Goal: Task Accomplishment & Management: Manage account settings

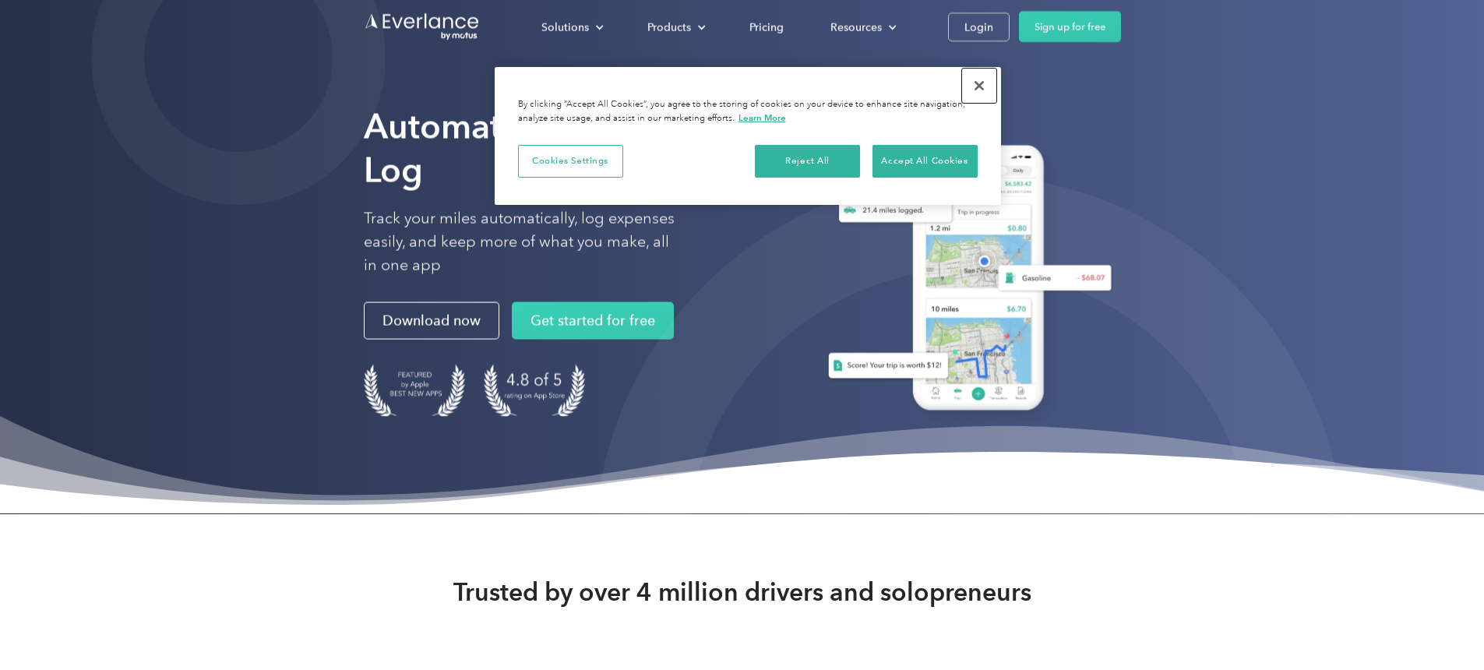
click at [979, 90] on button "Close" at bounding box center [979, 86] width 34 height 34
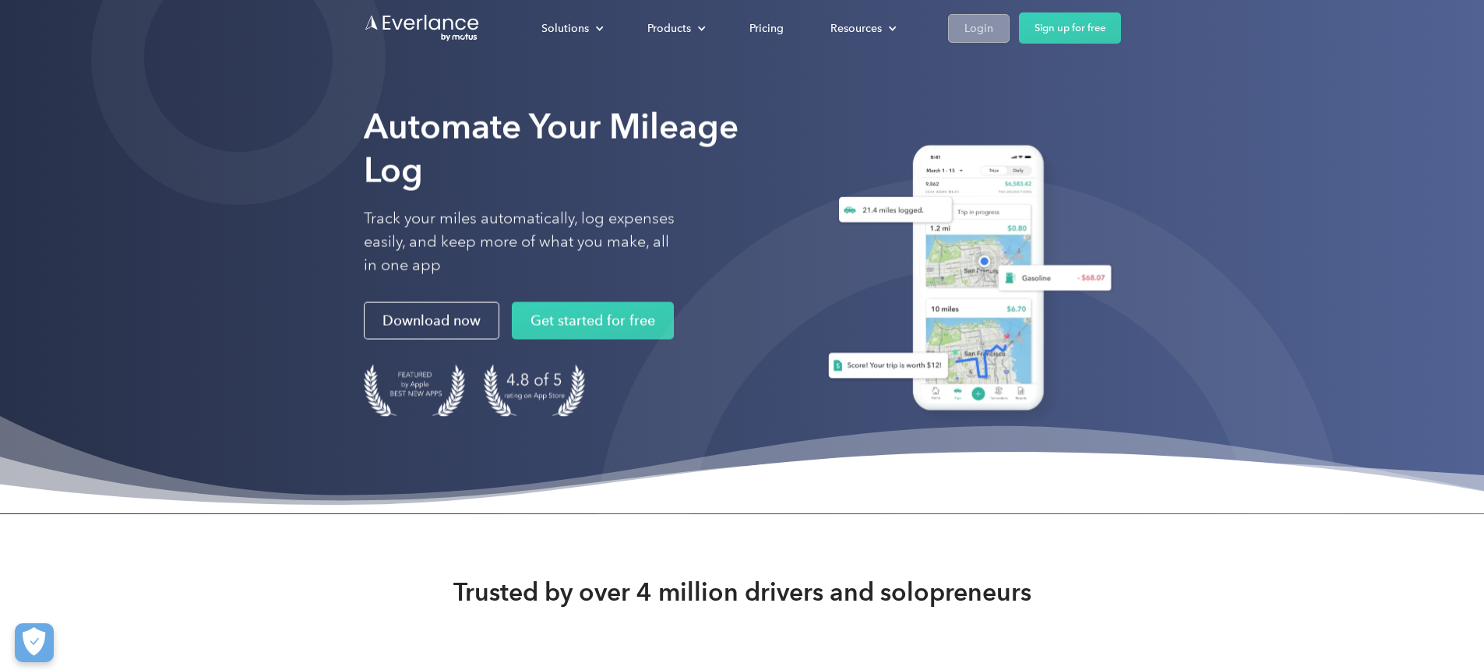
click at [993, 30] on div "Login" at bounding box center [978, 28] width 29 height 19
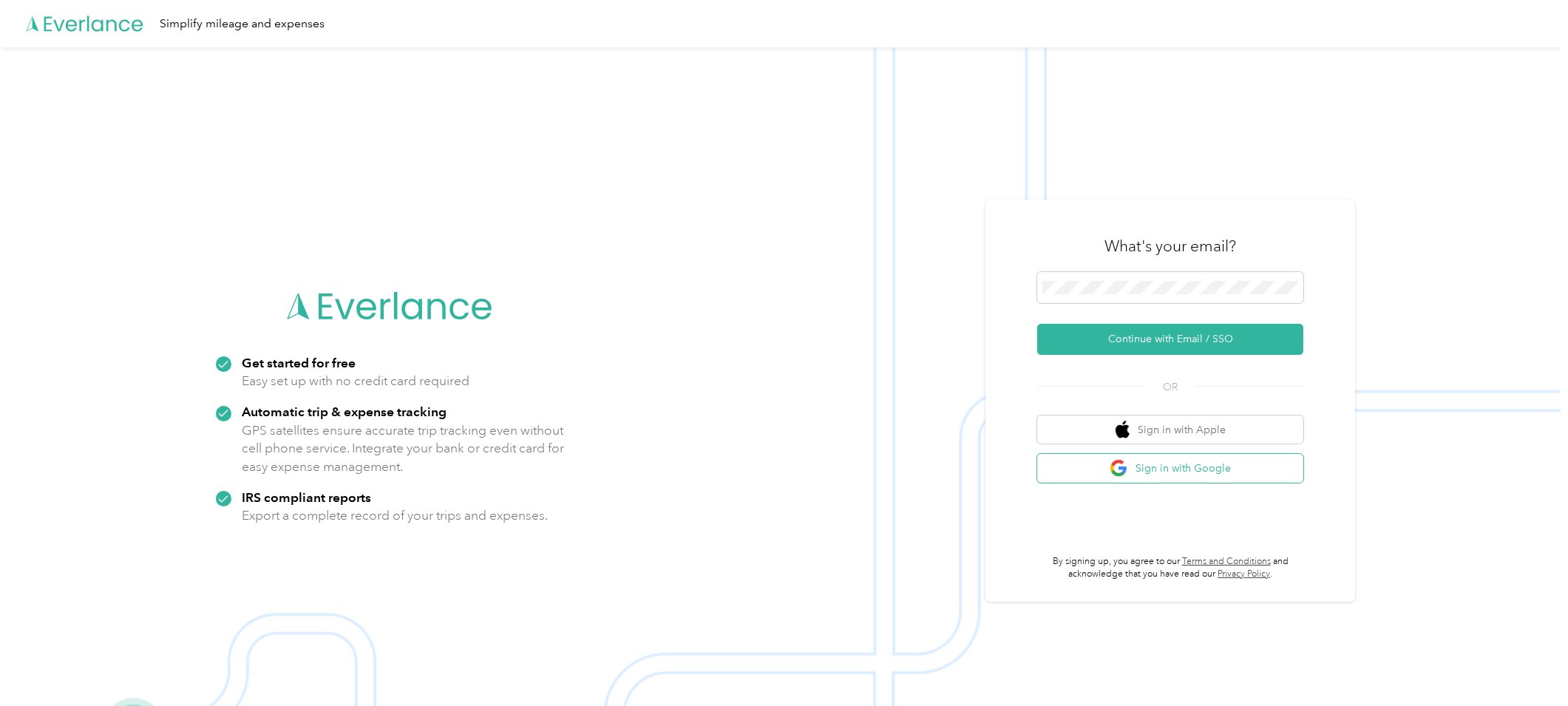
click at [1171, 474] on button "Sign in with Google" at bounding box center [1170, 468] width 266 height 28
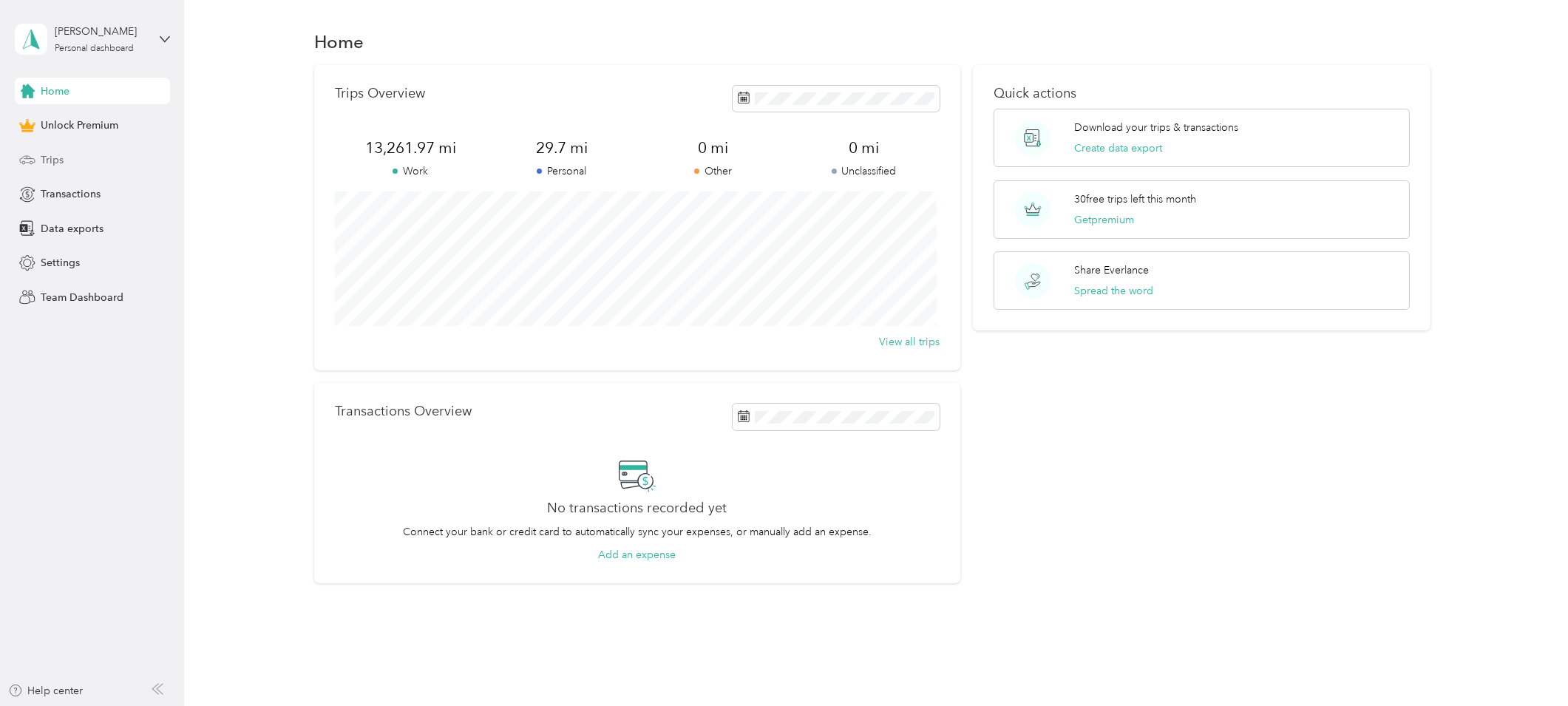
click at [51, 156] on span "Trips" at bounding box center [52, 159] width 23 height 15
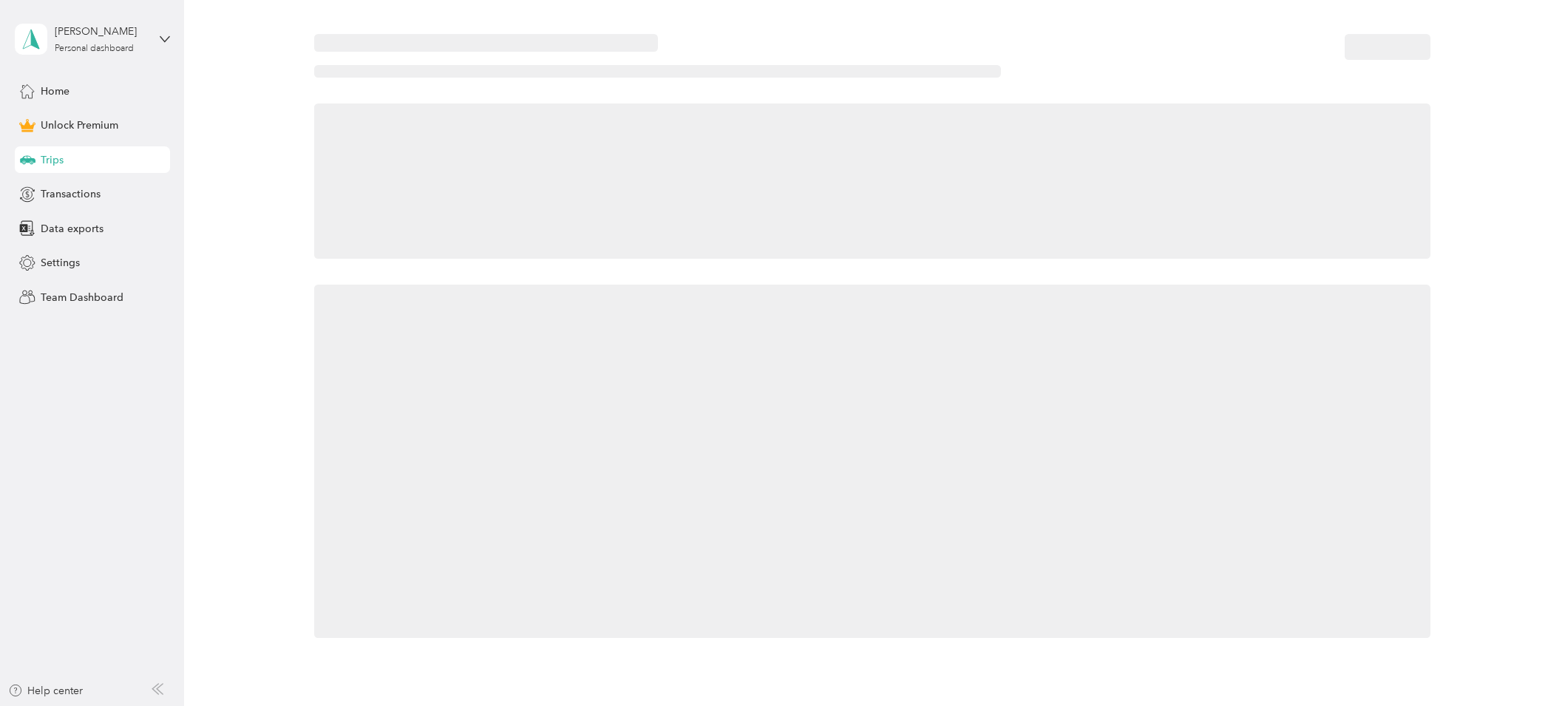
click at [51, 156] on span "Trips" at bounding box center [52, 159] width 23 height 15
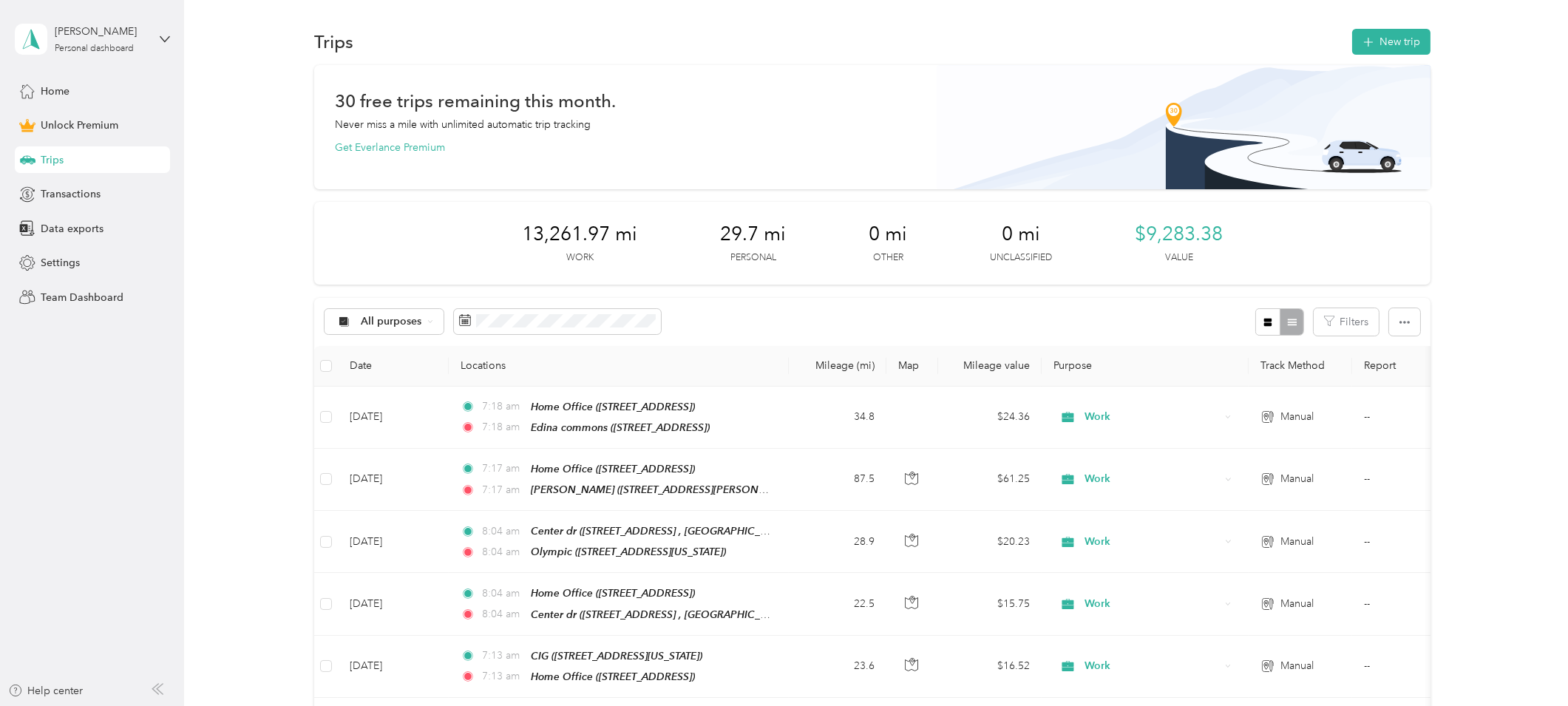
click at [549, 334] on div "All purposes" at bounding box center [493, 322] width 337 height 28
click at [550, 330] on span at bounding box center [557, 322] width 207 height 25
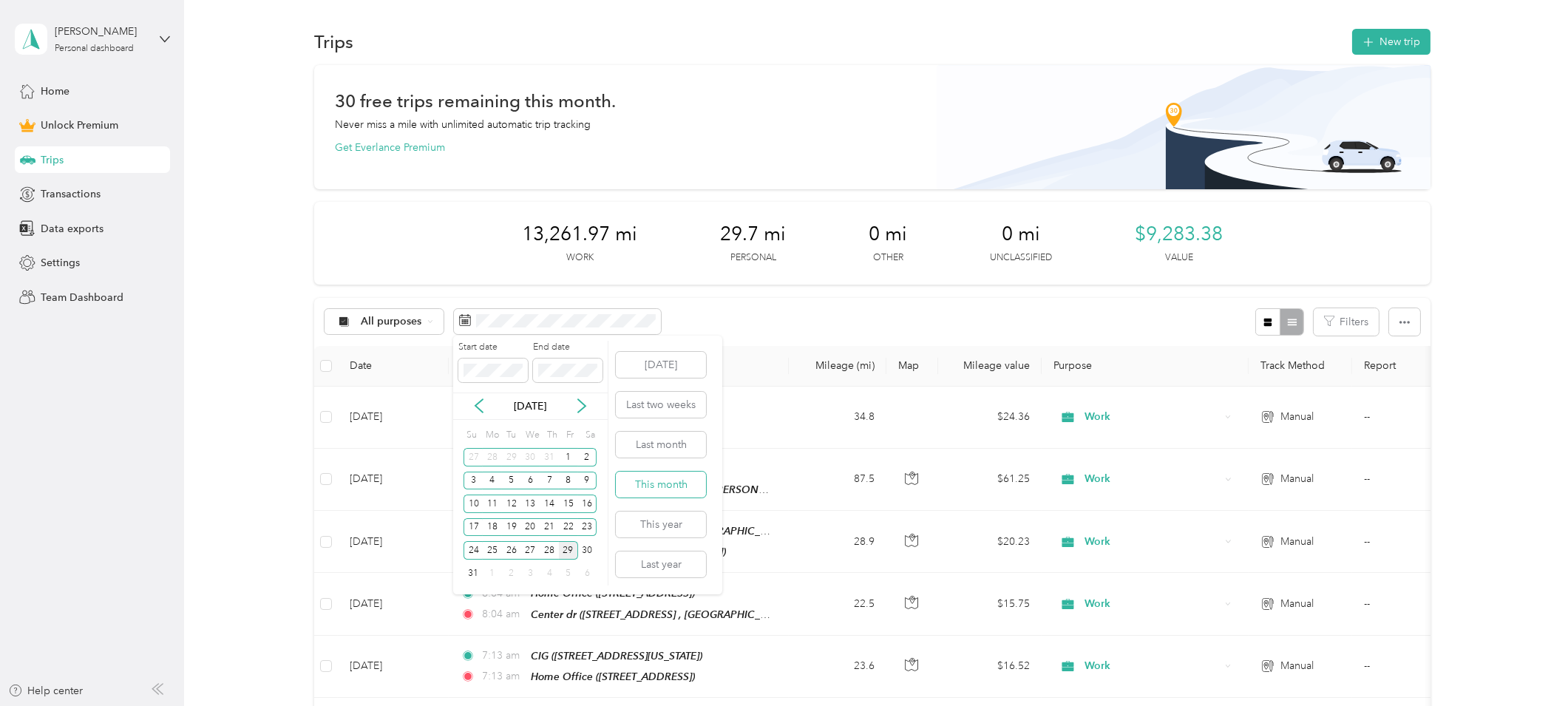
click at [671, 480] on button "This month" at bounding box center [661, 484] width 90 height 26
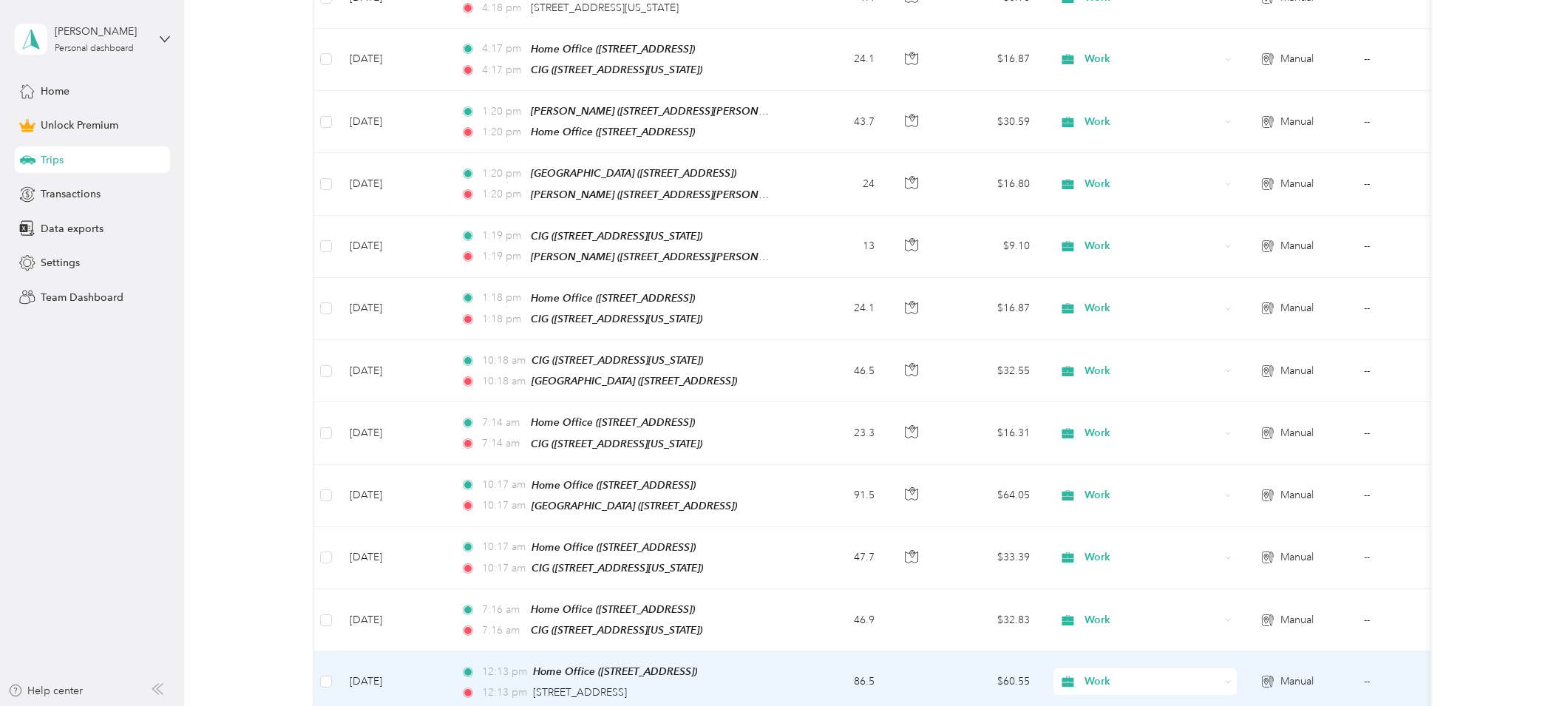
scroll to position [1017, 0]
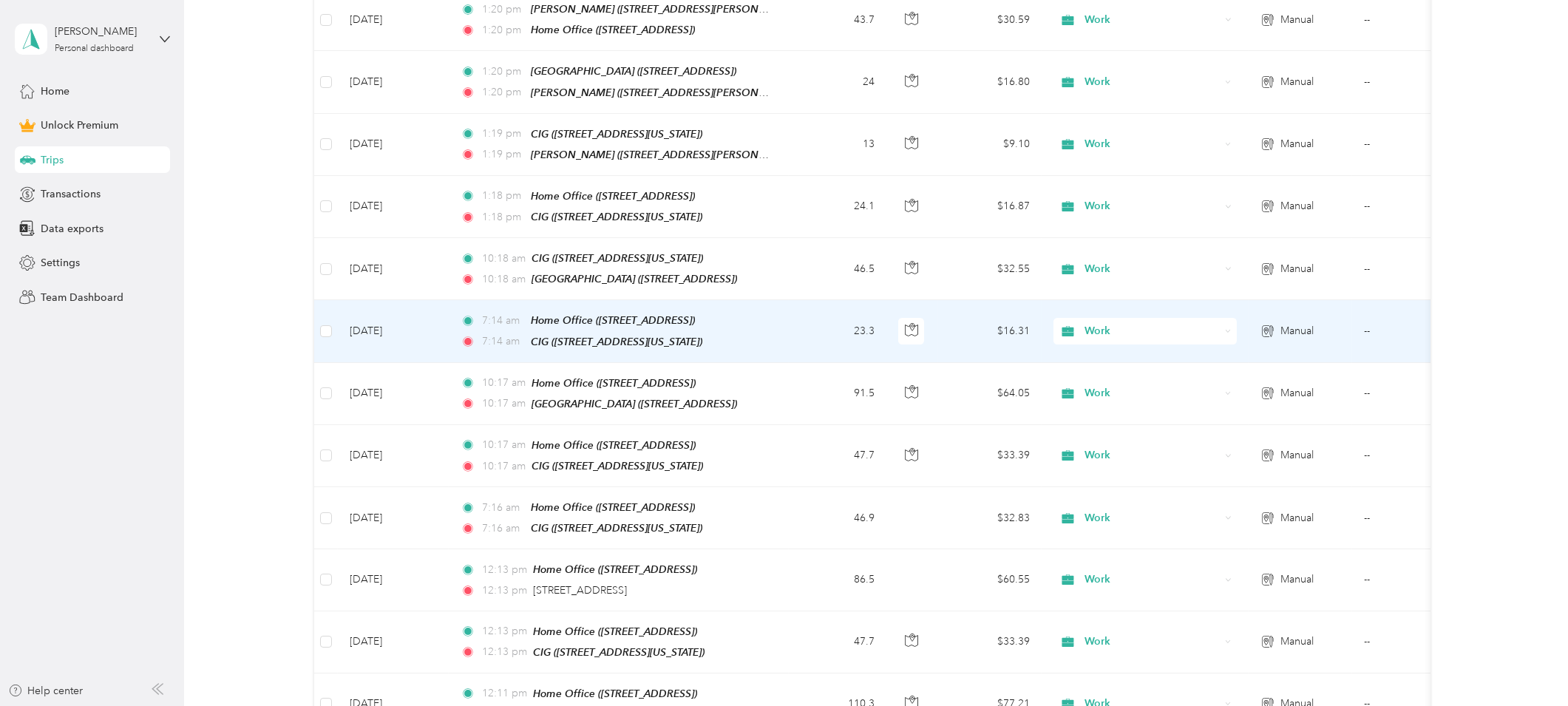
click at [418, 314] on td "Aug 21, 2025" at bounding box center [393, 330] width 111 height 62
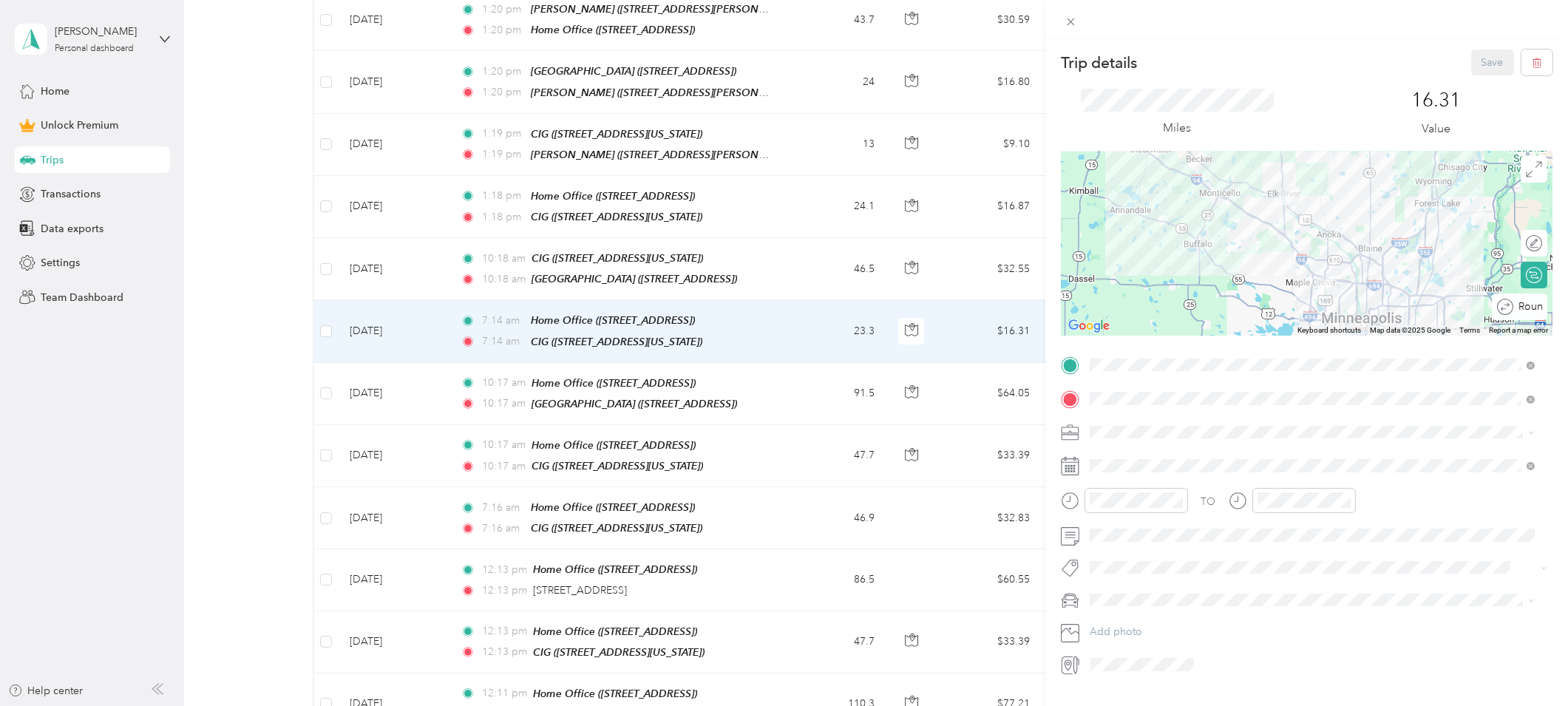
click at [1531, 310] on div "Round trip" at bounding box center [1520, 307] width 55 height 27
click at [1528, 311] on div at bounding box center [1535, 307] width 13 height 13
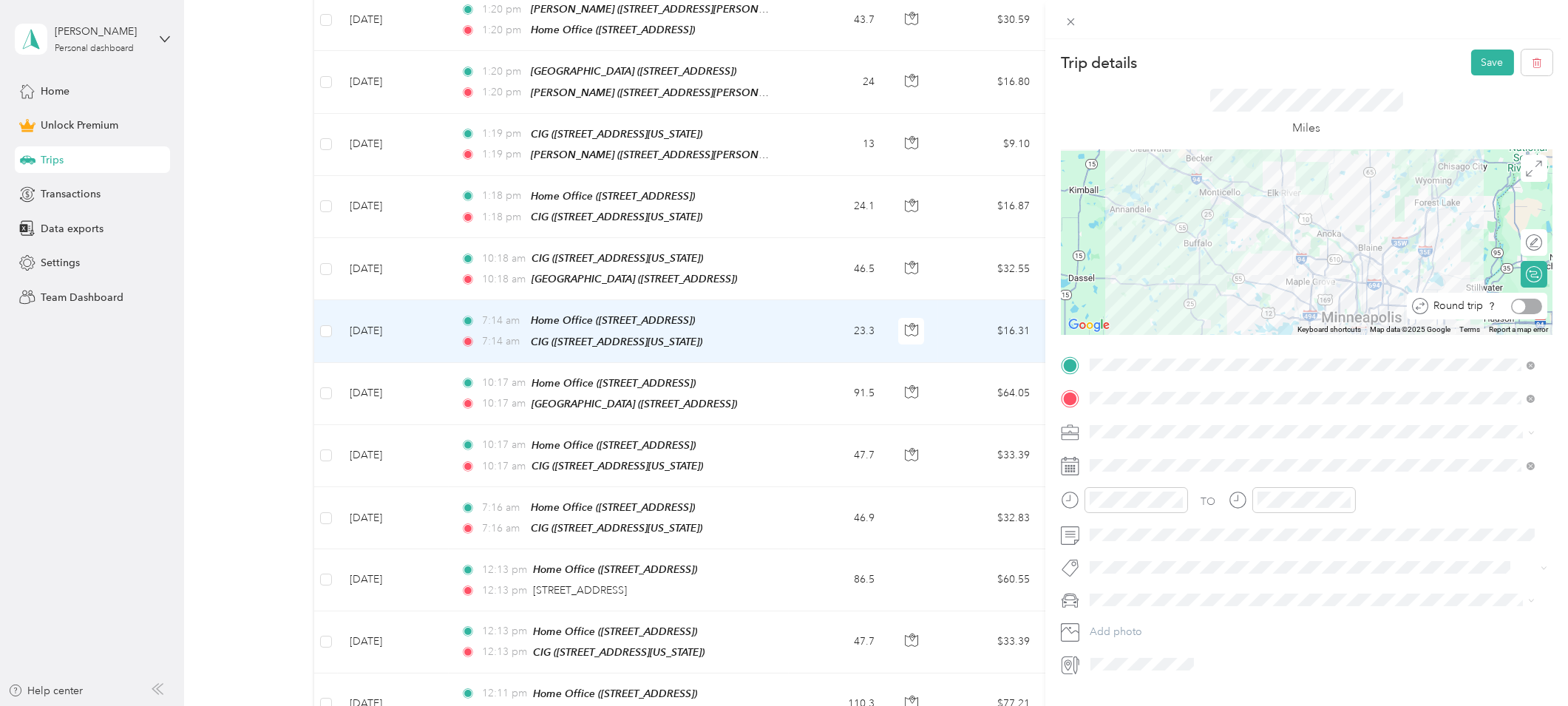
click at [1518, 311] on div at bounding box center [1526, 307] width 31 height 15
click at [1474, 63] on button "Save" at bounding box center [1492, 62] width 43 height 26
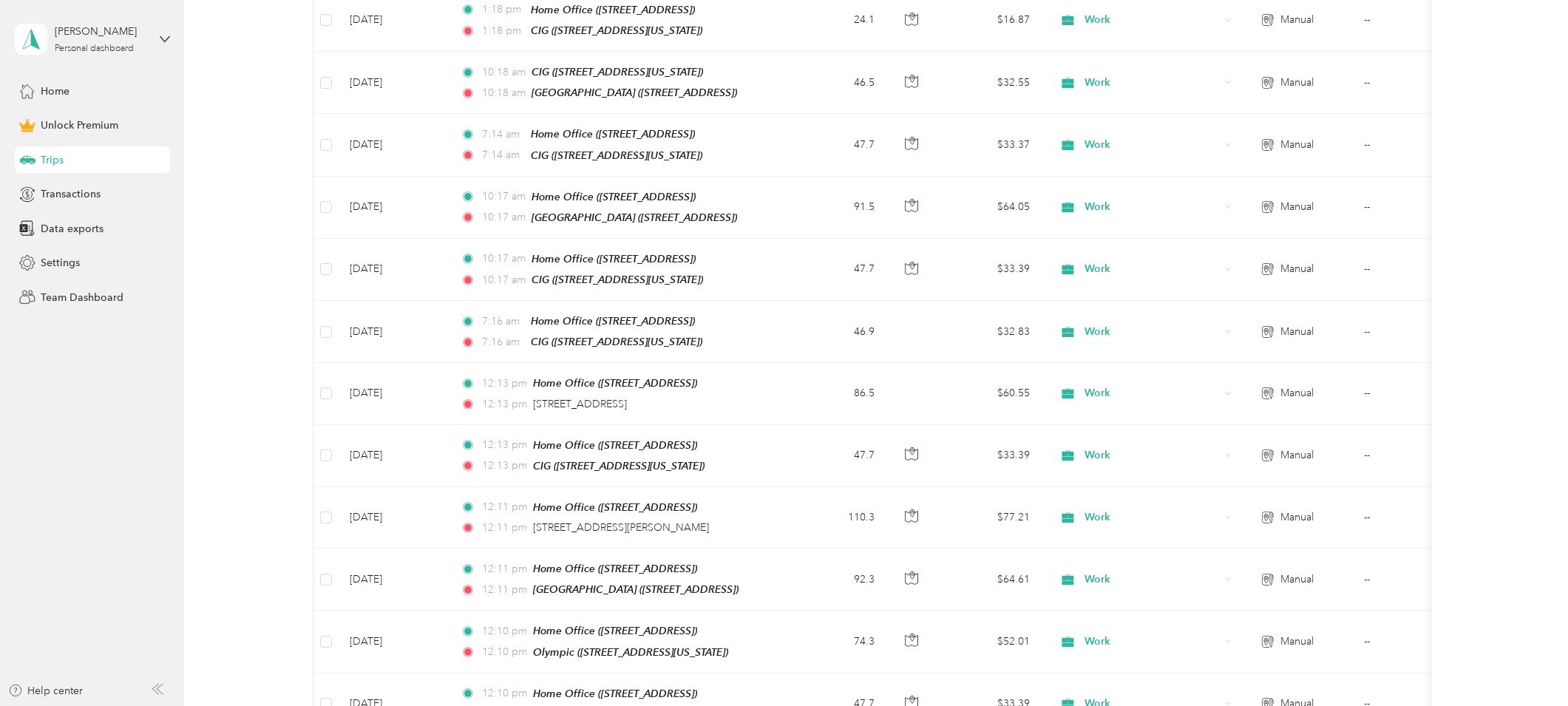
scroll to position [1430, 0]
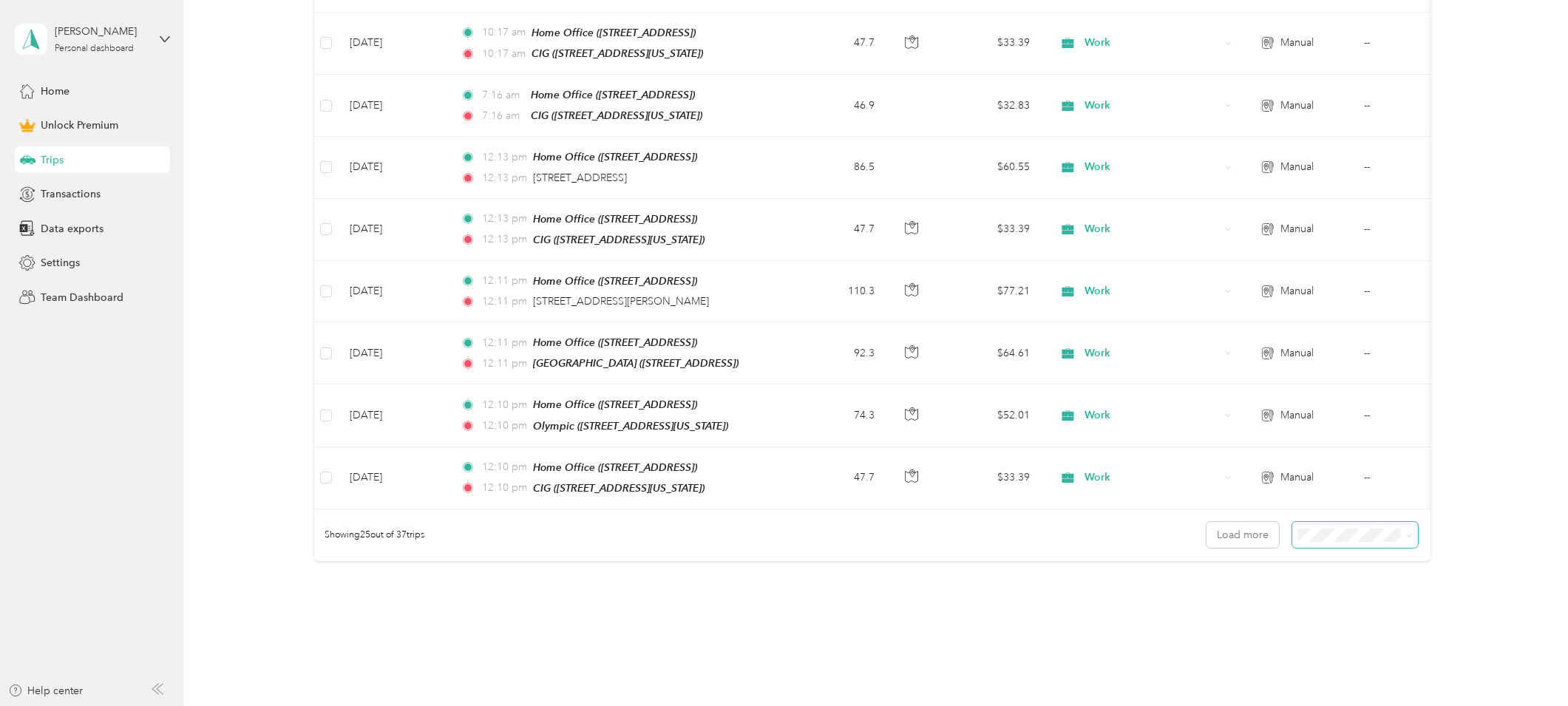
click at [1401, 527] on span at bounding box center [1407, 534] width 11 height 15
click at [1409, 522] on span at bounding box center [1355, 534] width 125 height 26
click at [1407, 532] on icon at bounding box center [1409, 535] width 7 height 7
click at [1358, 570] on div "50 per load" at bounding box center [1351, 568] width 105 height 15
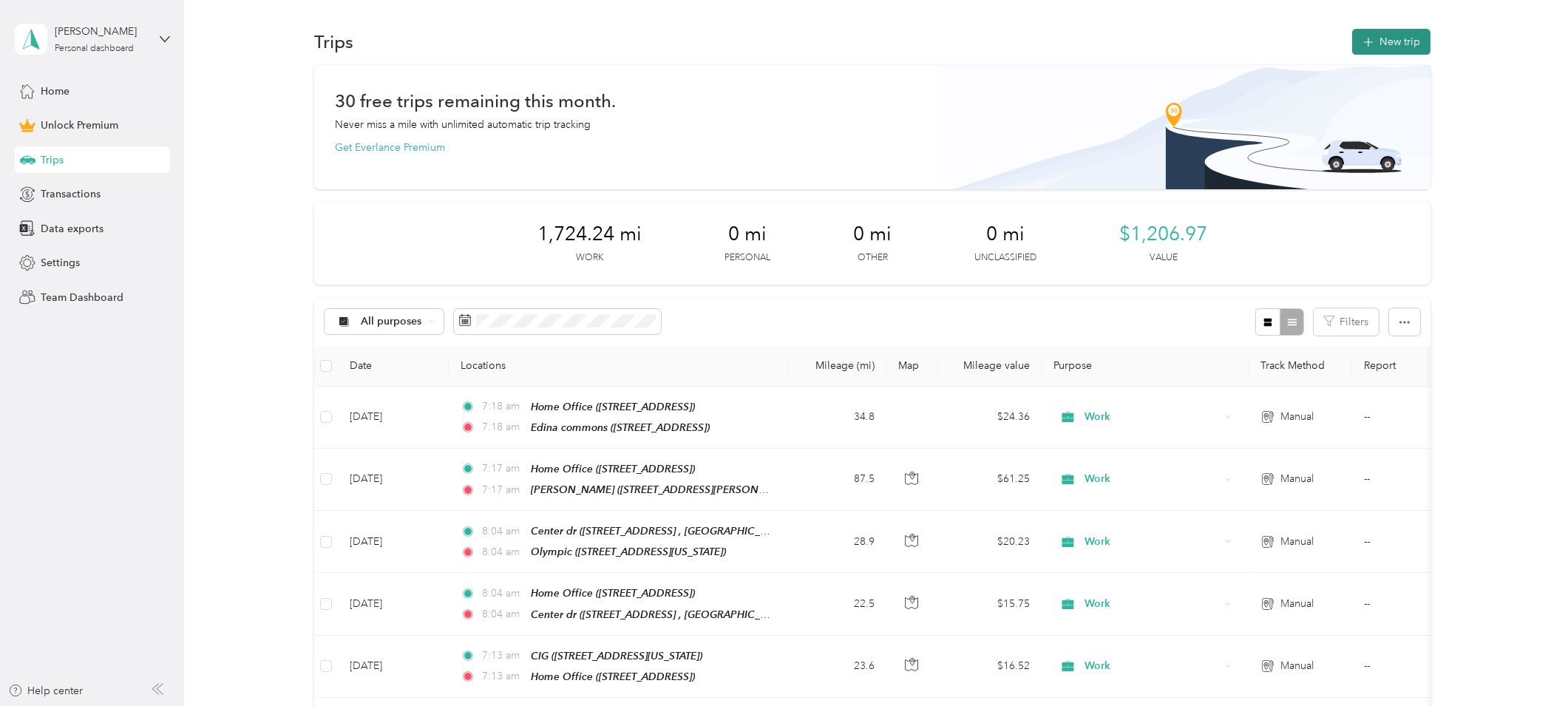
click at [1392, 40] on button "New trip" at bounding box center [1391, 41] width 79 height 26
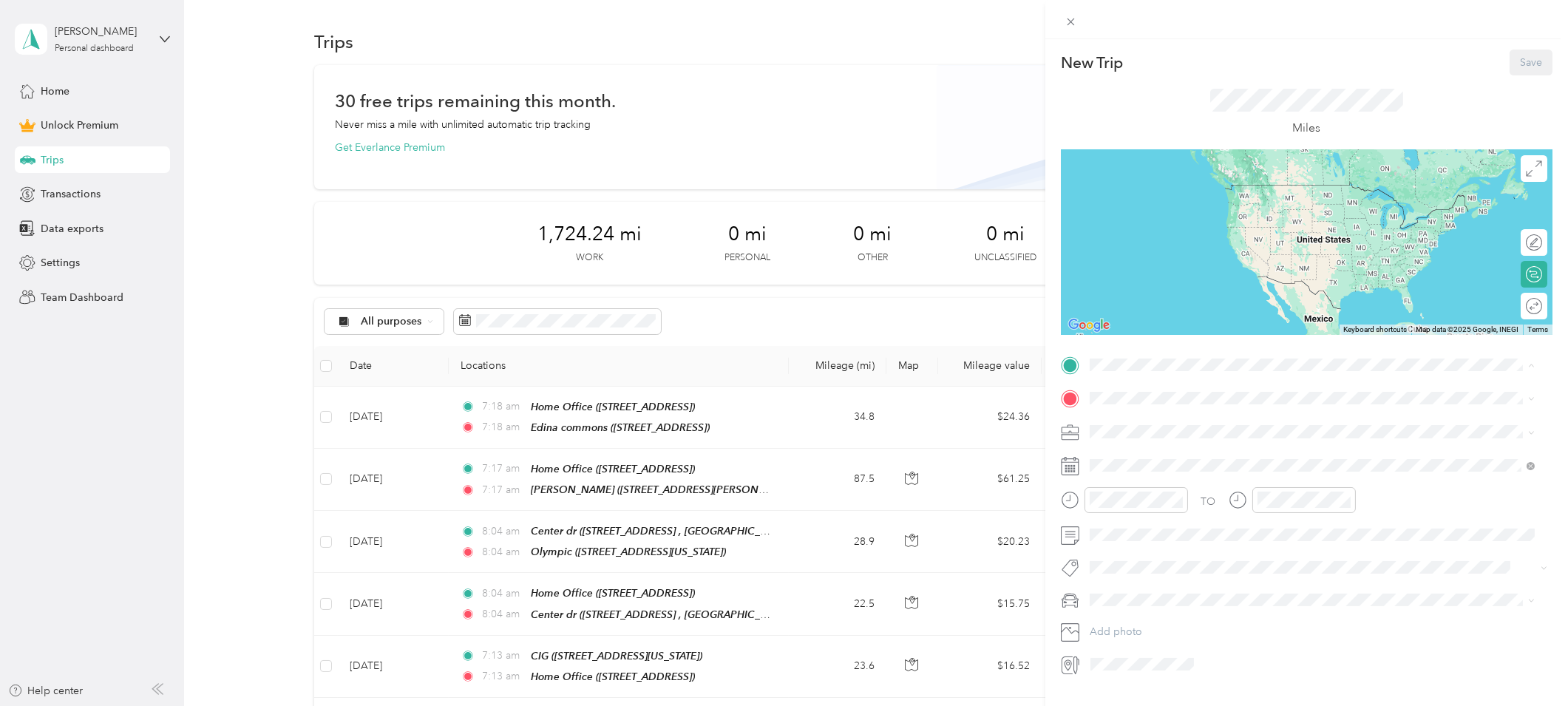
click at [1164, 425] on div "Home Office 10143 176th Lane Northwest, Elk River, MN, USA" at bounding box center [1165, 432] width 94 height 31
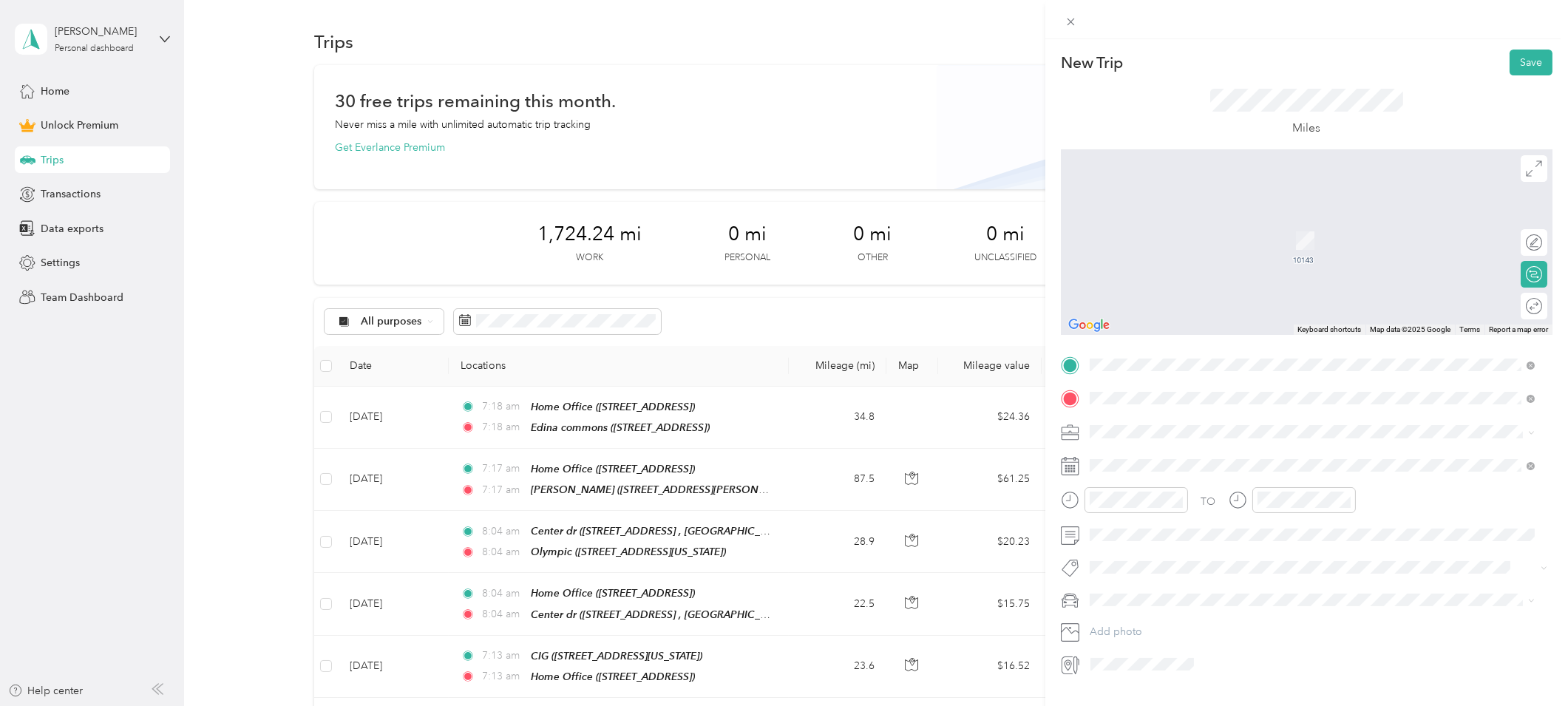
click at [1158, 462] on div "Hudson rd 6043 Hudson Rd, Saint Paul, MN, United States , 55125, Woodbury, MN, …" at bounding box center [1247, 465] width 258 height 31
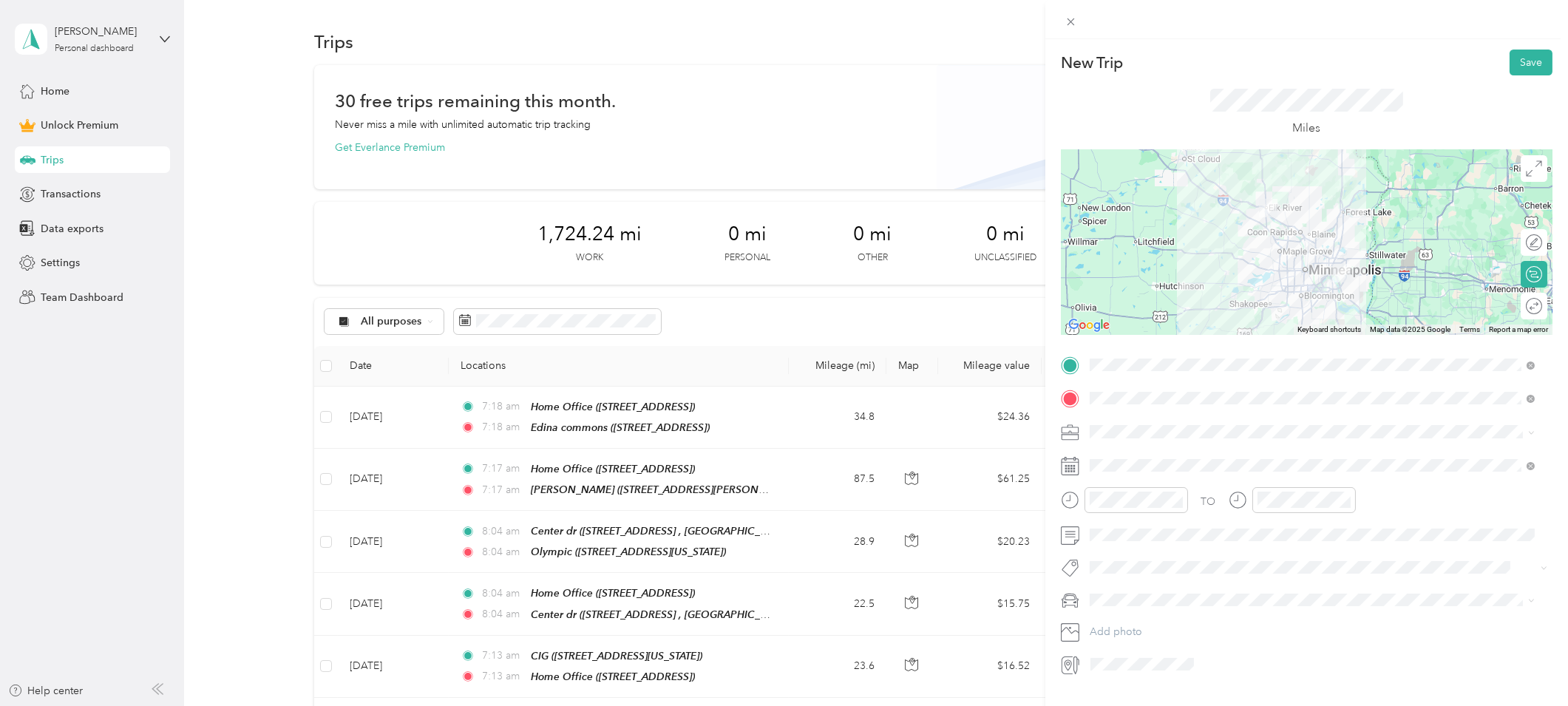
click at [1115, 452] on span "Work" at bounding box center [1108, 456] width 25 height 12
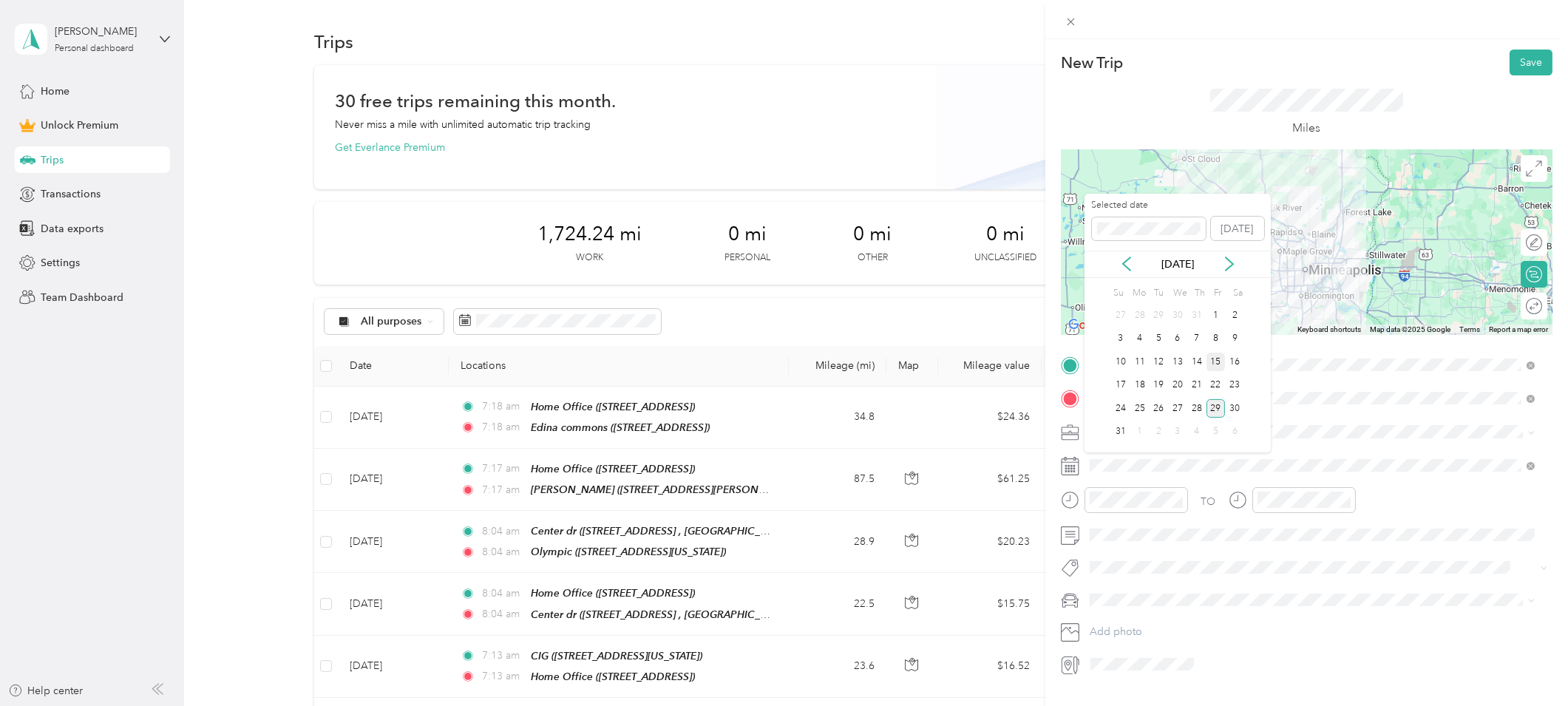
click at [1218, 369] on div "15" at bounding box center [1216, 362] width 19 height 18
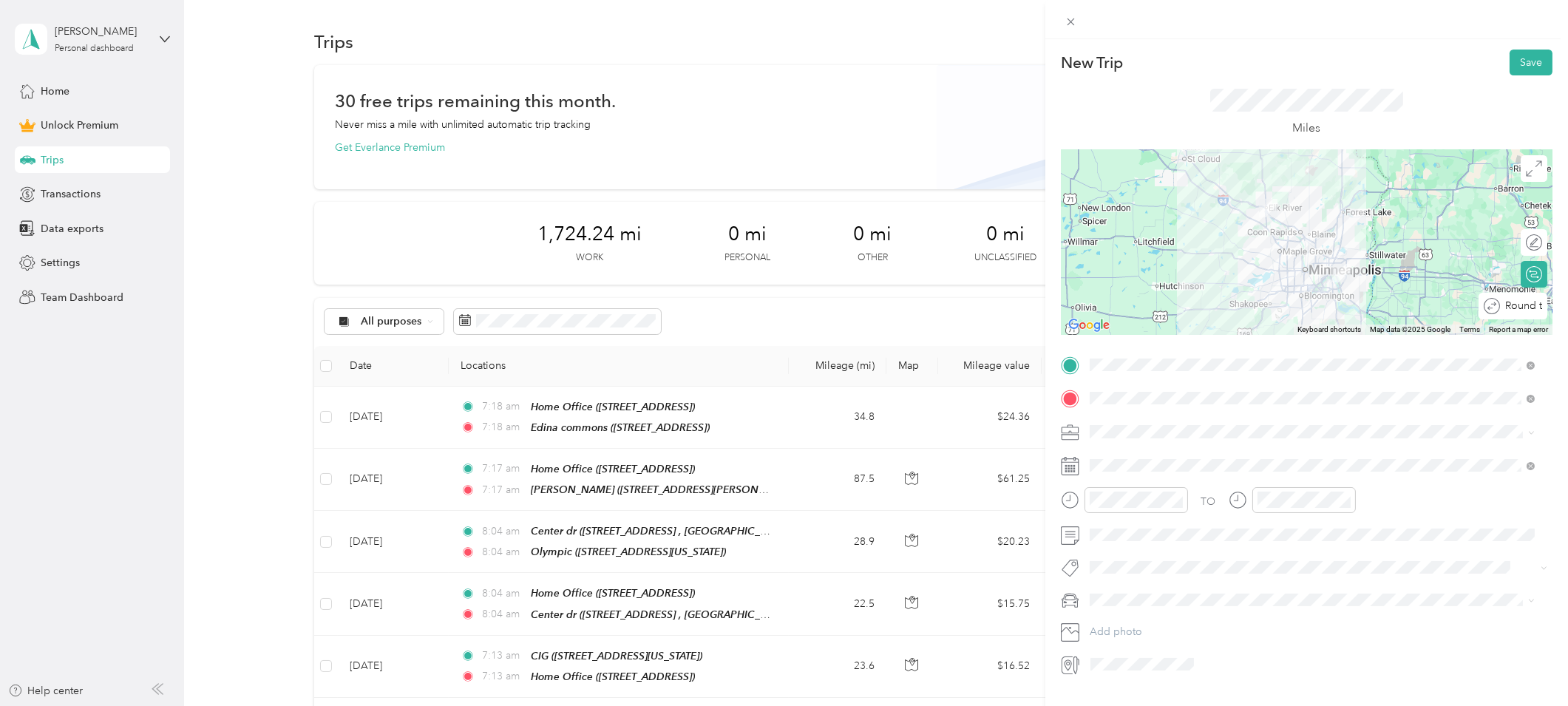
click at [1530, 316] on div "Round trip" at bounding box center [1513, 306] width 68 height 27
click at [1522, 310] on div at bounding box center [1526, 307] width 31 height 15
click at [1527, 55] on button "Save" at bounding box center [1531, 62] width 43 height 26
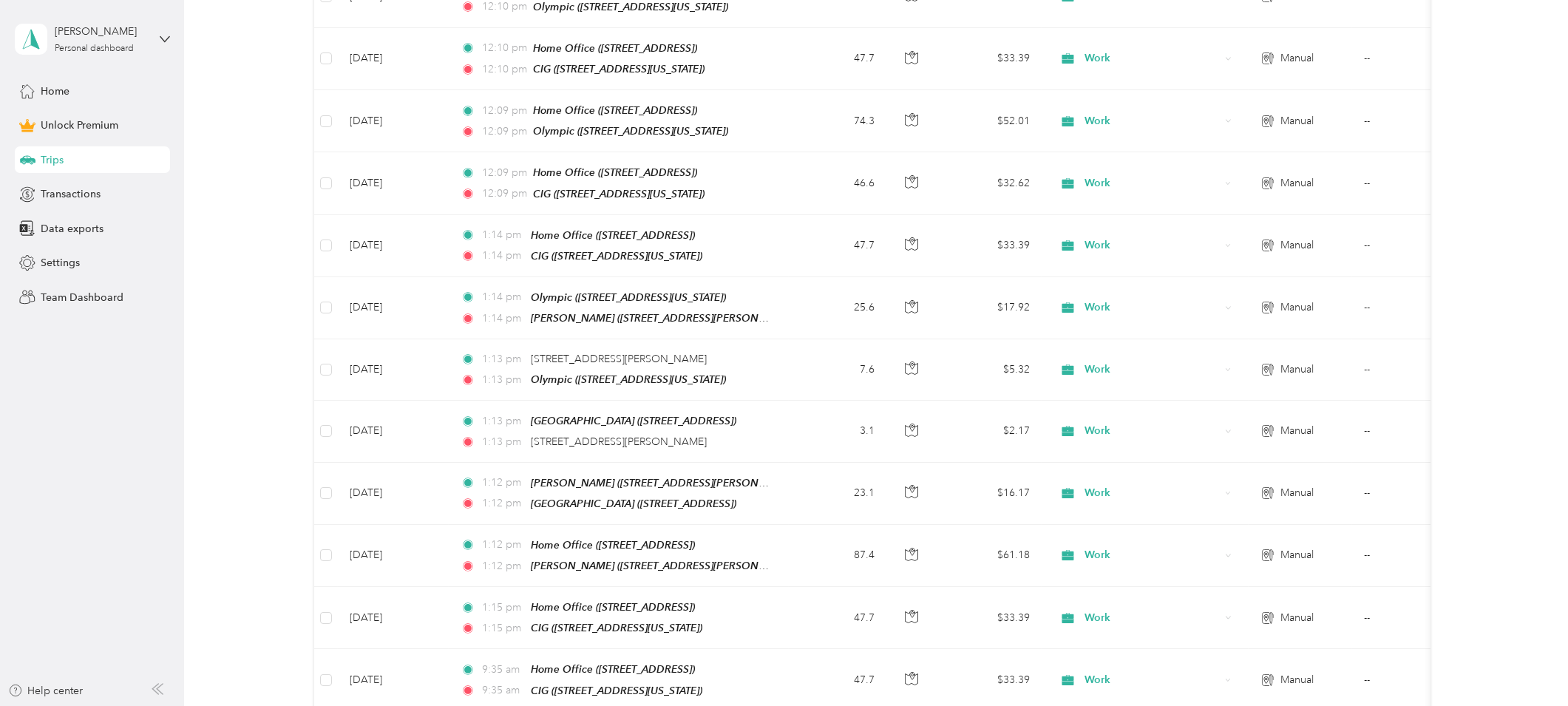
scroll to position [2259, 0]
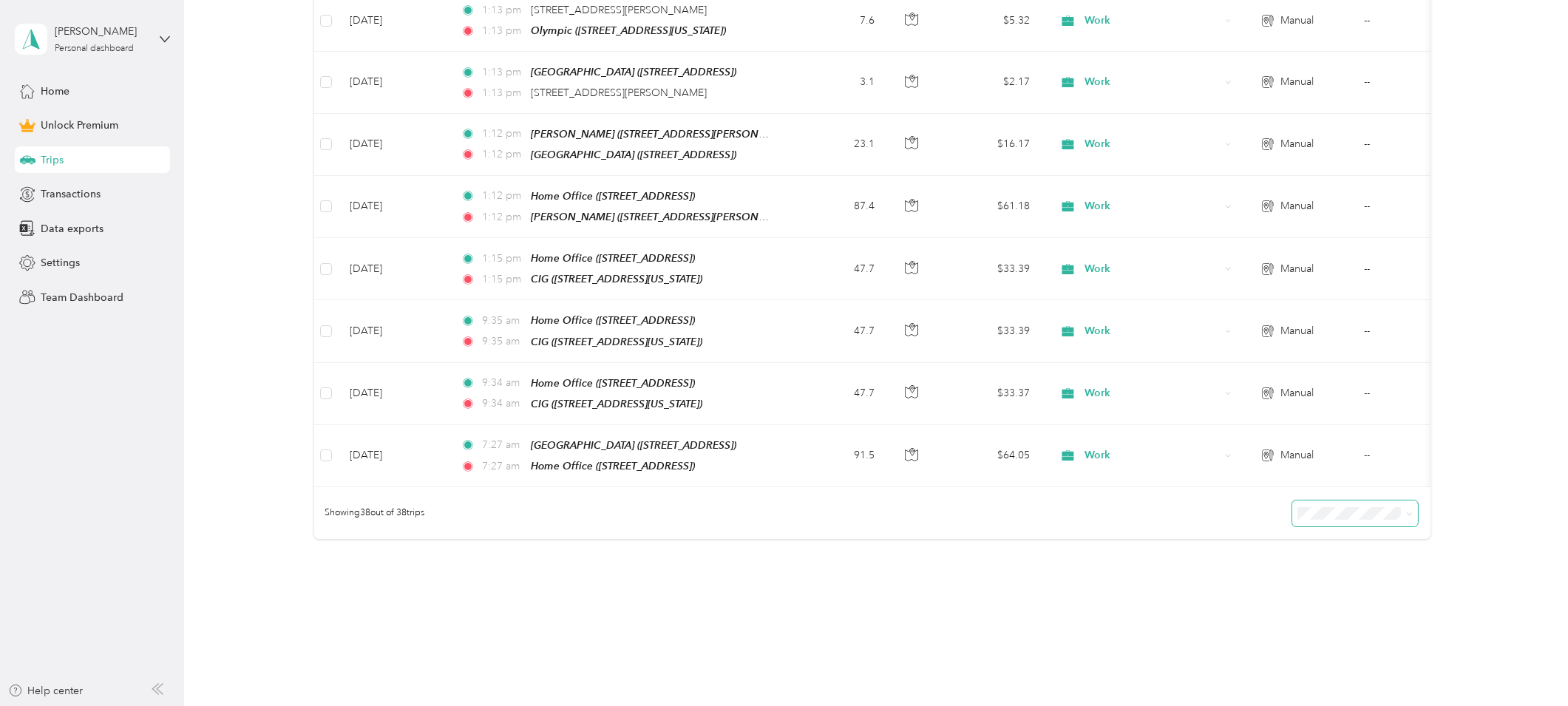
click at [1407, 507] on span at bounding box center [1409, 512] width 7 height 12
click at [1351, 549] on span "100 per load" at bounding box center [1329, 554] width 61 height 12
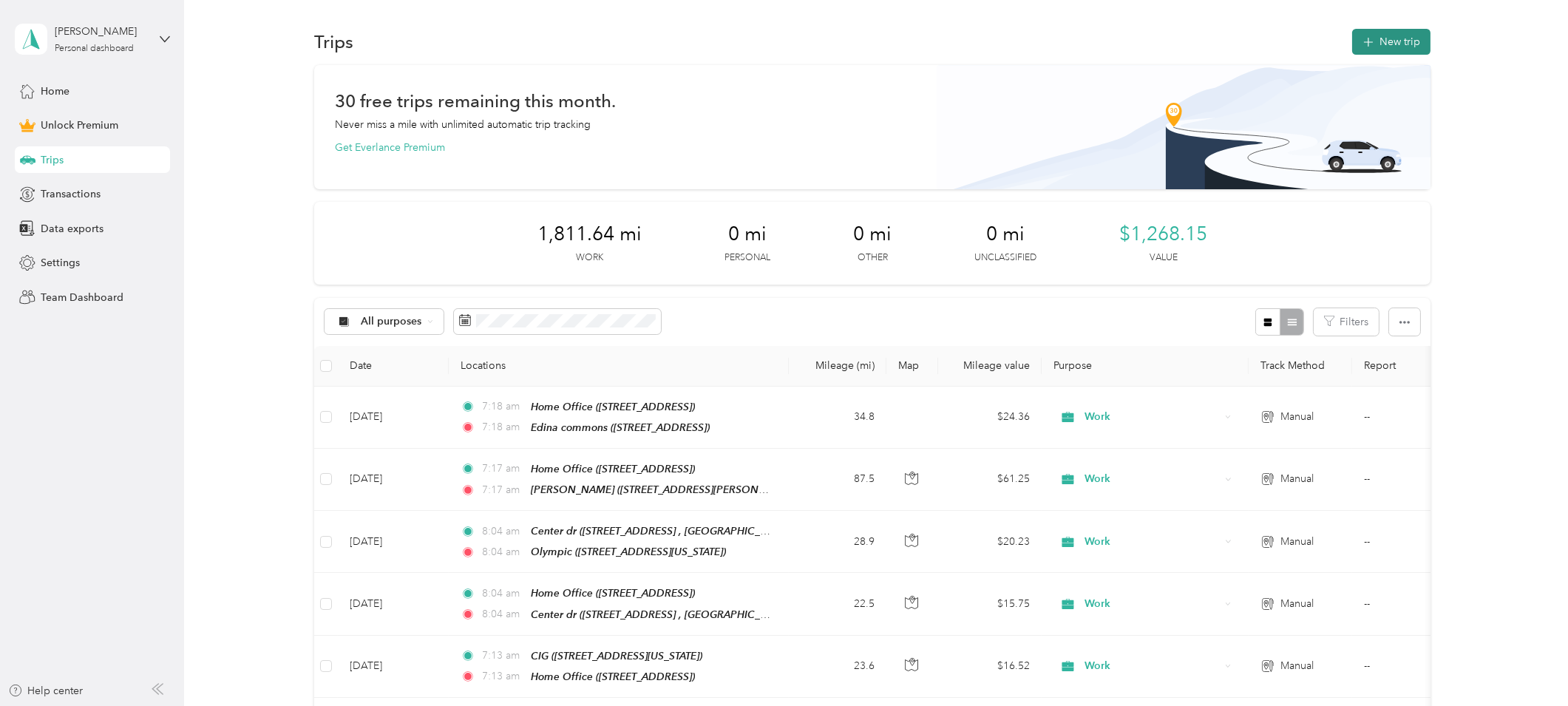
click at [1391, 34] on button "New trip" at bounding box center [1391, 41] width 79 height 26
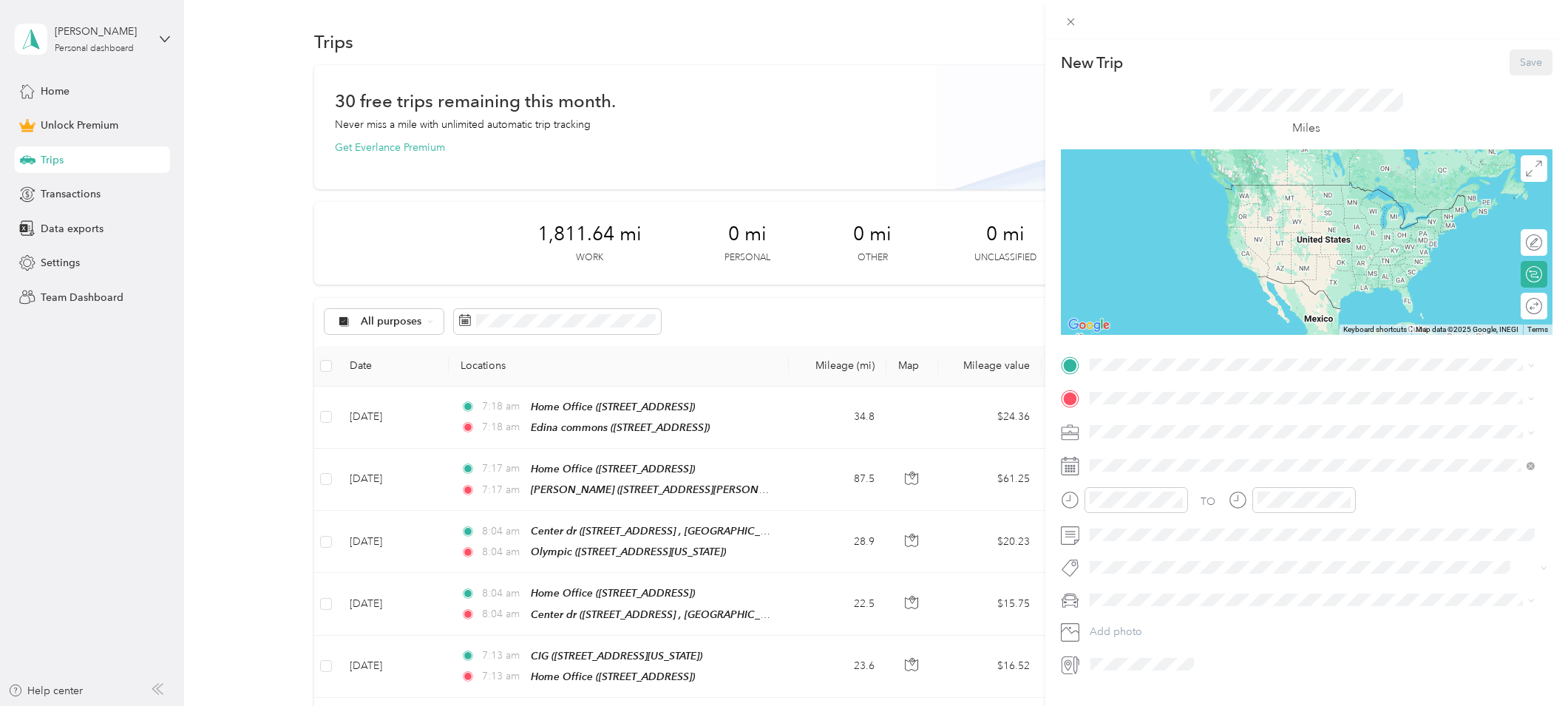
click at [1400, 96] on div "Miles" at bounding box center [1307, 112] width 492 height 75
click at [1183, 432] on div "CIG 9220 Bass Lake Road, 55428, New Hope, Minnesota, United States" at bounding box center [1192, 432] width 148 height 31
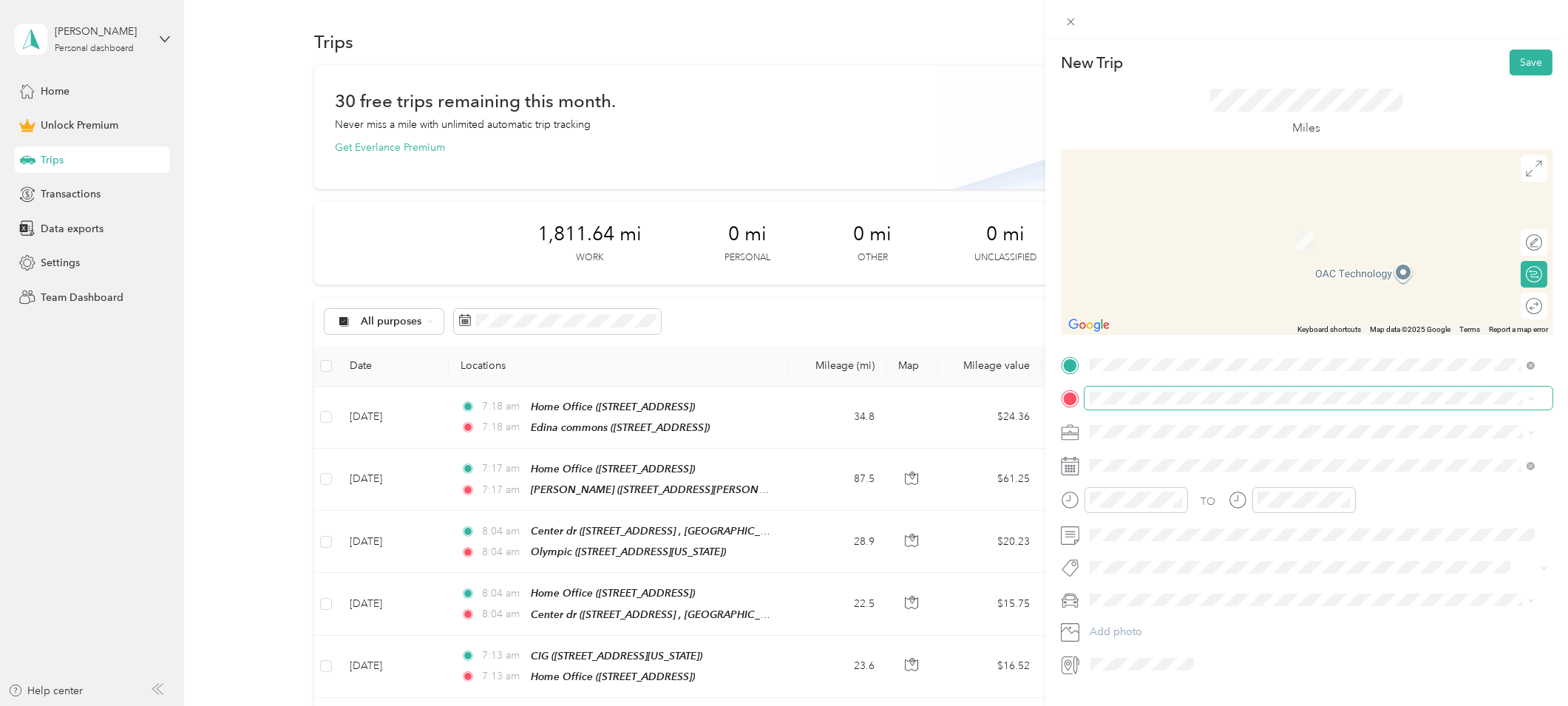
click at [1189, 406] on span at bounding box center [1318, 398] width 468 height 23
click at [1266, 454] on span "711 Northeast 26th Avenue Minneapolis, Minnesota 55418, United States" at bounding box center [1192, 452] width 148 height 13
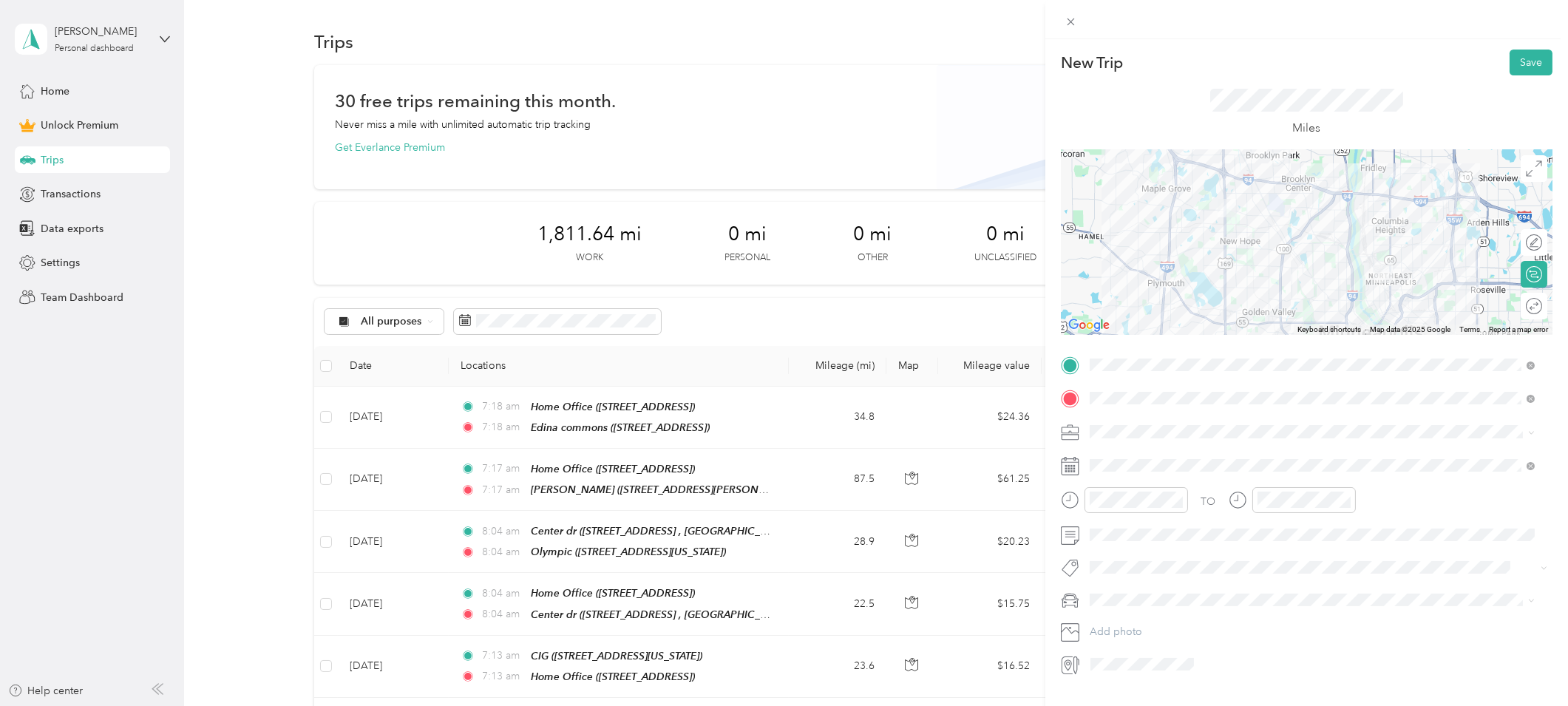
click at [1107, 460] on li "Work" at bounding box center [1313, 454] width 456 height 26
click at [1140, 474] on span at bounding box center [1318, 465] width 468 height 23
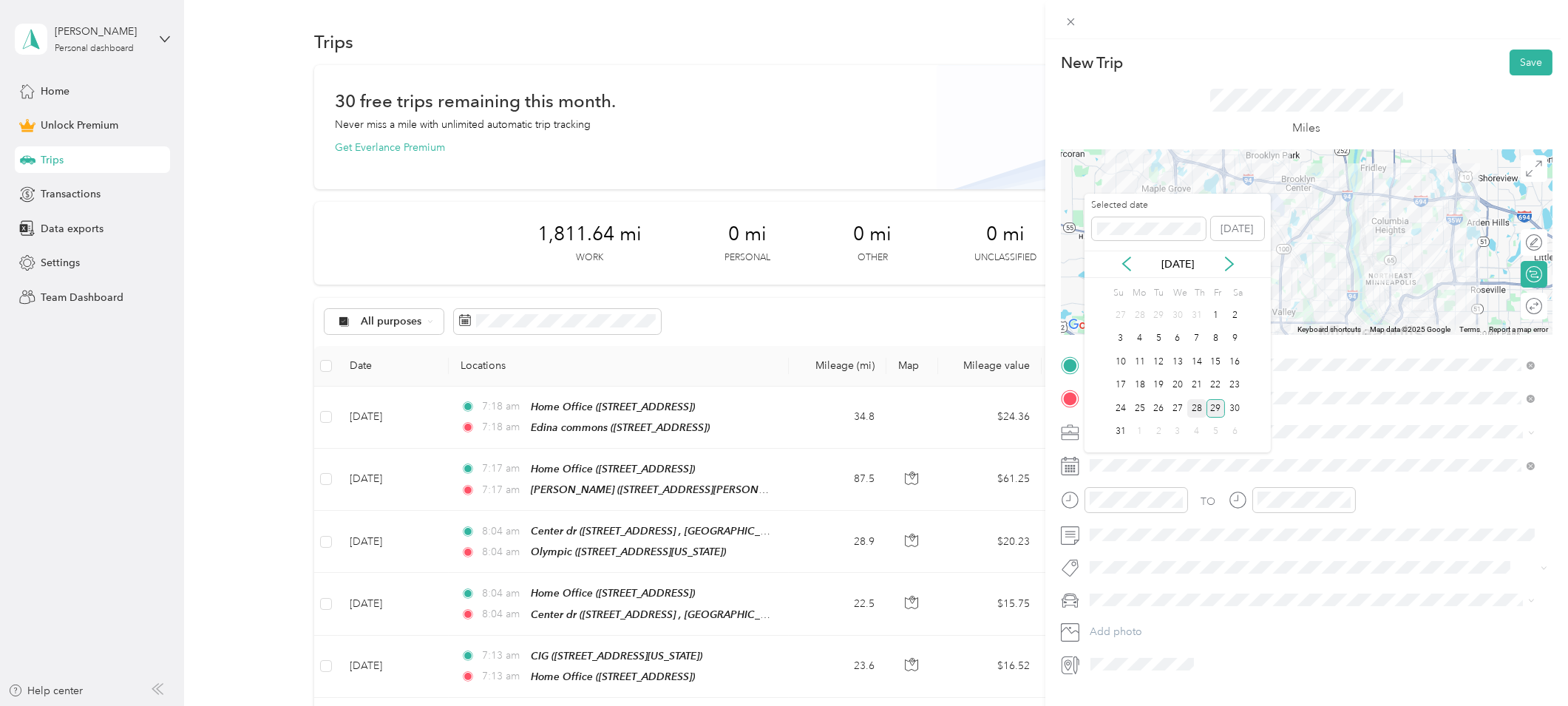
click at [1195, 415] on div "28" at bounding box center [1197, 408] width 19 height 18
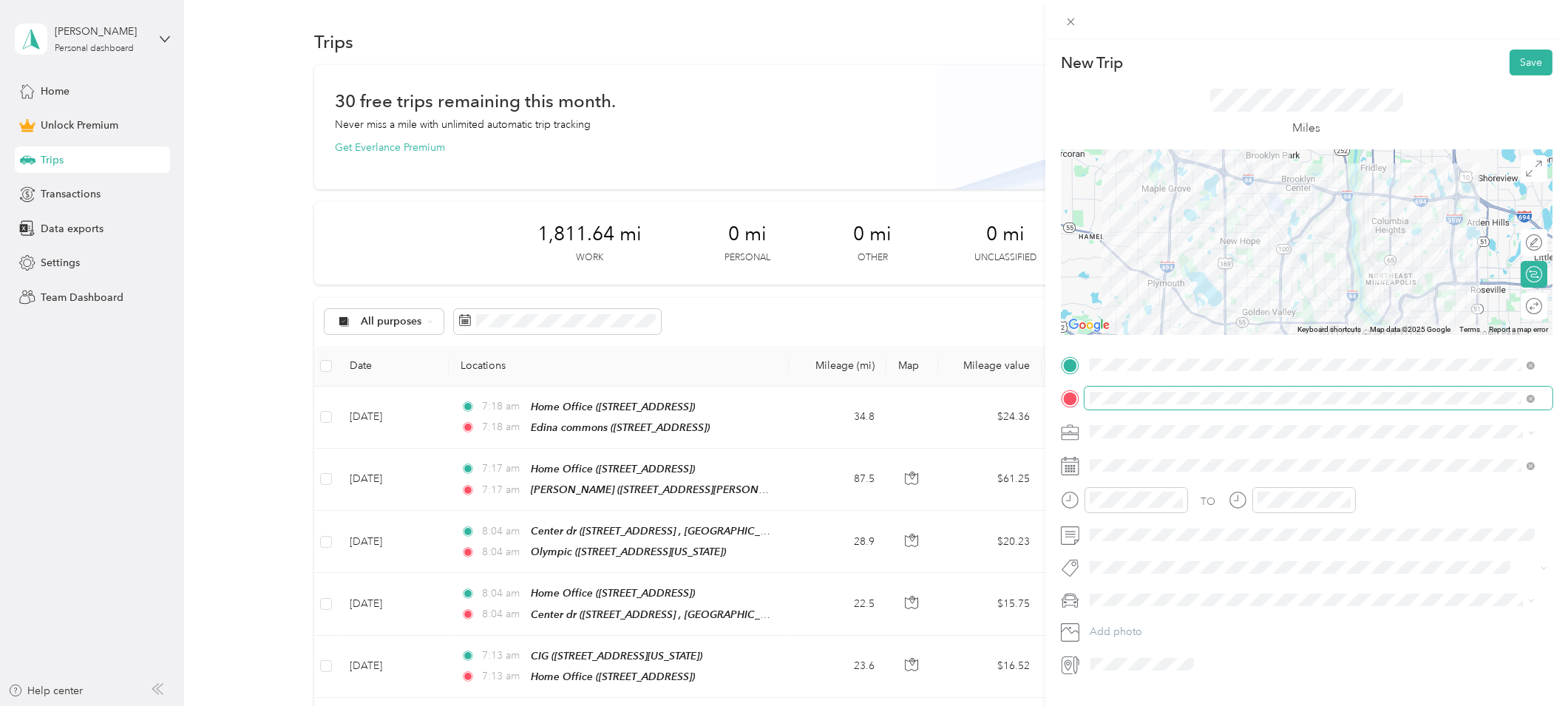
click at [1183, 405] on span at bounding box center [1318, 398] width 468 height 23
click at [1517, 60] on button "Save" at bounding box center [1531, 62] width 43 height 26
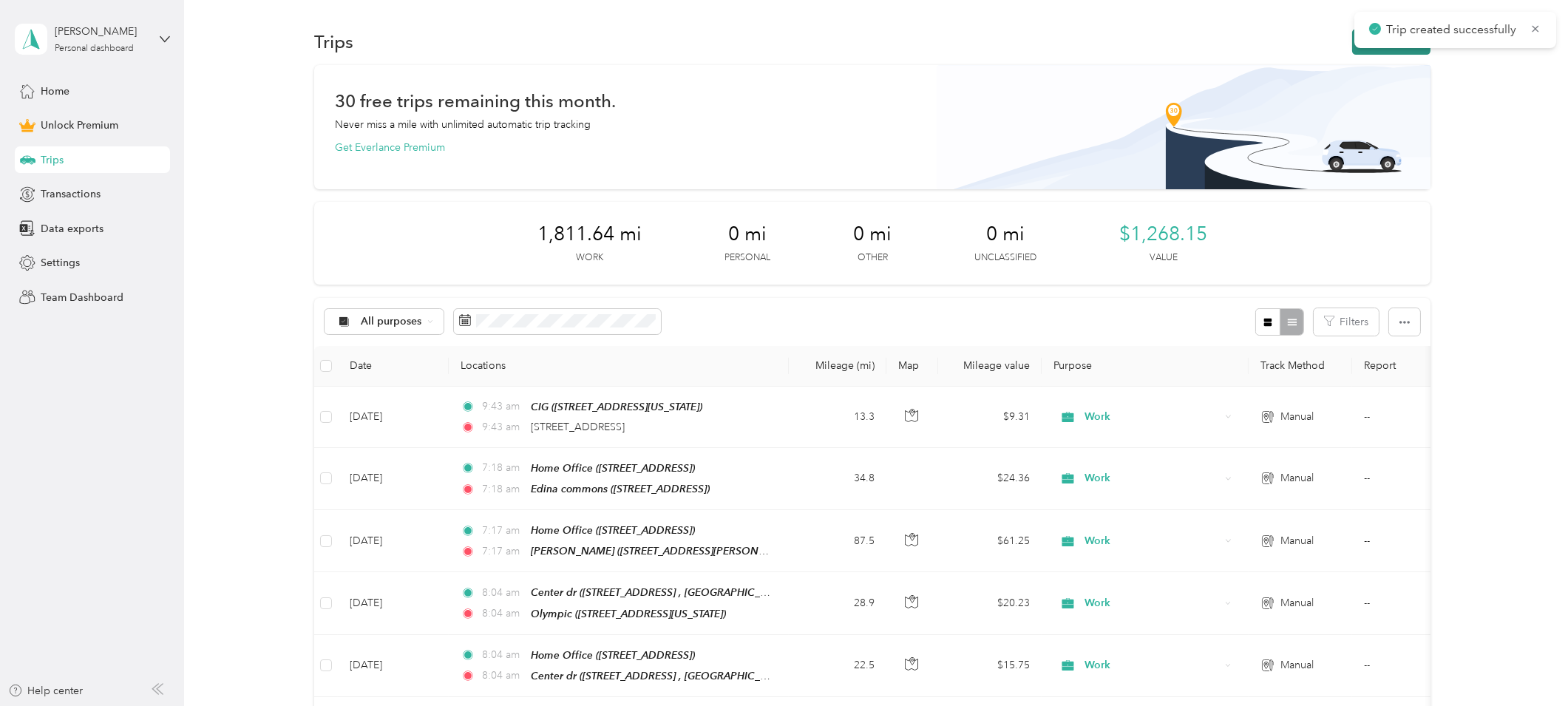
click at [1400, 48] on button "New trip" at bounding box center [1391, 41] width 79 height 26
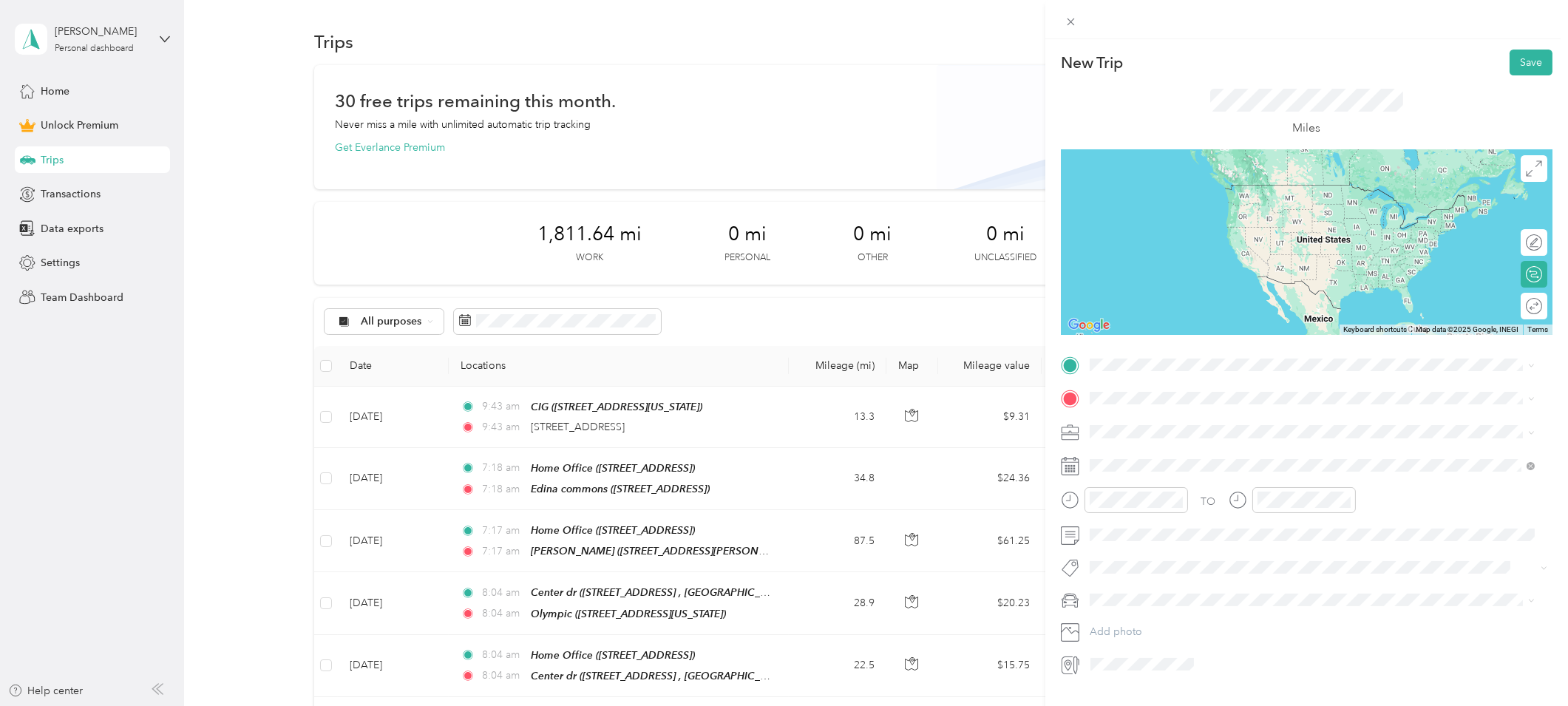
click at [1019, 296] on div "New Trip Save This trip cannot be edited because it is either under review, app…" at bounding box center [784, 353] width 1568 height 706
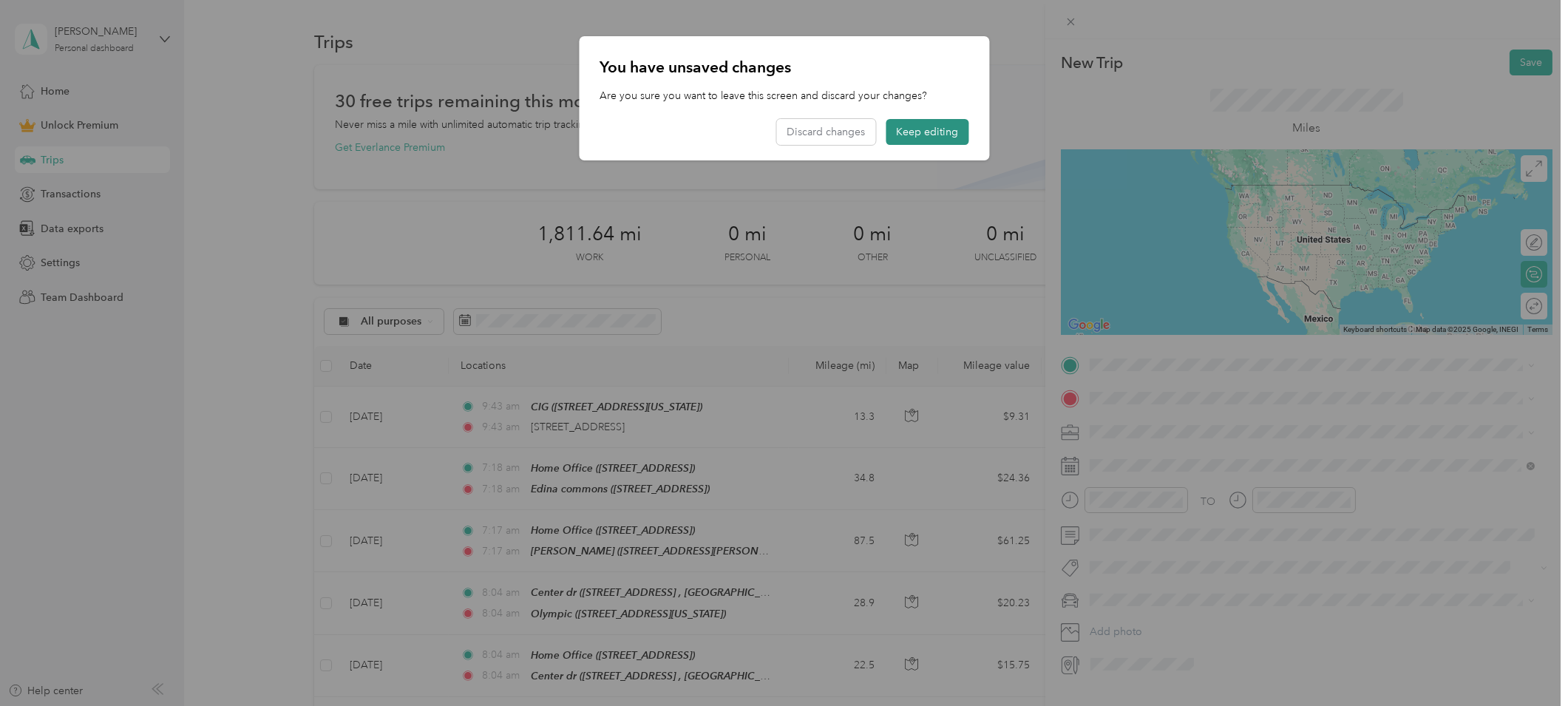
click at [922, 131] on button "Keep editing" at bounding box center [926, 131] width 83 height 26
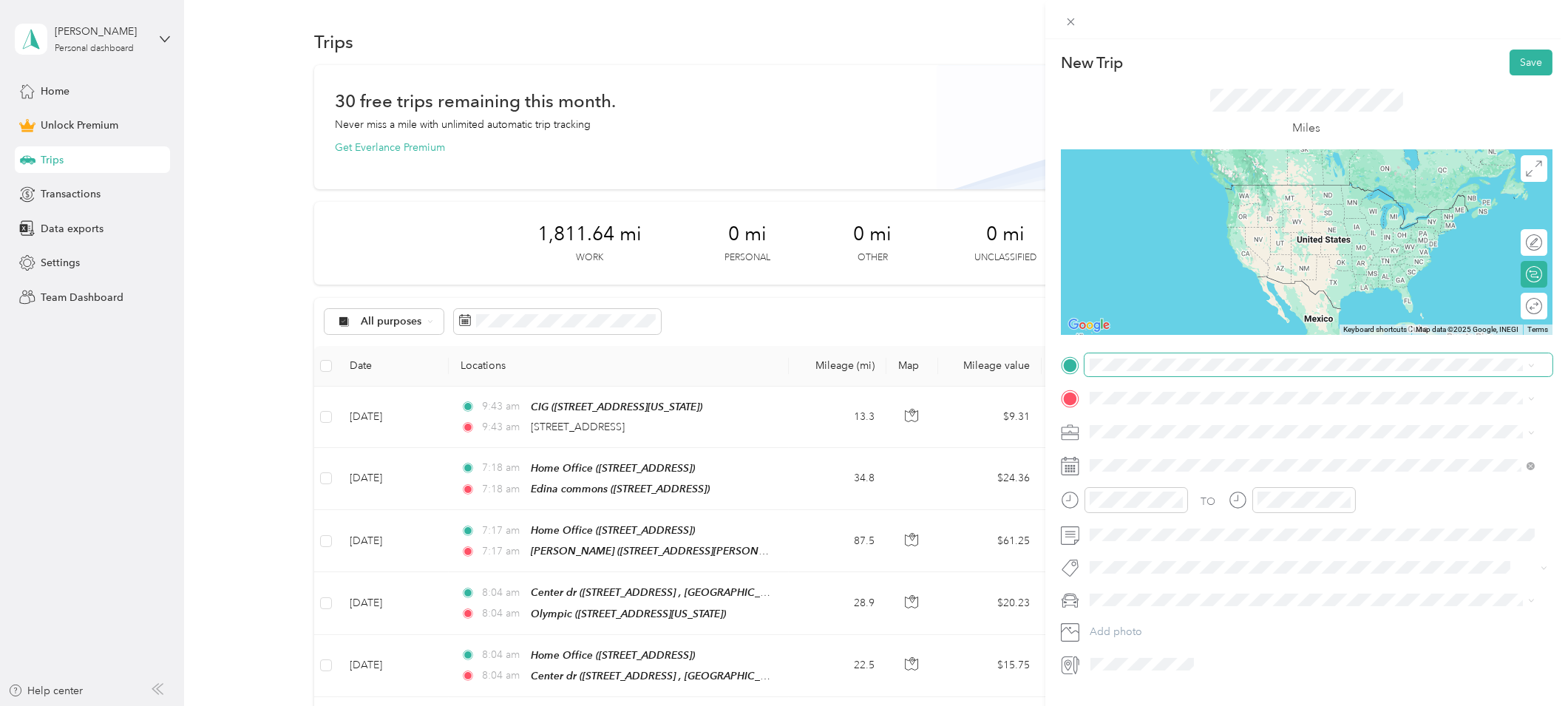
click at [1153, 357] on span at bounding box center [1318, 364] width 468 height 23
click at [1429, 665] on div at bounding box center [1319, 664] width 467 height 23
click at [1183, 419] on span "711 Northeast 26th Avenue Minneapolis, Minnesota 55418, United States" at bounding box center [1192, 418] width 148 height 13
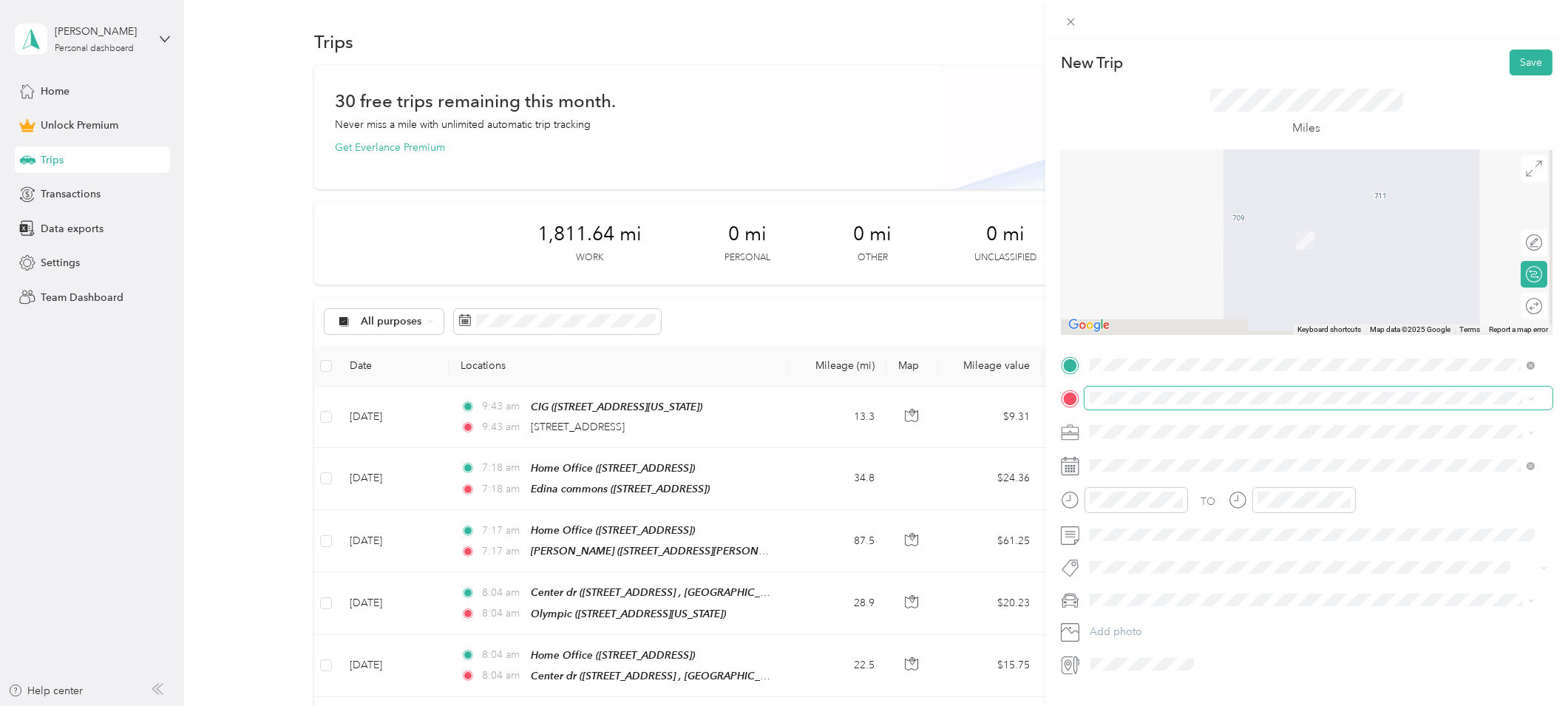
click at [1199, 406] on span at bounding box center [1318, 398] width 468 height 23
click at [1185, 458] on span "1934 Aldrich Avenue South Minneapolis, Minnesota 55403, United States" at bounding box center [1233, 452] width 230 height 13
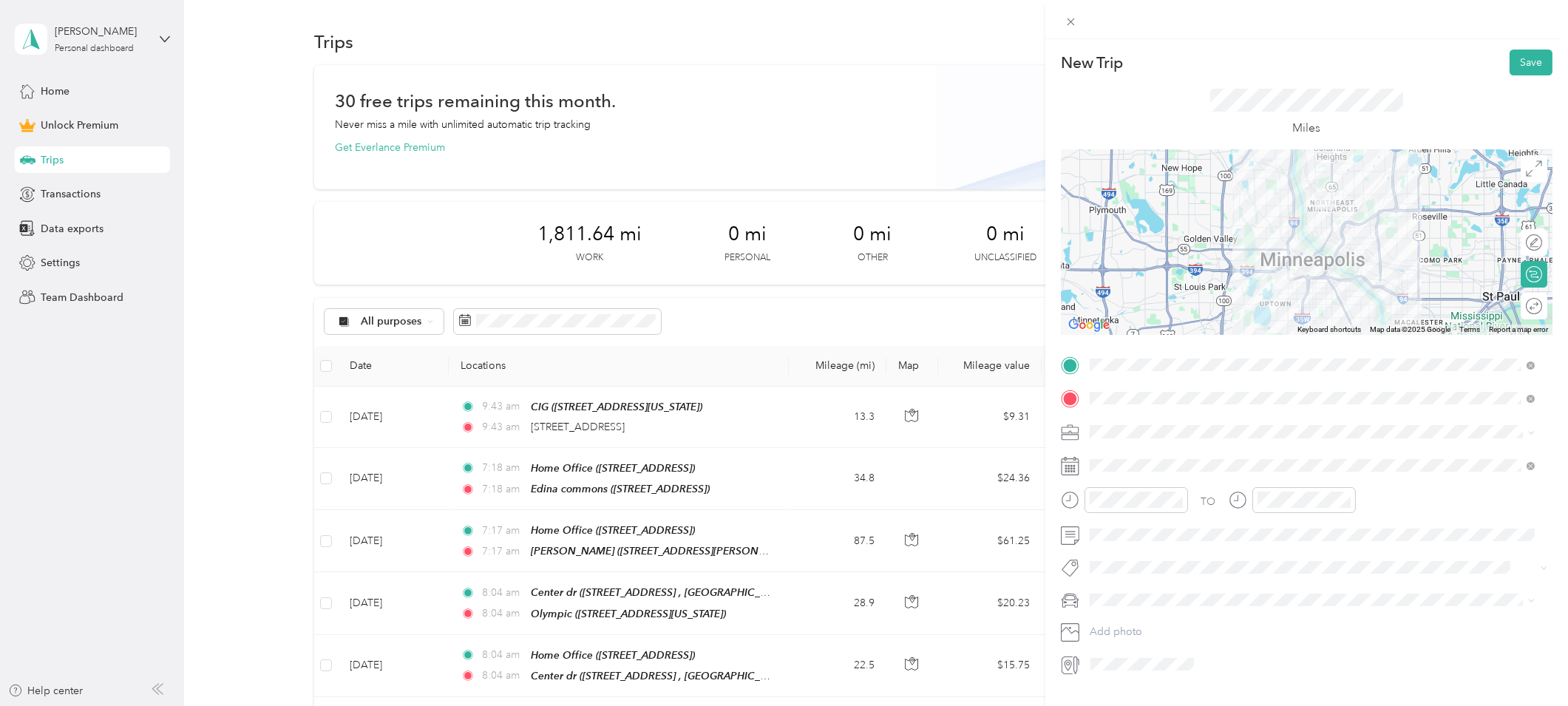
click at [1129, 456] on div "Work" at bounding box center [1313, 455] width 435 height 15
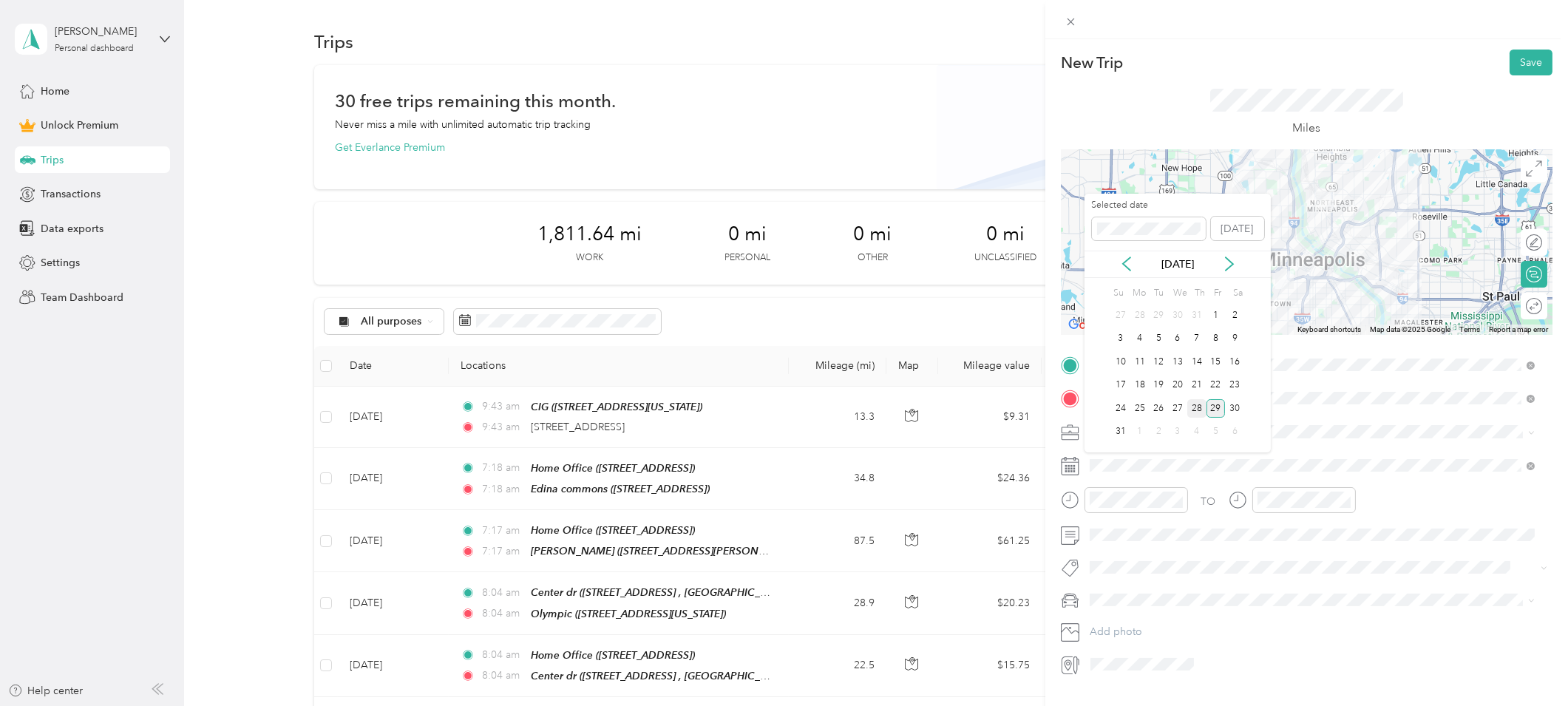
click at [1195, 406] on div "28" at bounding box center [1197, 408] width 19 height 18
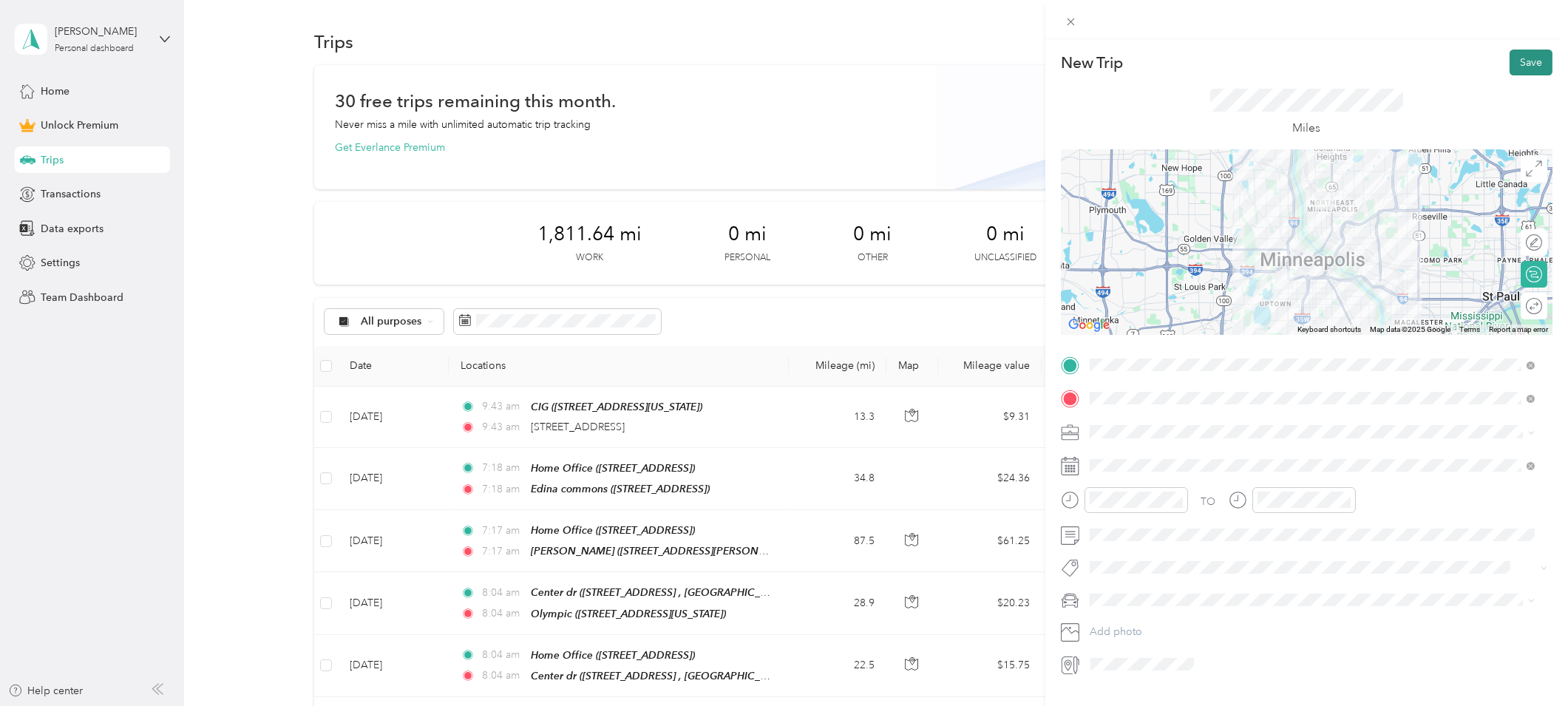
click at [1521, 68] on button "Save" at bounding box center [1531, 62] width 43 height 26
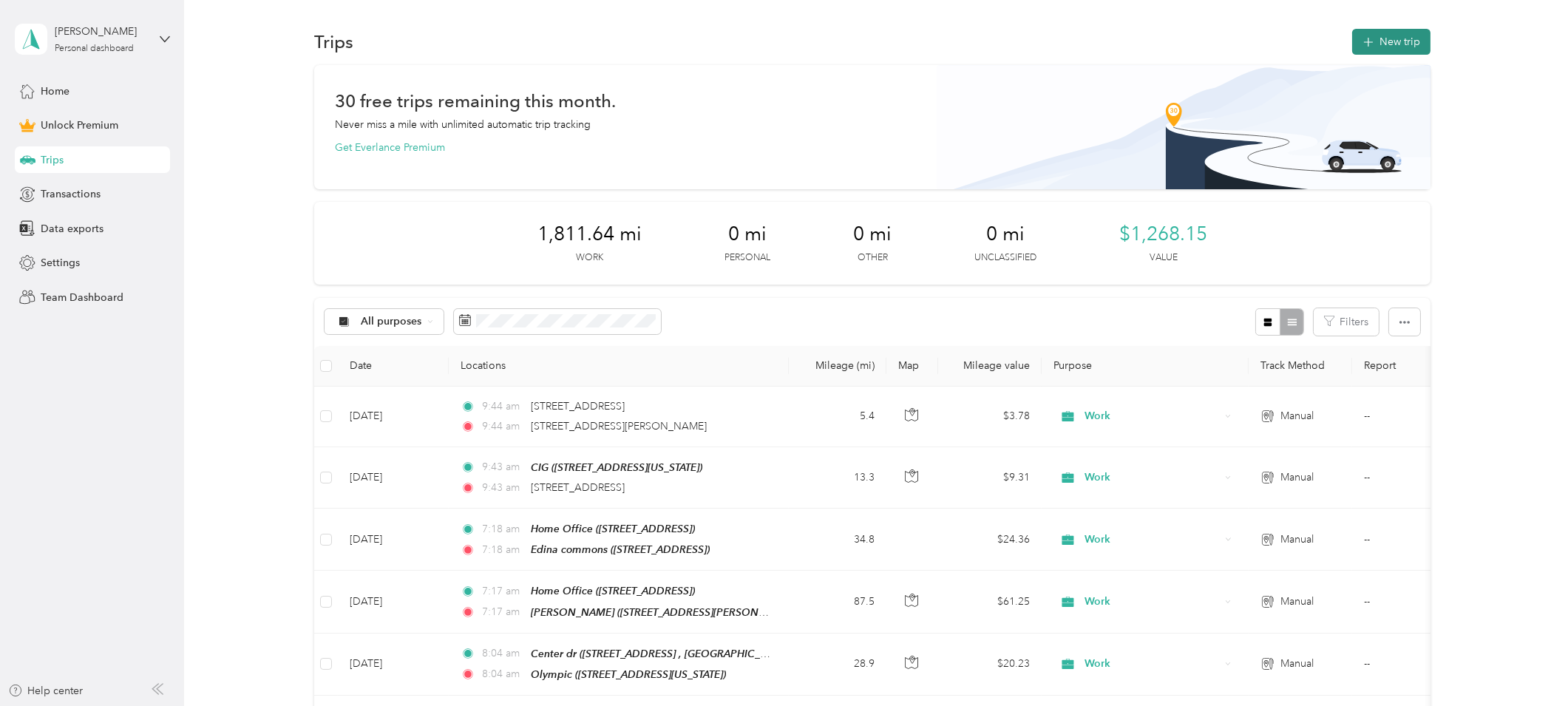
click at [1396, 46] on button "New trip" at bounding box center [1391, 41] width 79 height 26
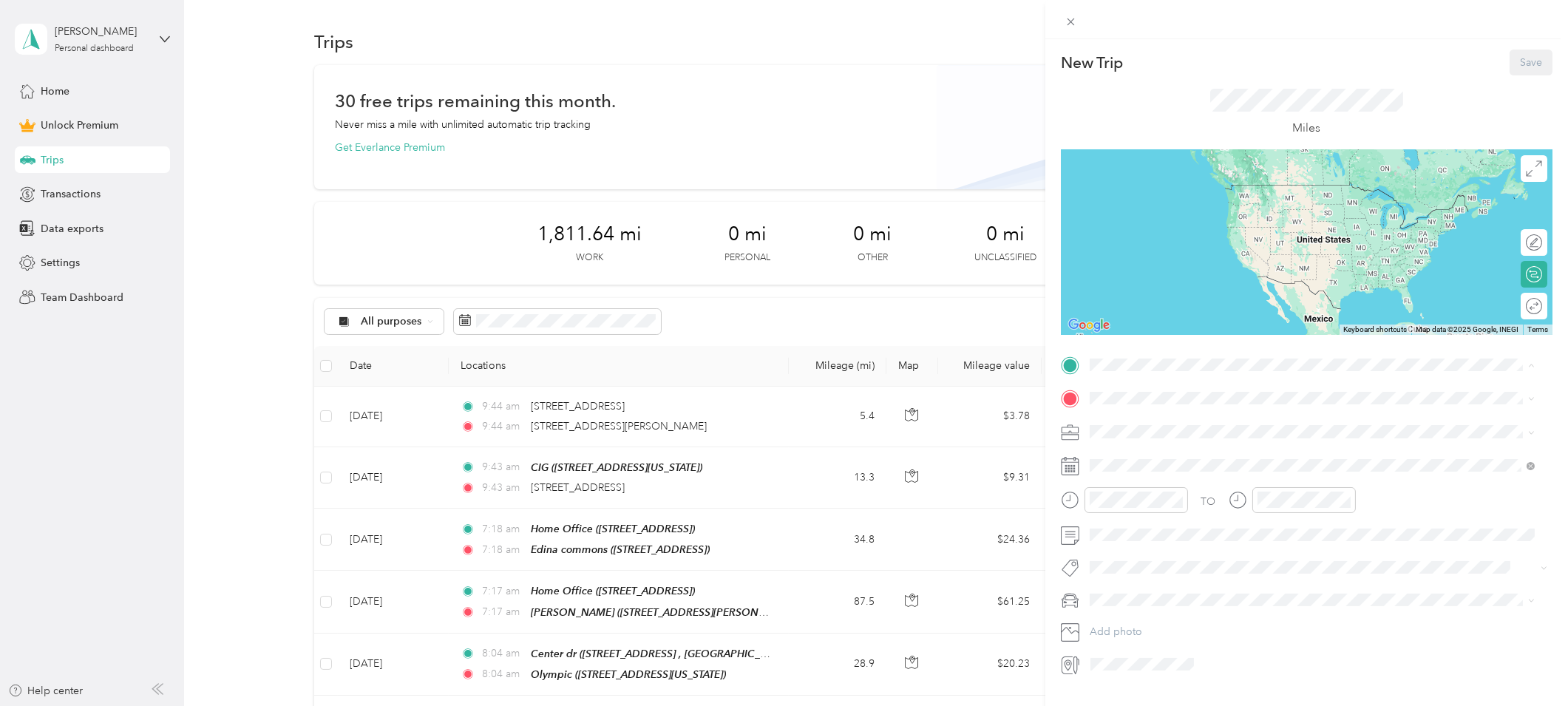
click at [1058, 411] on form "New Trip Save This trip cannot be edited because it is either under review, app…" at bounding box center [1306, 362] width 523 height 626
click at [1151, 455] on span "2640 Shenandoah Lane North Plymouth, Minnesota 55447, United States" at bounding box center [1192, 452] width 148 height 13
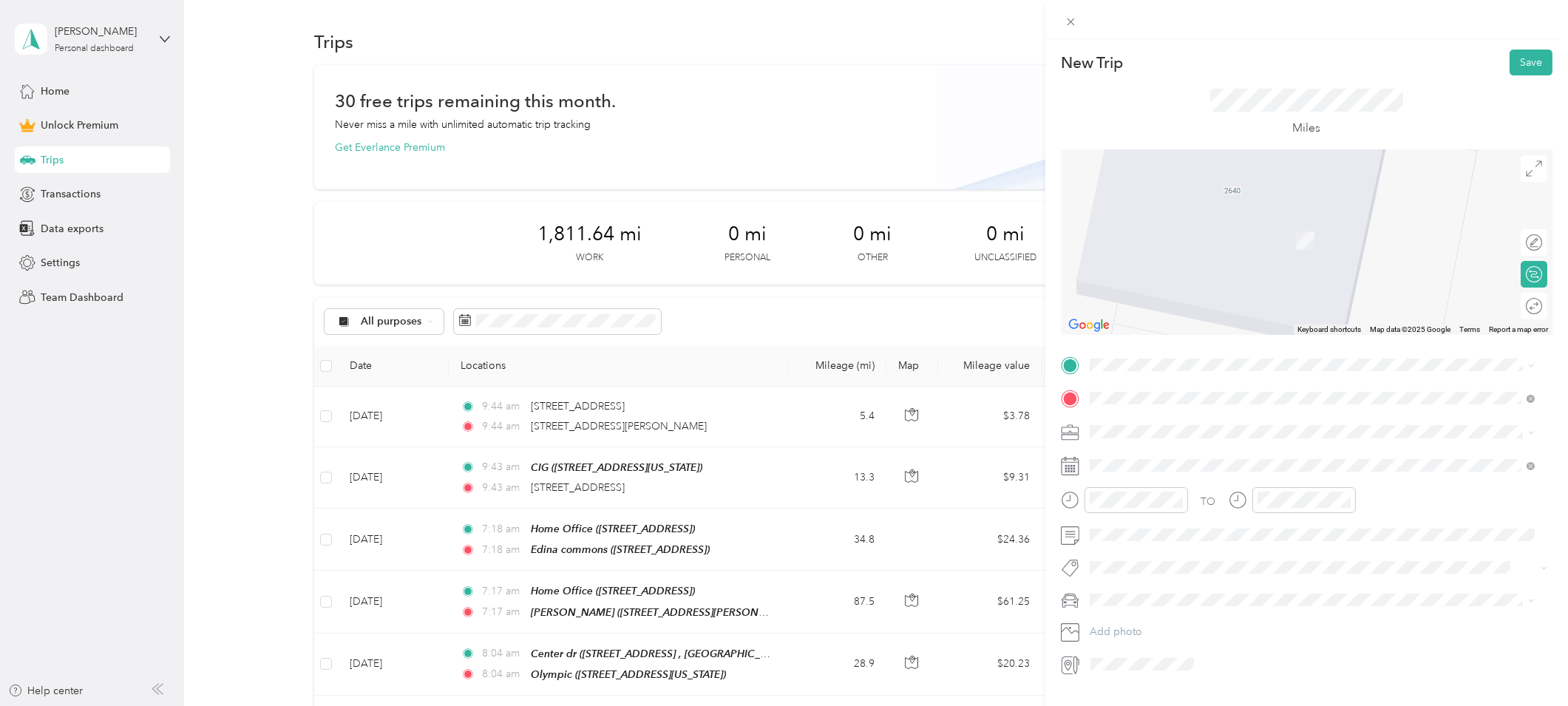
click at [1176, 412] on span "1934 Aldrich Avenue South Minneapolis, Minnesota 55403, United States" at bounding box center [1233, 416] width 230 height 13
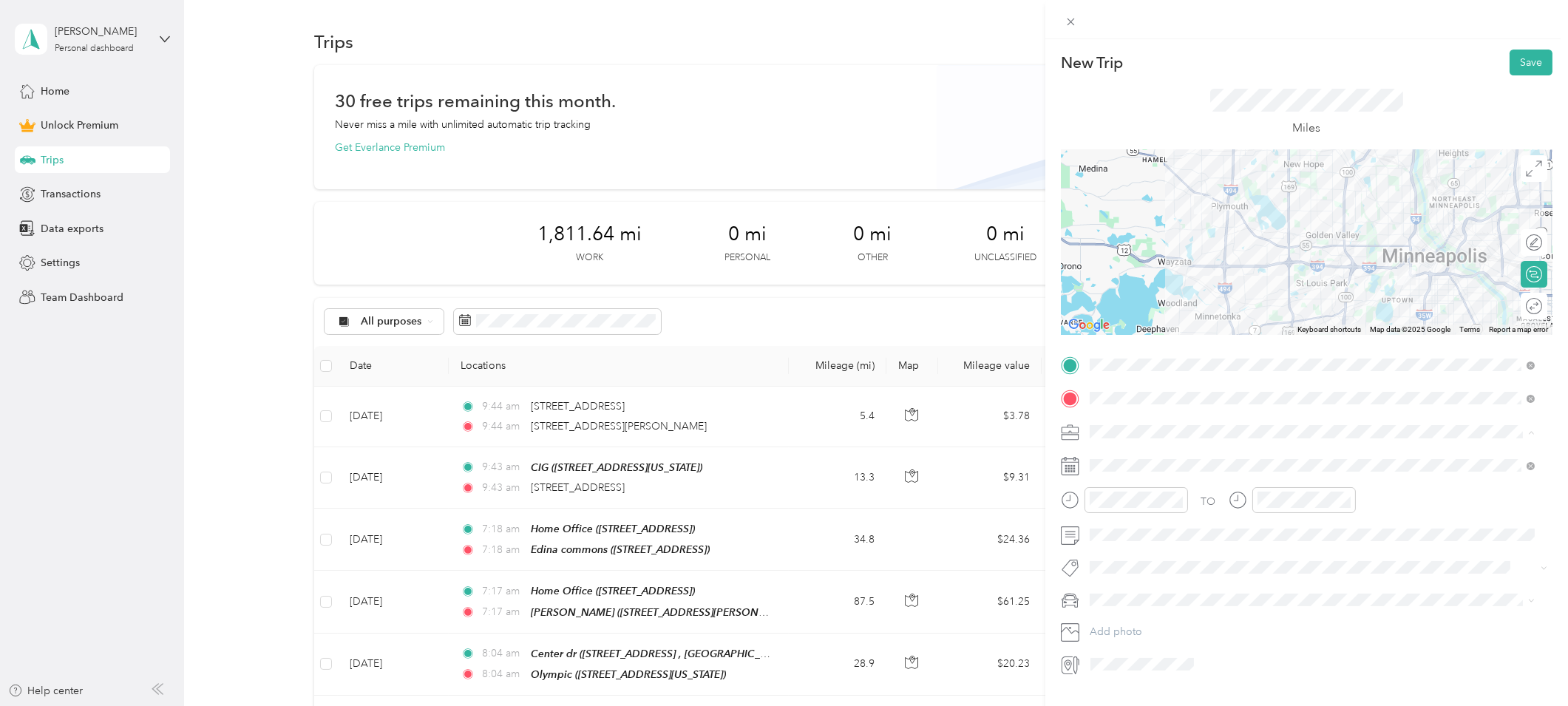
click at [1112, 458] on li "Work" at bounding box center [1313, 457] width 456 height 26
click at [1116, 472] on span at bounding box center [1318, 465] width 468 height 23
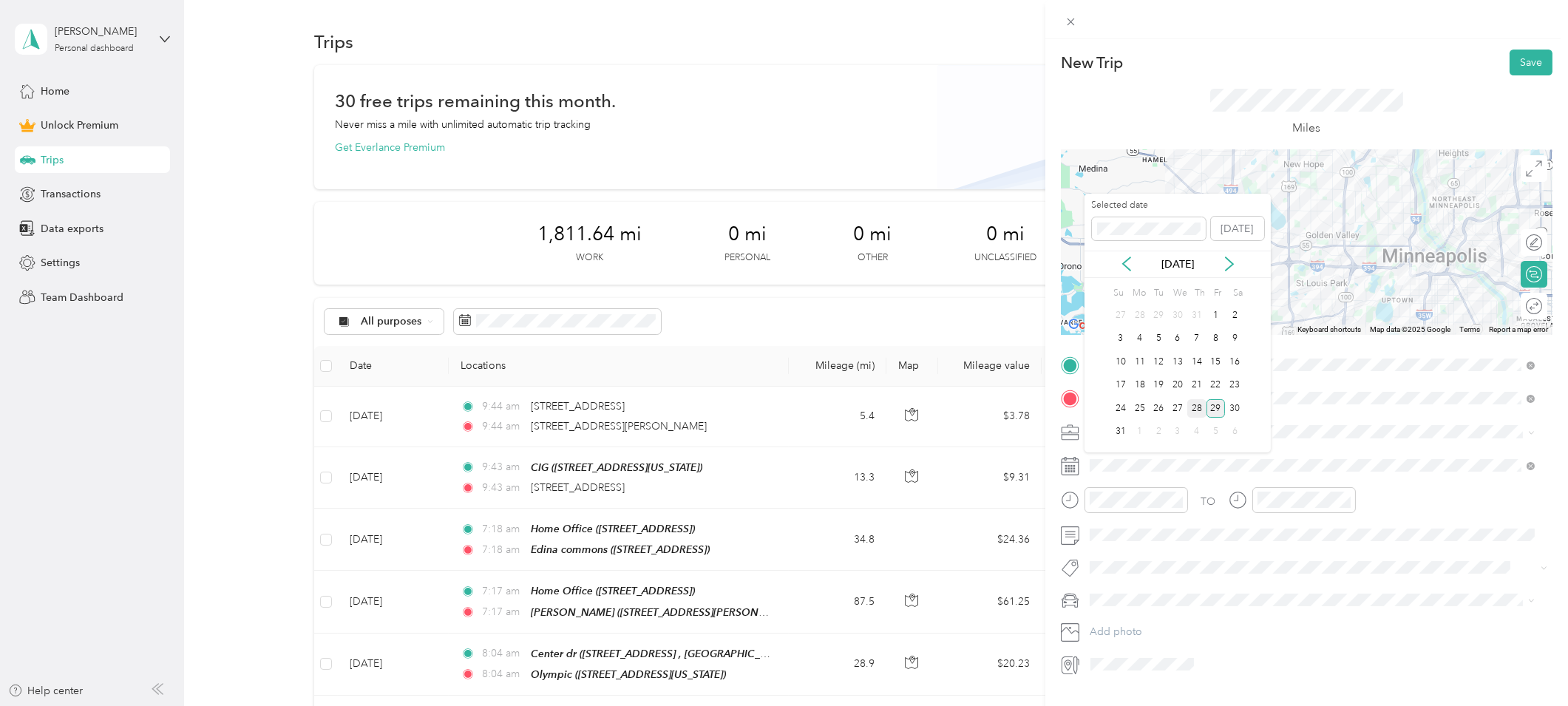
click at [1192, 412] on div "28" at bounding box center [1197, 408] width 19 height 18
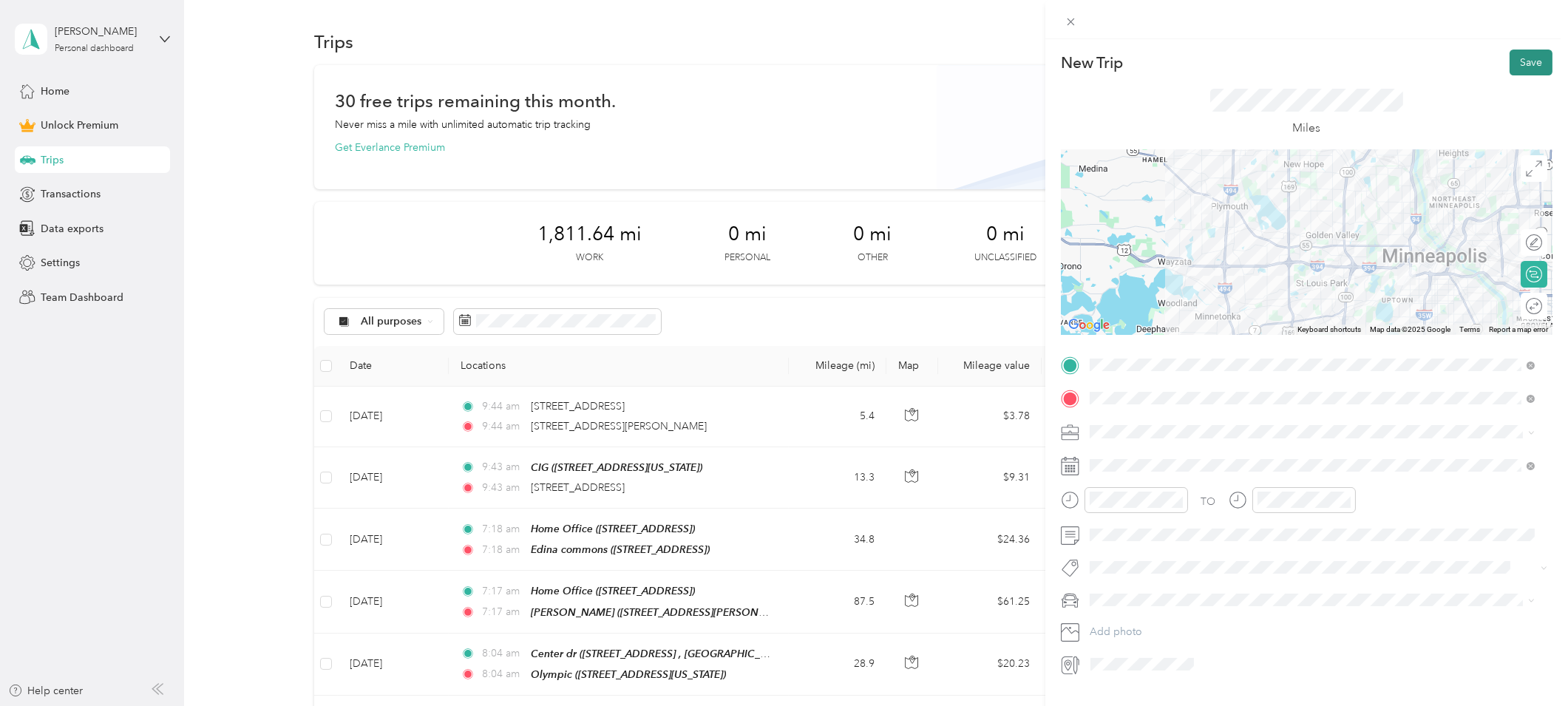
click at [1518, 58] on button "Save" at bounding box center [1531, 62] width 43 height 26
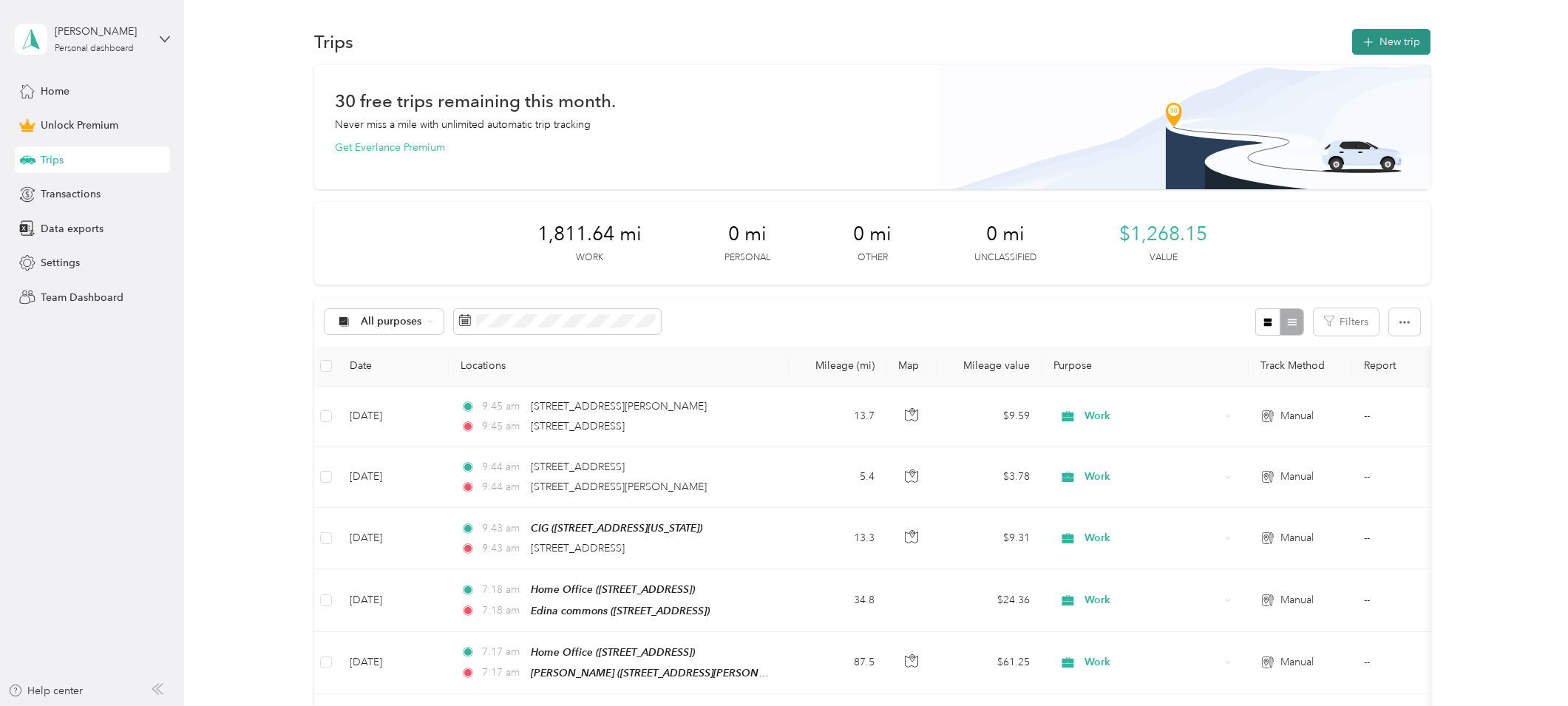
click at [1387, 46] on button "New trip" at bounding box center [1391, 41] width 79 height 26
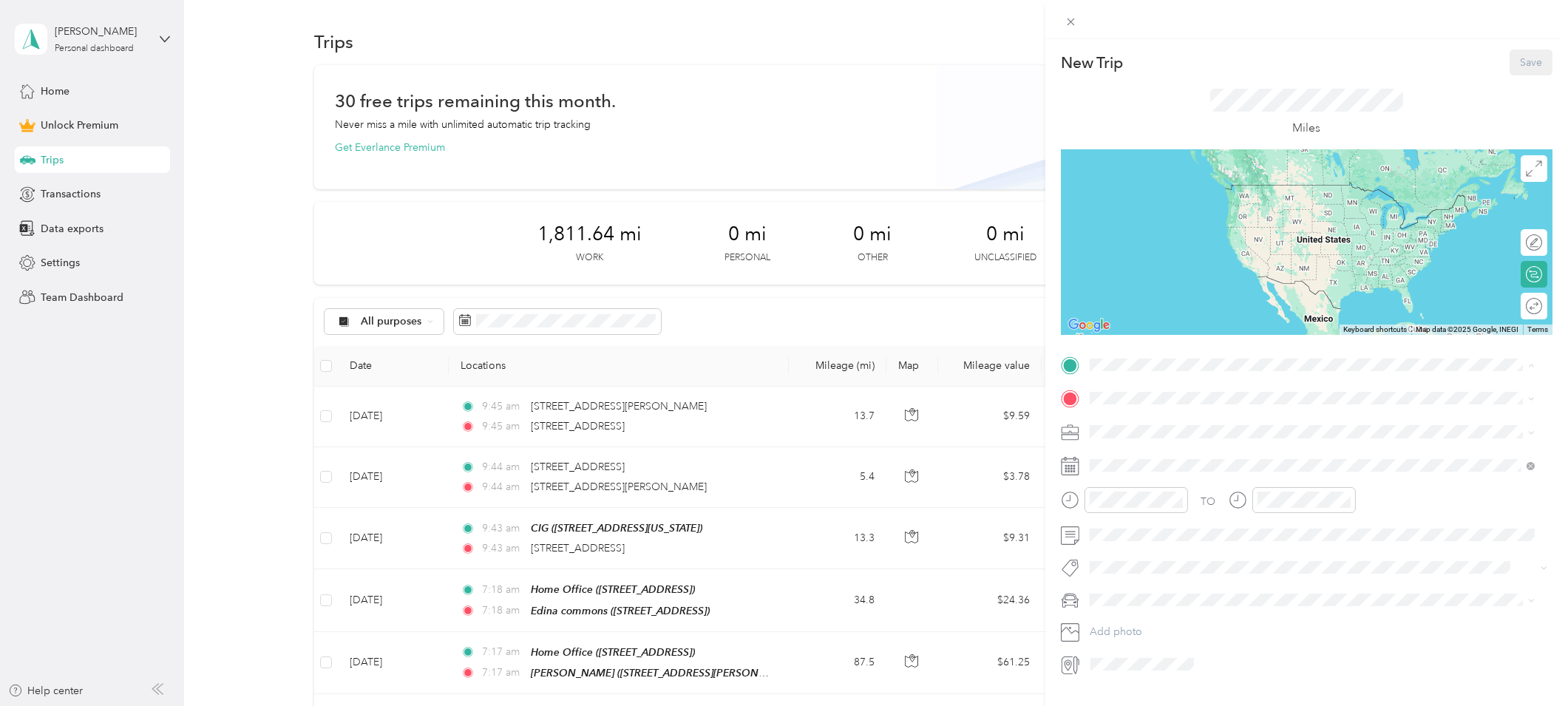
drag, startPoint x: 1180, startPoint y: 422, endPoint x: 1199, endPoint y: 414, distance: 20.6
click at [1189, 418] on div "Home Office" at bounding box center [1165, 423] width 94 height 13
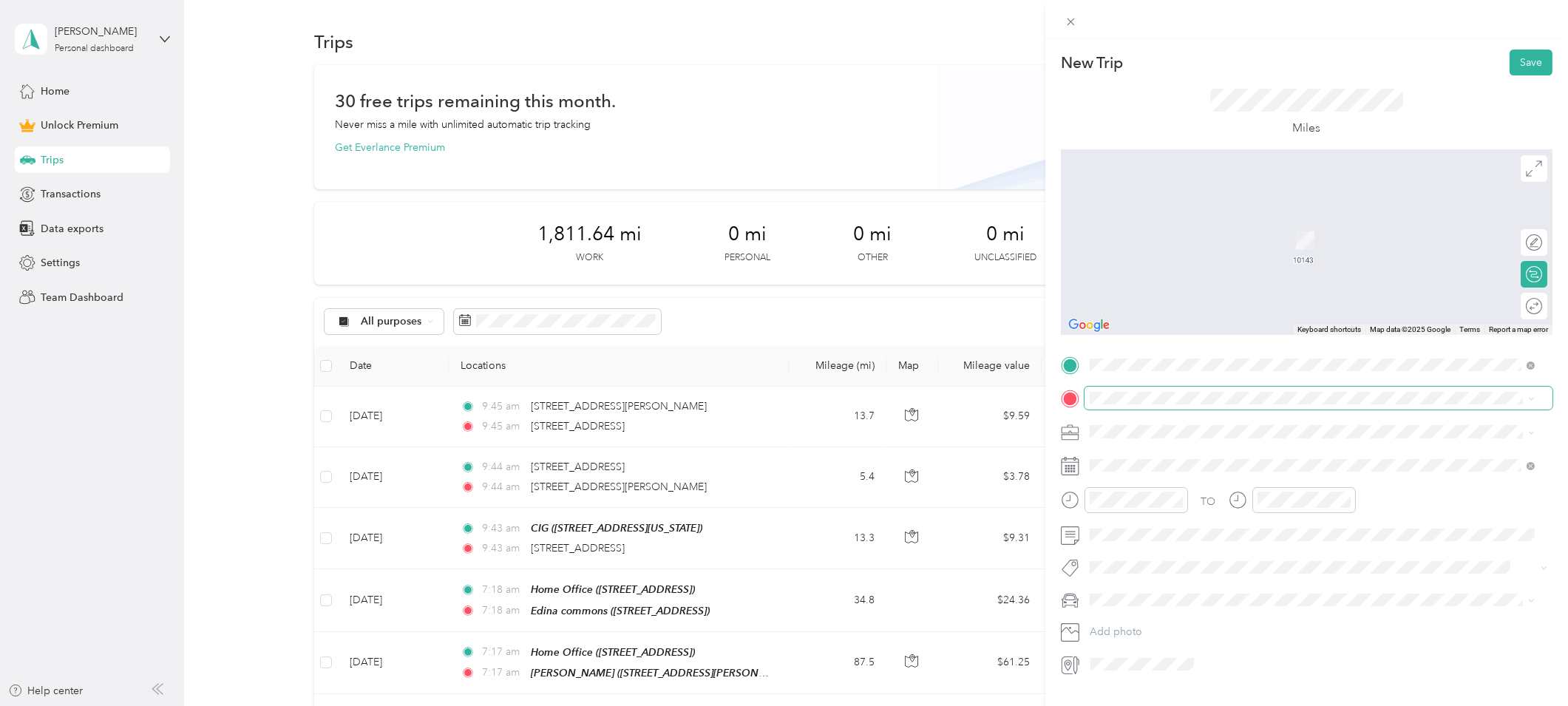
click at [1169, 406] on span at bounding box center [1318, 398] width 468 height 23
click at [1174, 371] on span at bounding box center [1318, 364] width 468 height 23
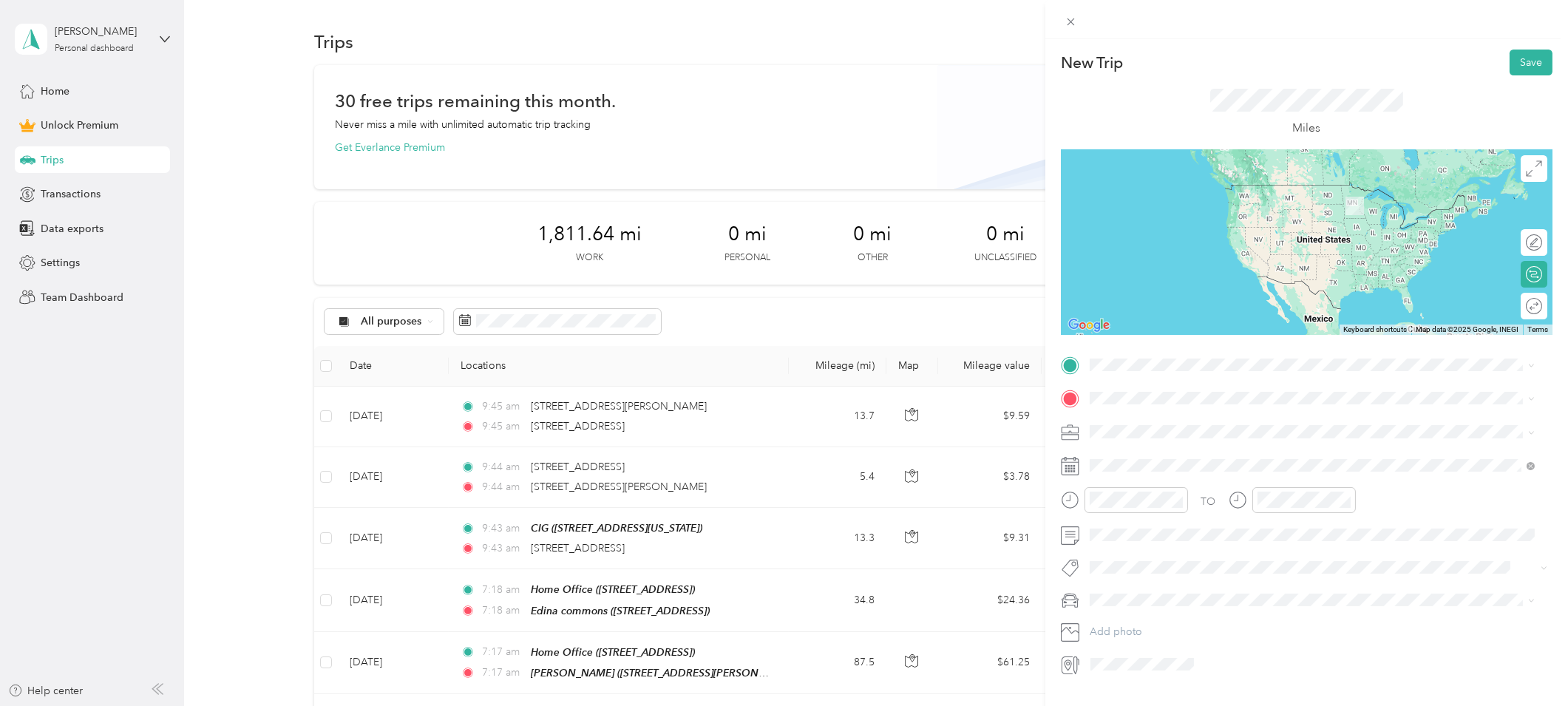
click at [1163, 420] on span "2640 Shenandoah Lane North Plymouth, Minnesota 55447, United States" at bounding box center [1192, 417] width 148 height 13
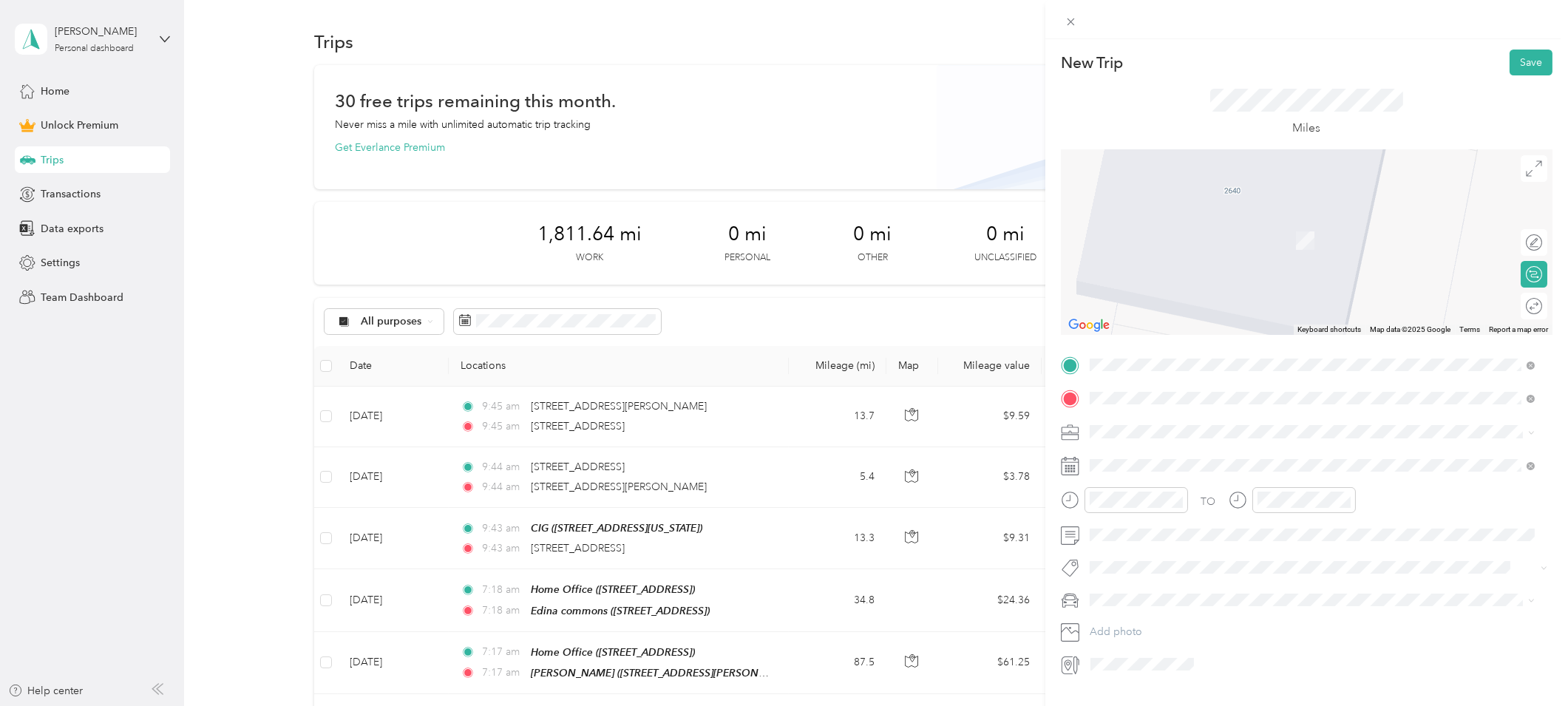
click at [1161, 468] on span "10143 176th Lane Northwest, Elk River, MN, USA" at bounding box center [1165, 473] width 94 height 12
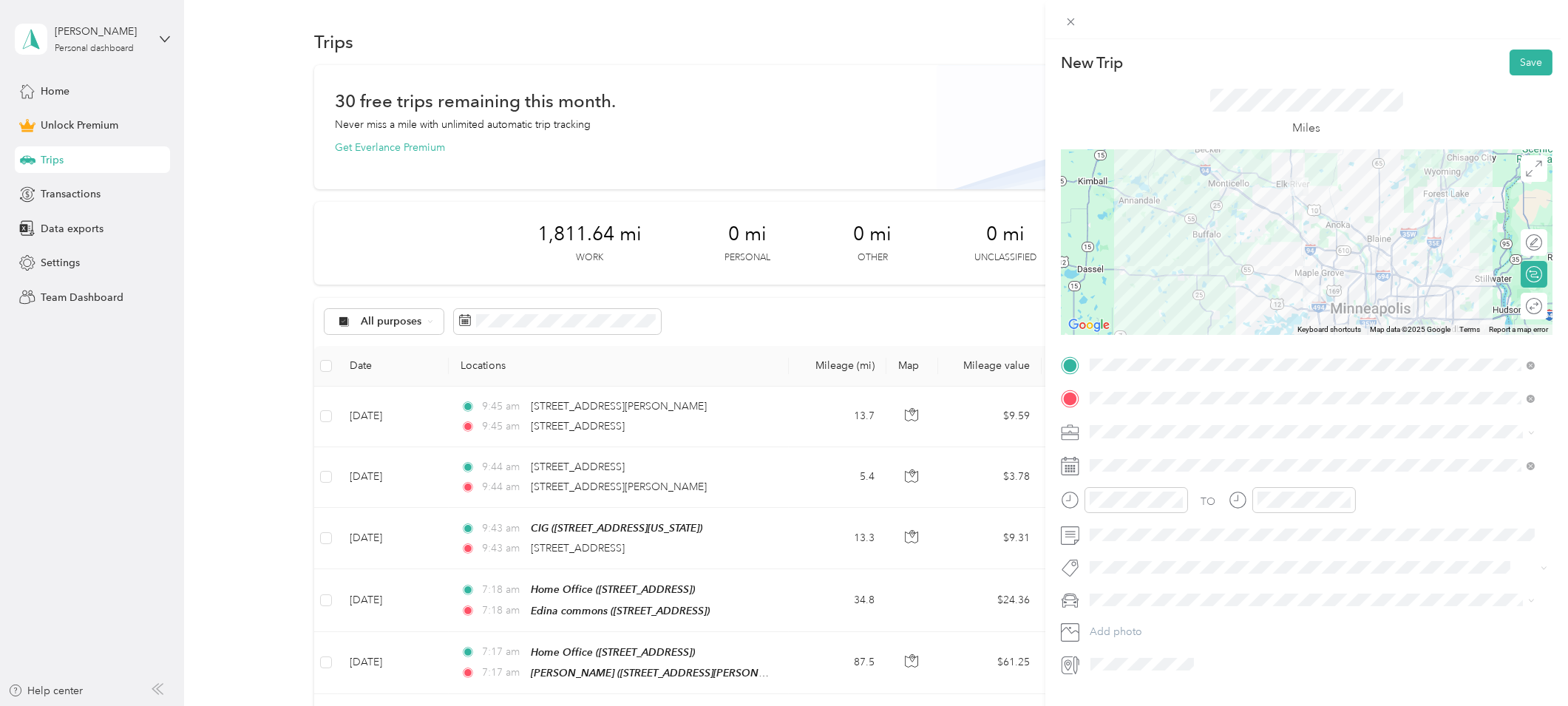
click at [1113, 454] on span "Work" at bounding box center [1108, 455] width 25 height 12
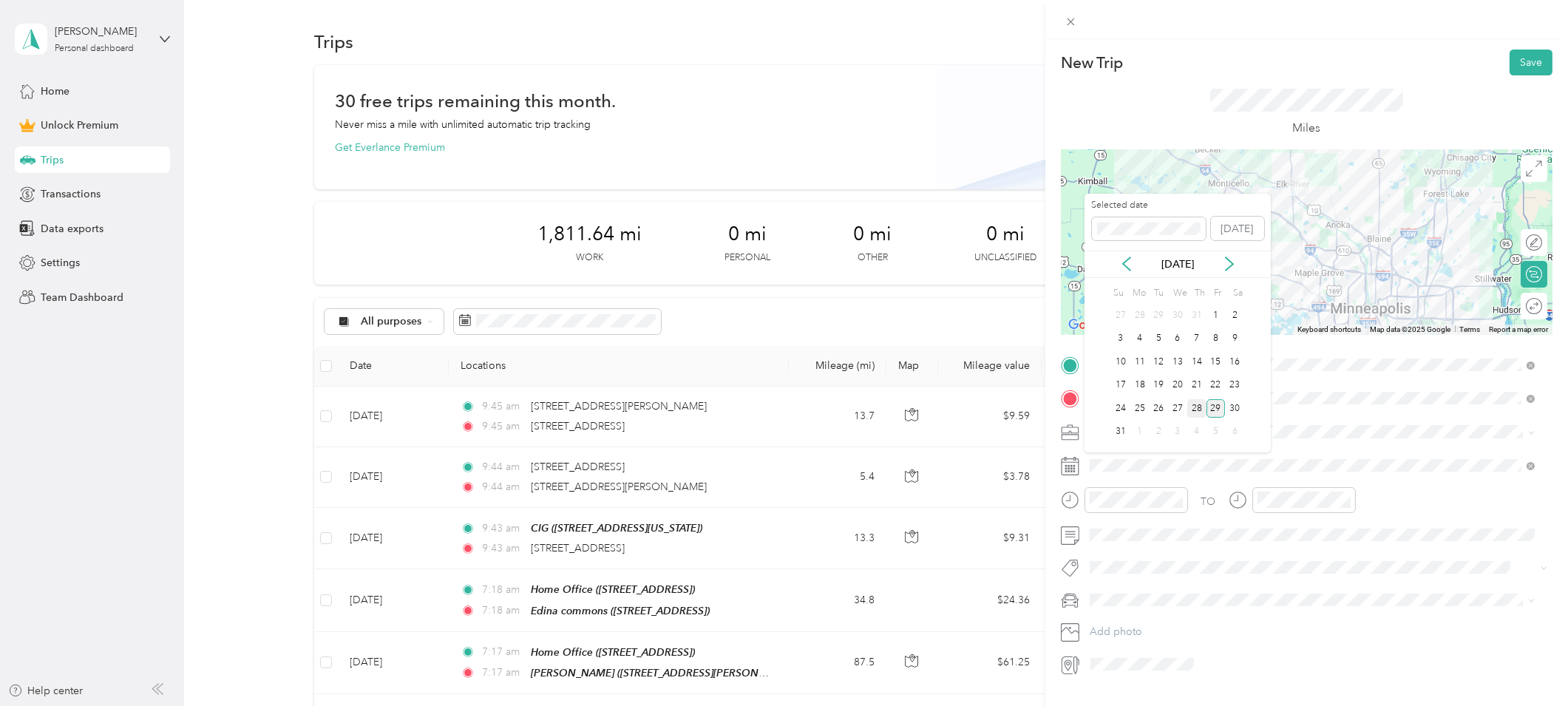
click at [1190, 414] on div "28" at bounding box center [1197, 408] width 19 height 18
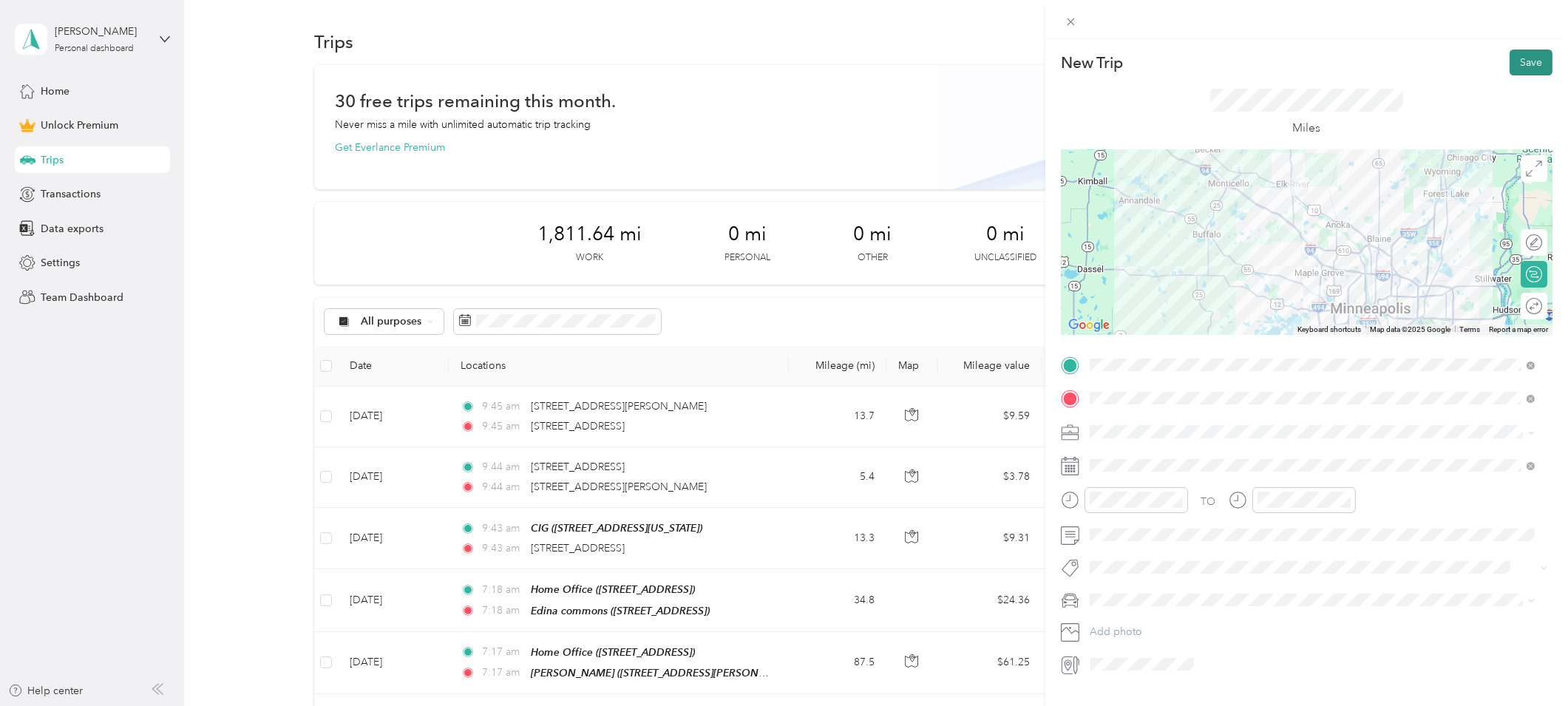
click at [1529, 55] on button "Save" at bounding box center [1531, 62] width 43 height 26
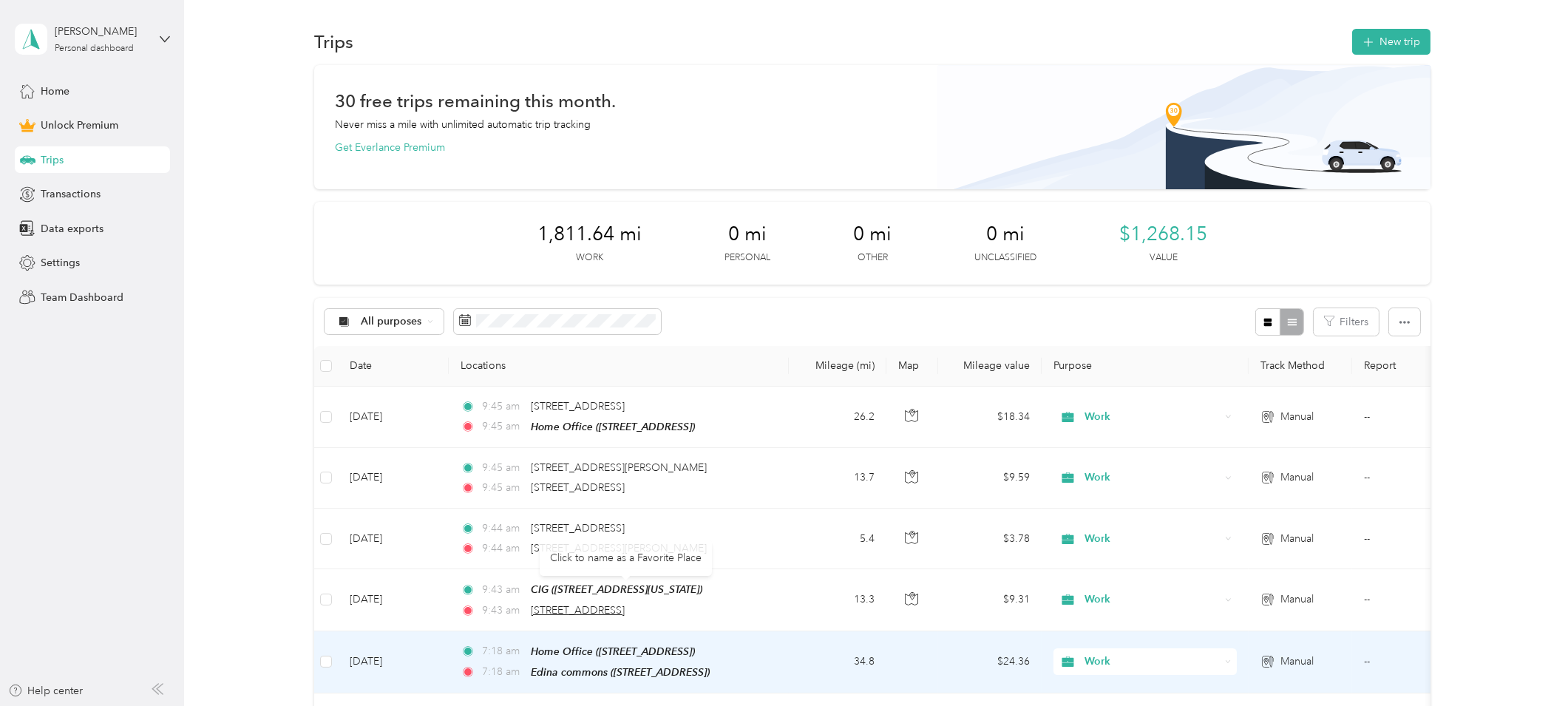
scroll to position [143, 0]
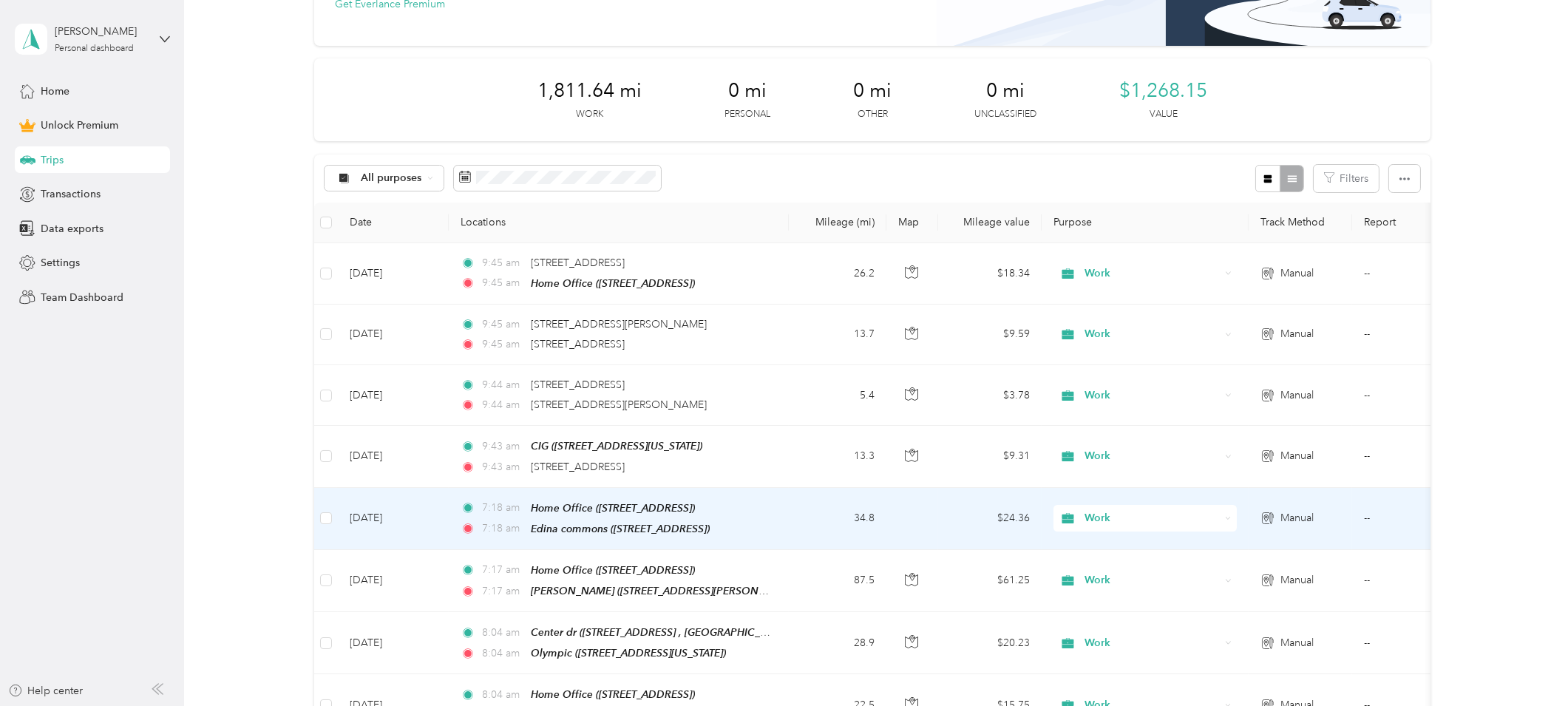
click at [437, 530] on td "Aug 28, 2025" at bounding box center [393, 518] width 111 height 62
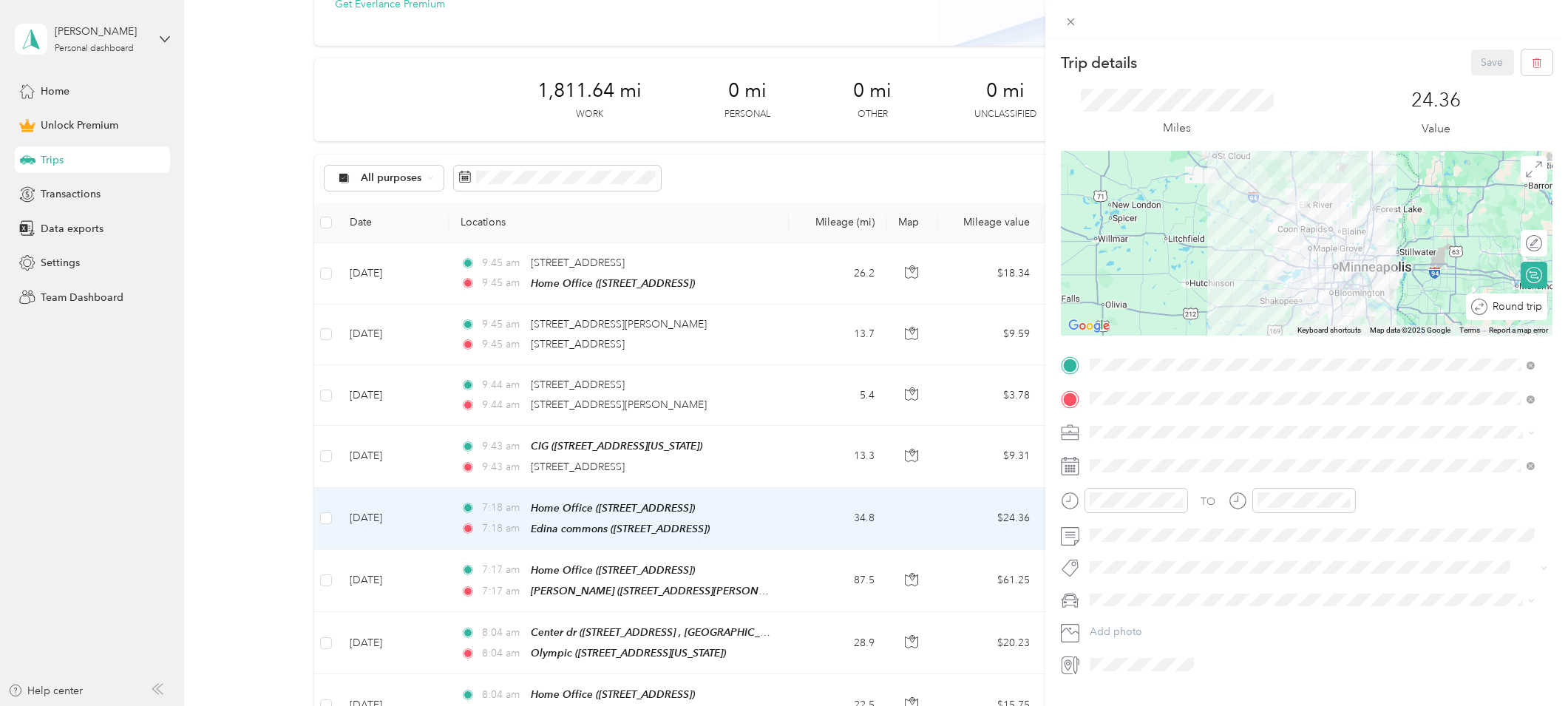
click at [1518, 313] on div "Round trip" at bounding box center [1515, 307] width 55 height 15
click at [1517, 308] on div at bounding box center [1526, 307] width 31 height 15
click at [1495, 57] on button "Save" at bounding box center [1492, 62] width 43 height 26
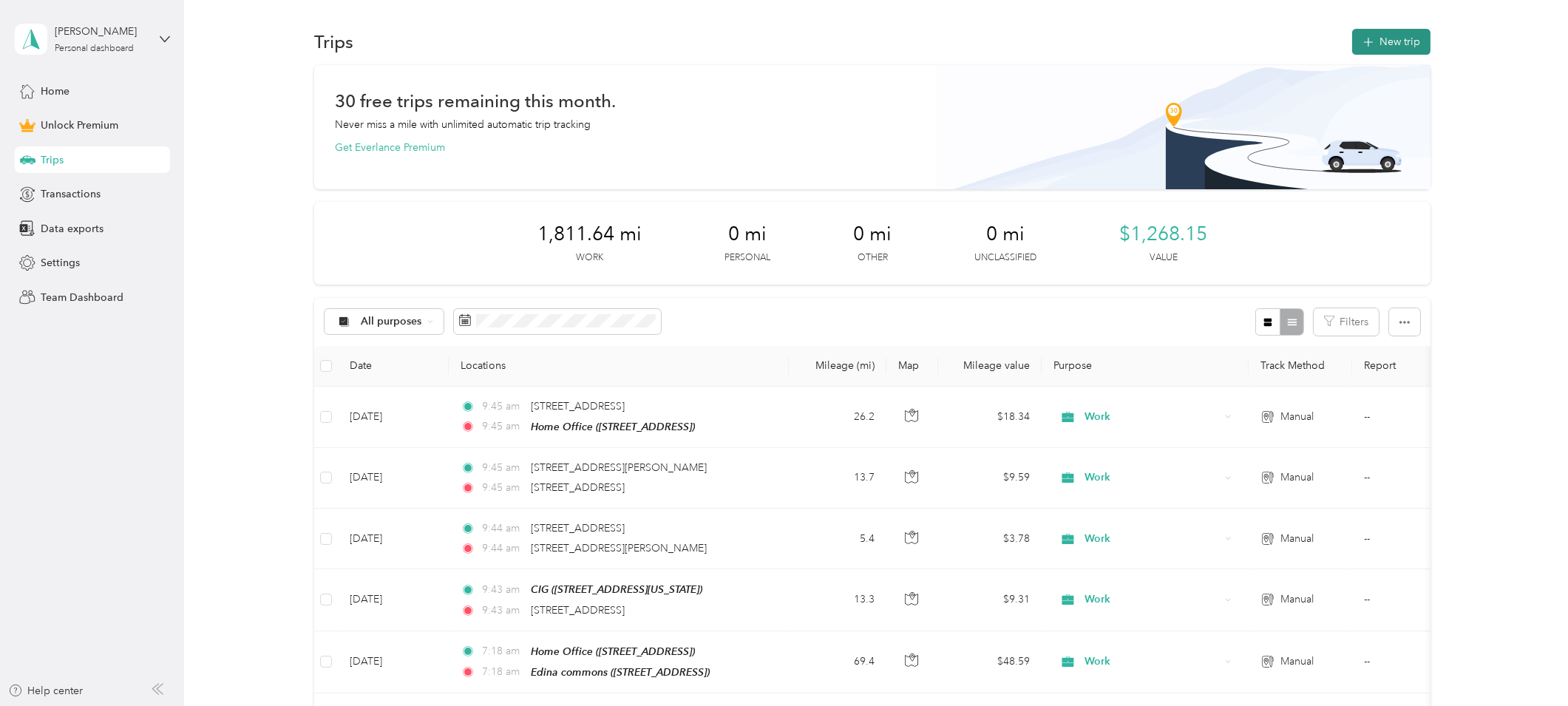
click at [1386, 47] on button "New trip" at bounding box center [1391, 41] width 79 height 26
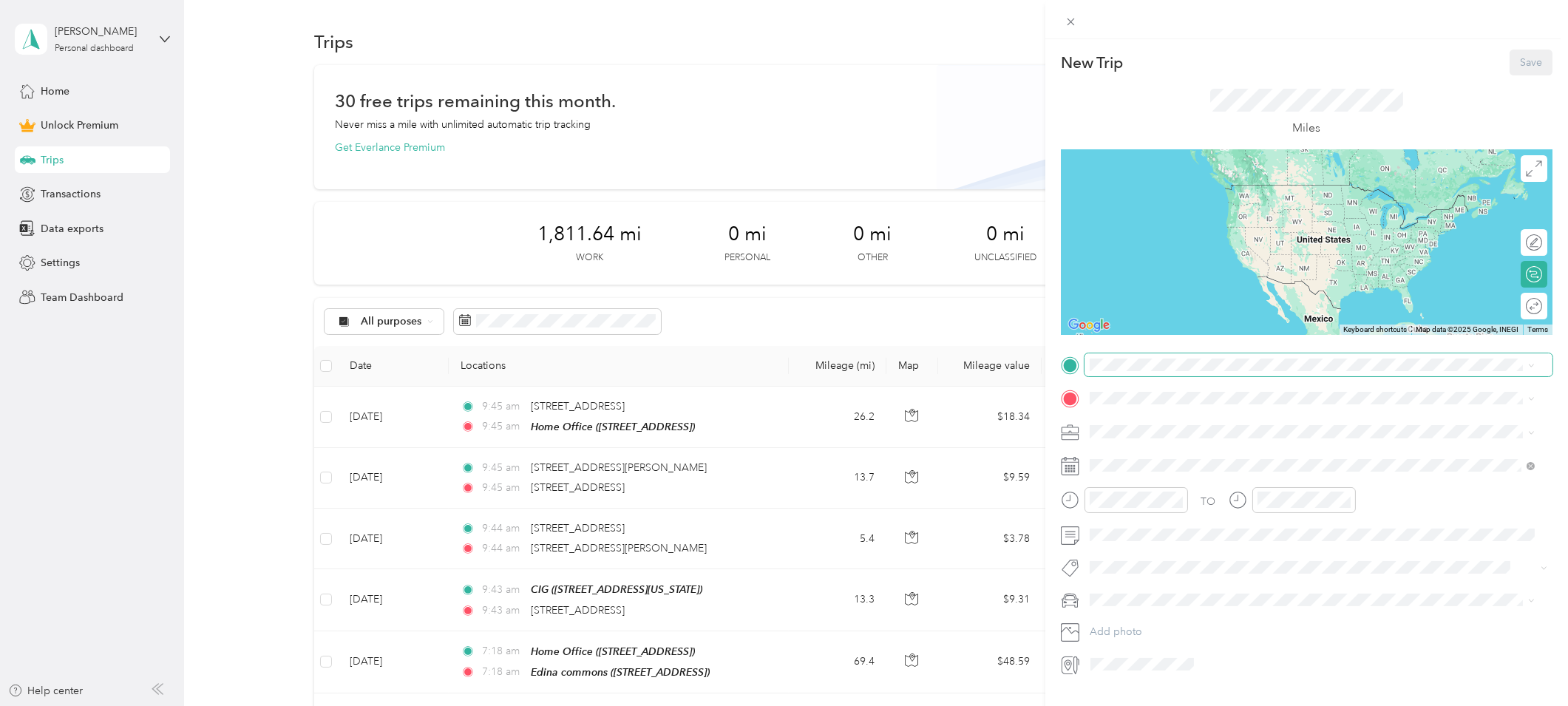
click at [1125, 373] on span at bounding box center [1318, 364] width 468 height 23
click at [1152, 428] on div "Home Office 10143 176th Lane Northwest, Elk River, MN, USA" at bounding box center [1165, 432] width 94 height 31
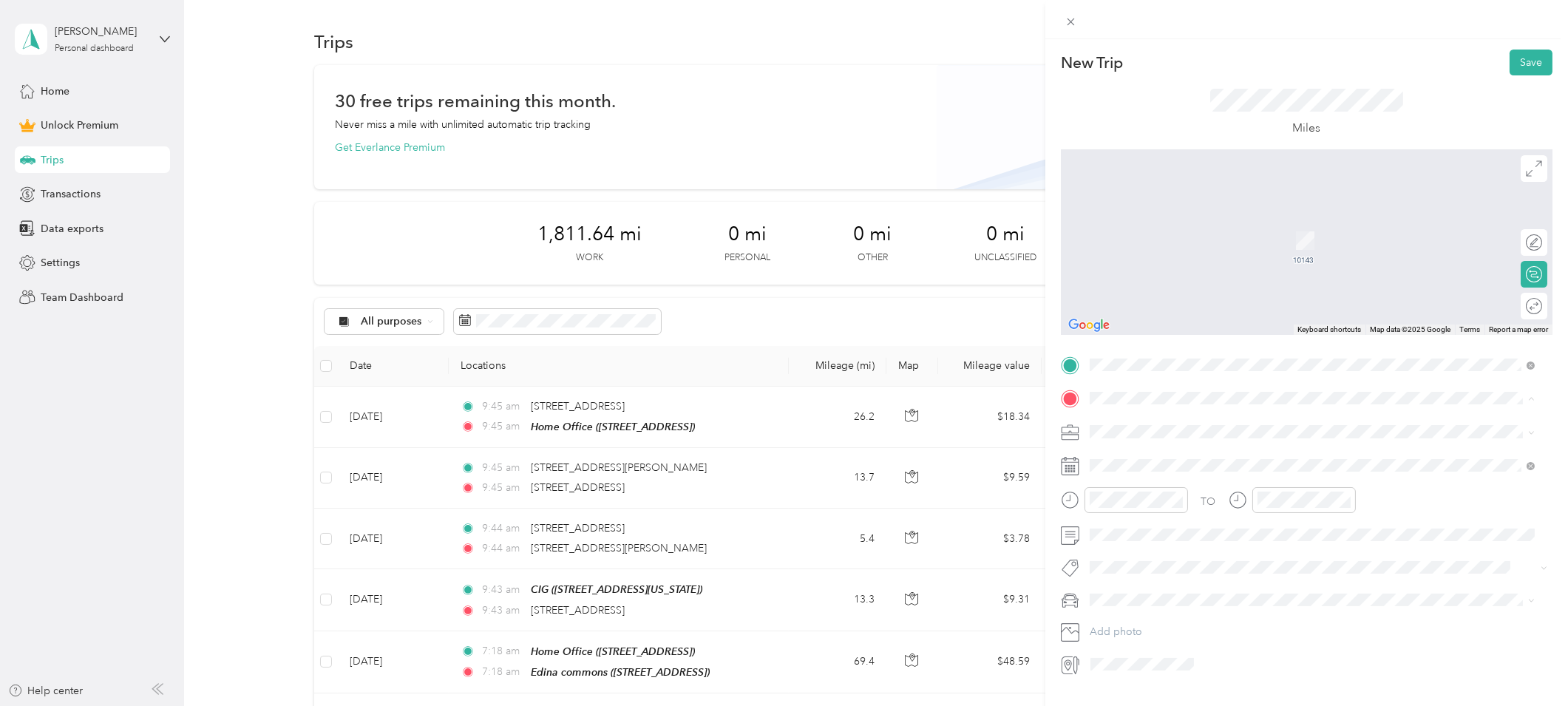
click at [1131, 604] on strong "CIG" at bounding box center [1127, 597] width 18 height 13
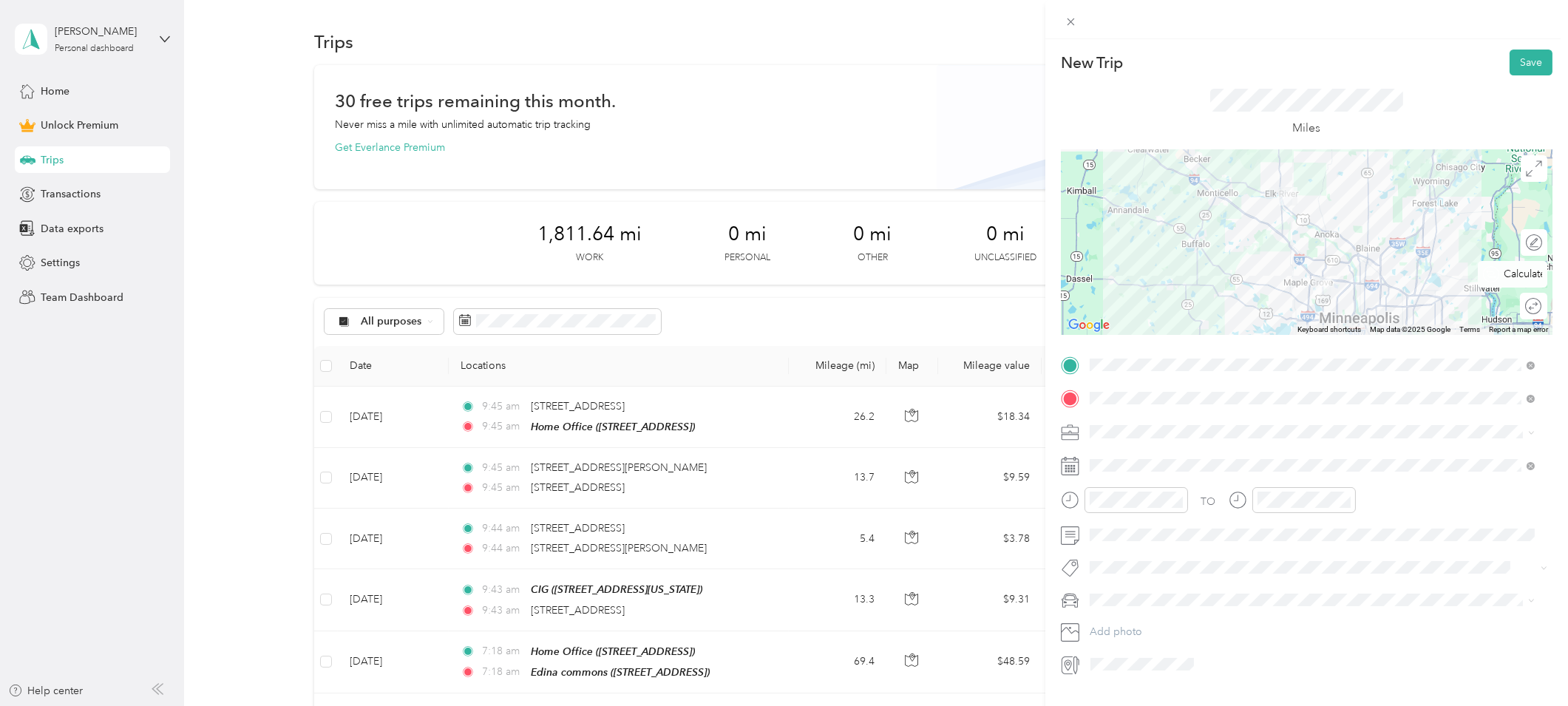
click at [1527, 315] on div "Round trip" at bounding box center [1534, 306] width 28 height 27
click at [1522, 306] on div at bounding box center [1526, 307] width 31 height 15
click at [1108, 459] on div "Work" at bounding box center [1313, 457] width 435 height 15
click at [1510, 58] on button "Save" at bounding box center [1531, 62] width 43 height 26
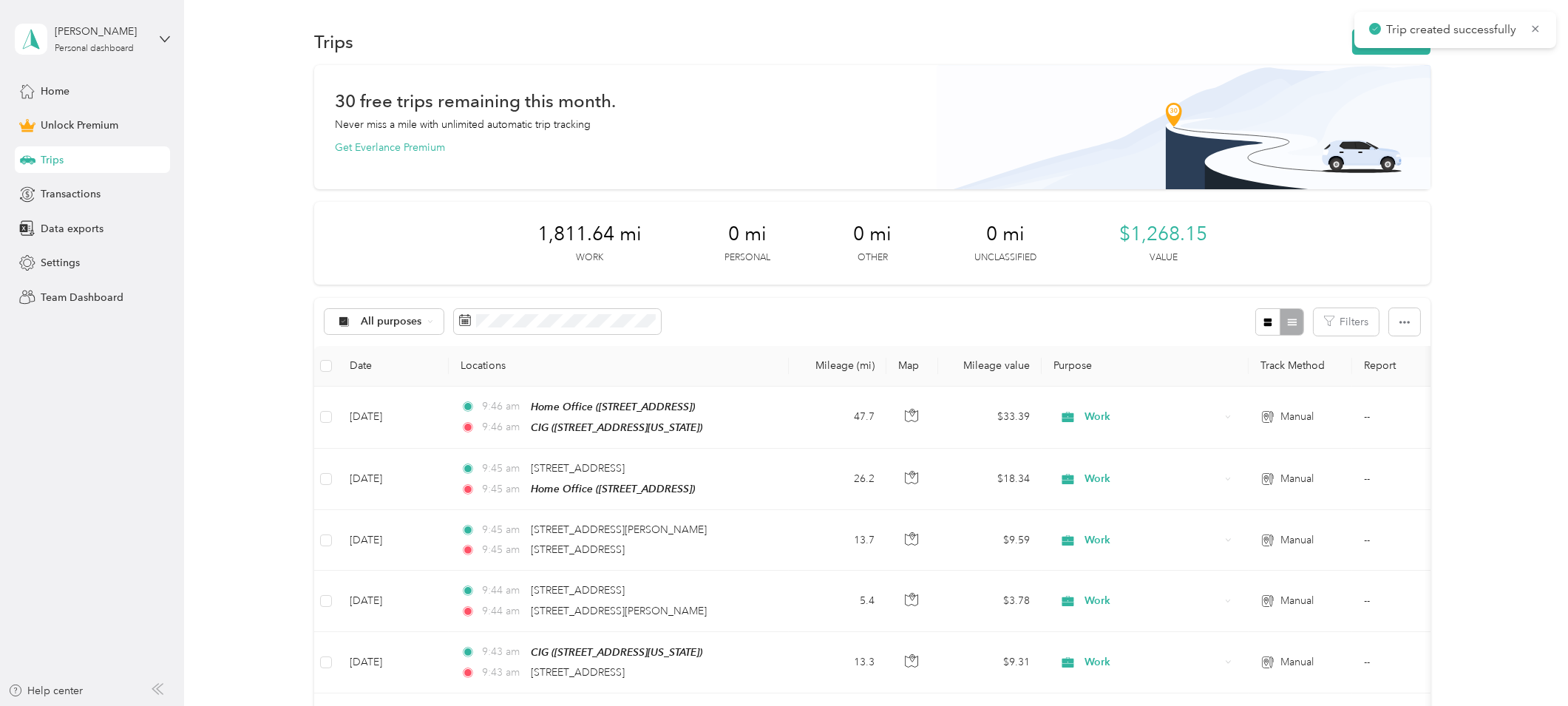
drag, startPoint x: 1209, startPoint y: 240, endPoint x: 1129, endPoint y: 239, distance: 80.0
click at [1129, 239] on div "1,952.56 mi Work 0 mi Personal 0 mi Other 0 mi Unclassified $1,366.79 Value" at bounding box center [872, 243] width 1116 height 83
copy span "1,366.79"
click at [90, 230] on span "Data exports" at bounding box center [72, 229] width 63 height 15
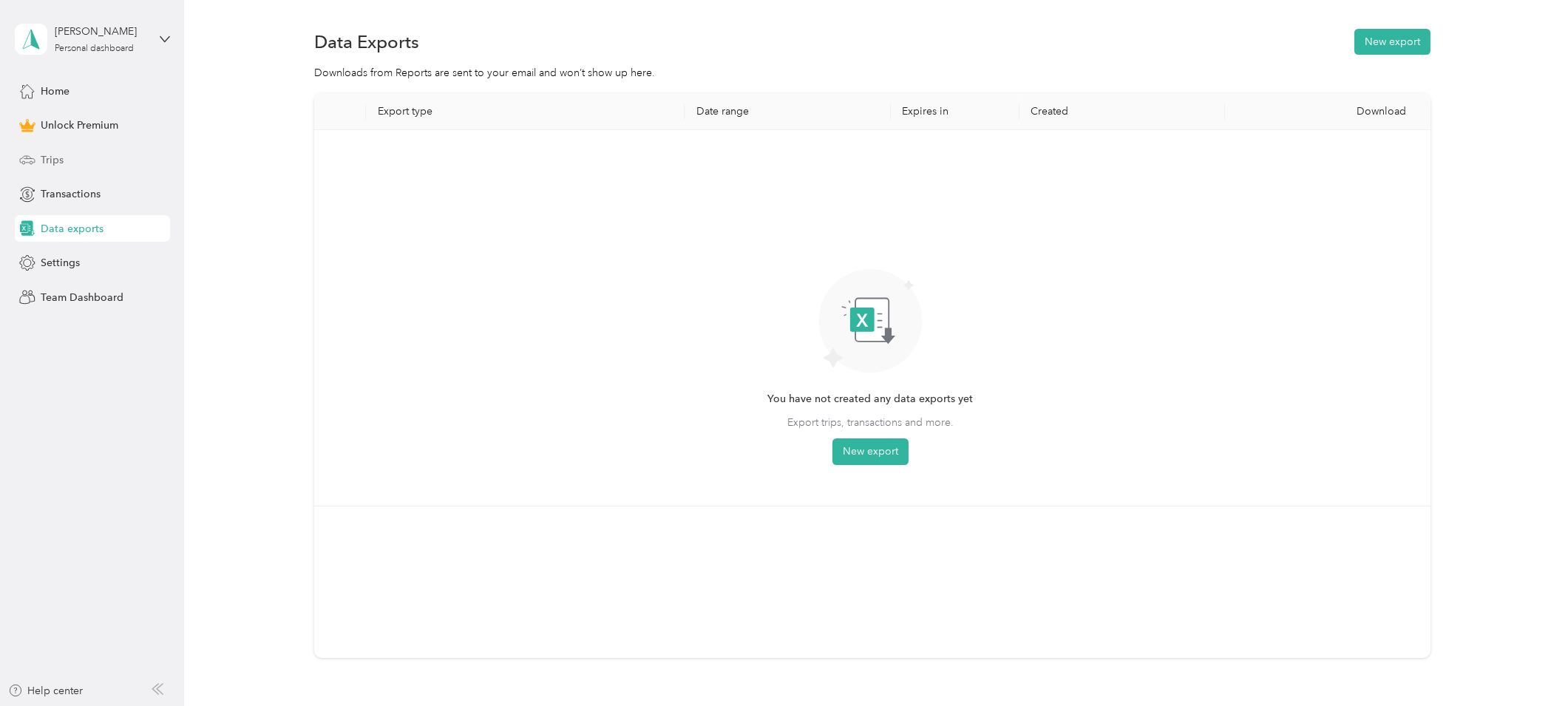
click at [57, 164] on span "Trips" at bounding box center [52, 159] width 23 height 15
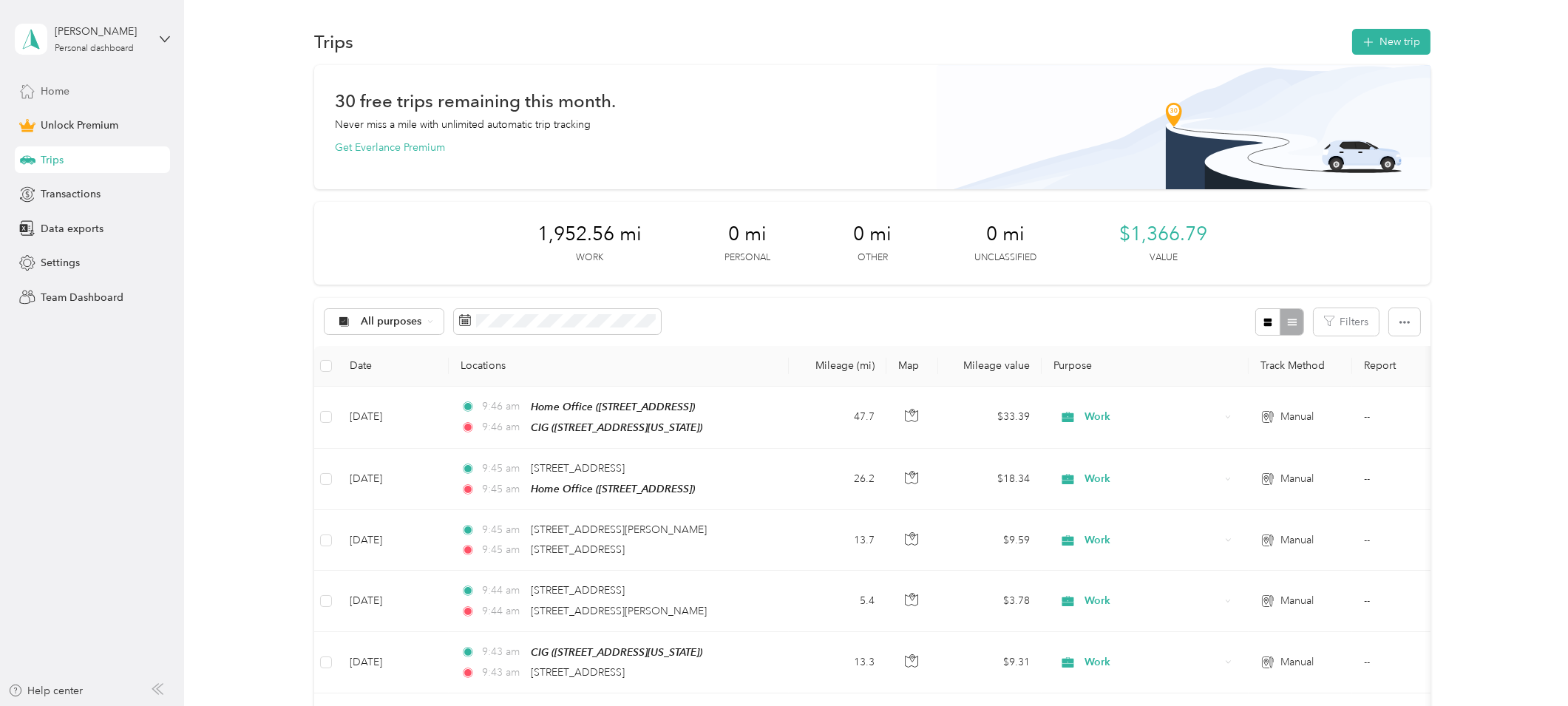
click at [52, 88] on span "Home" at bounding box center [55, 91] width 28 height 15
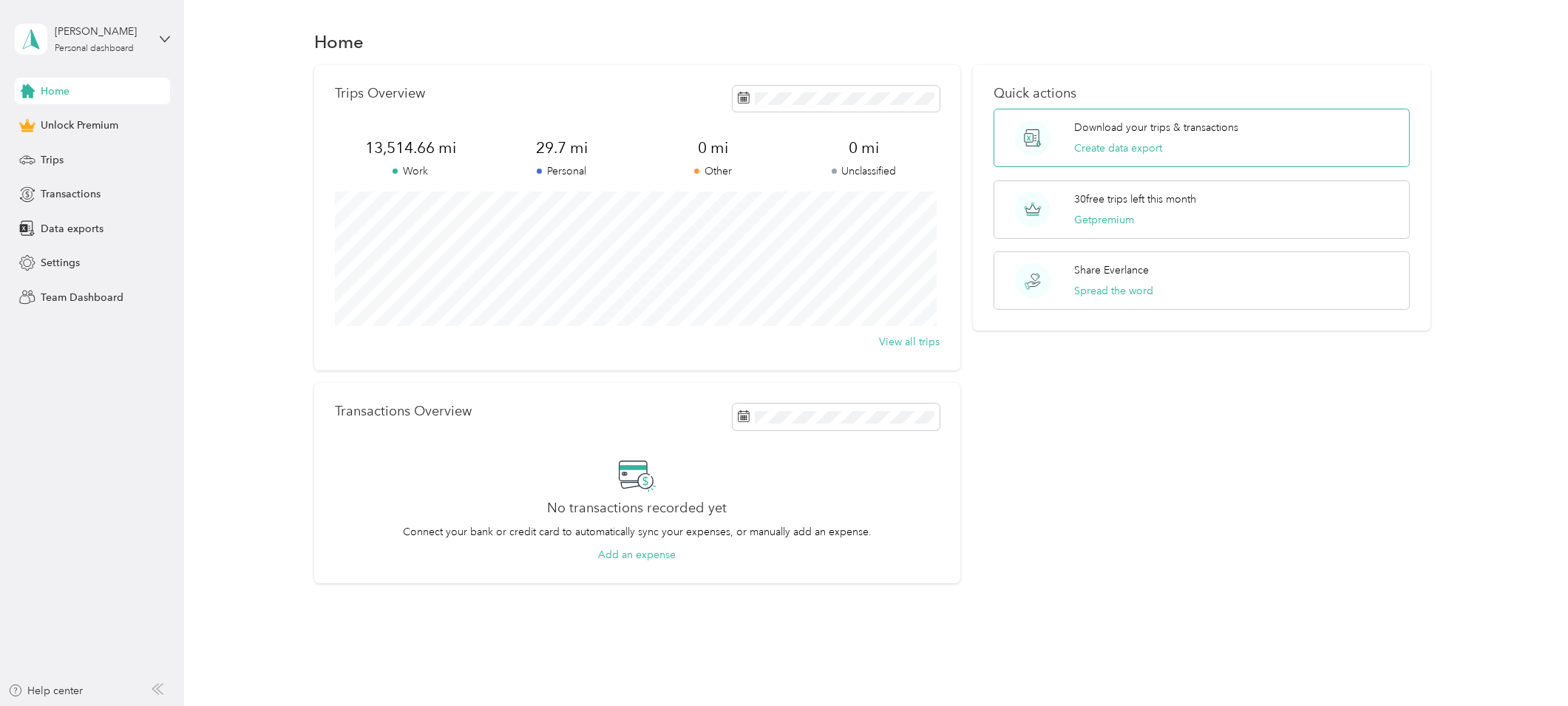
click at [1213, 140] on div "Download your trips & transactions Create data export" at bounding box center [1156, 138] width 164 height 36
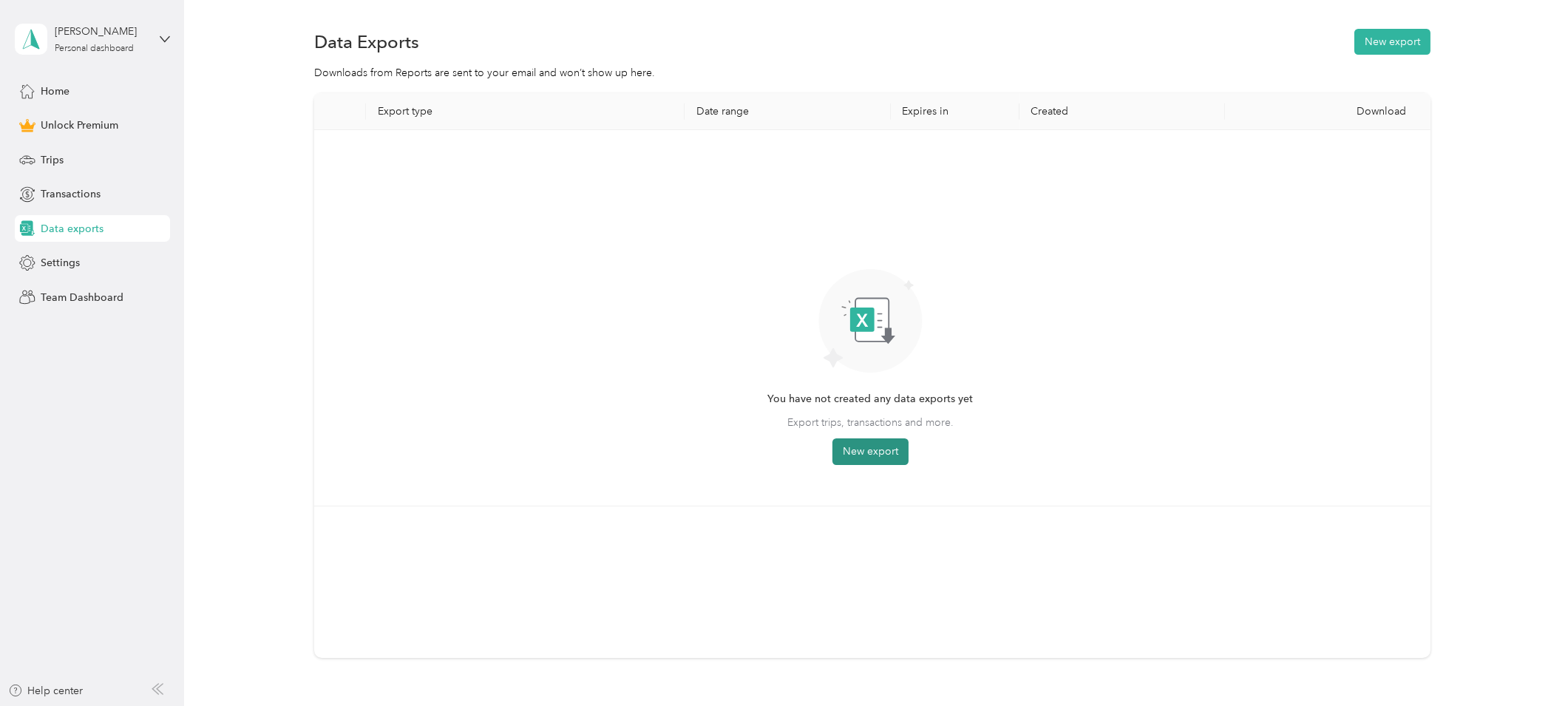
click at [851, 444] on button "New export" at bounding box center [870, 452] width 76 height 27
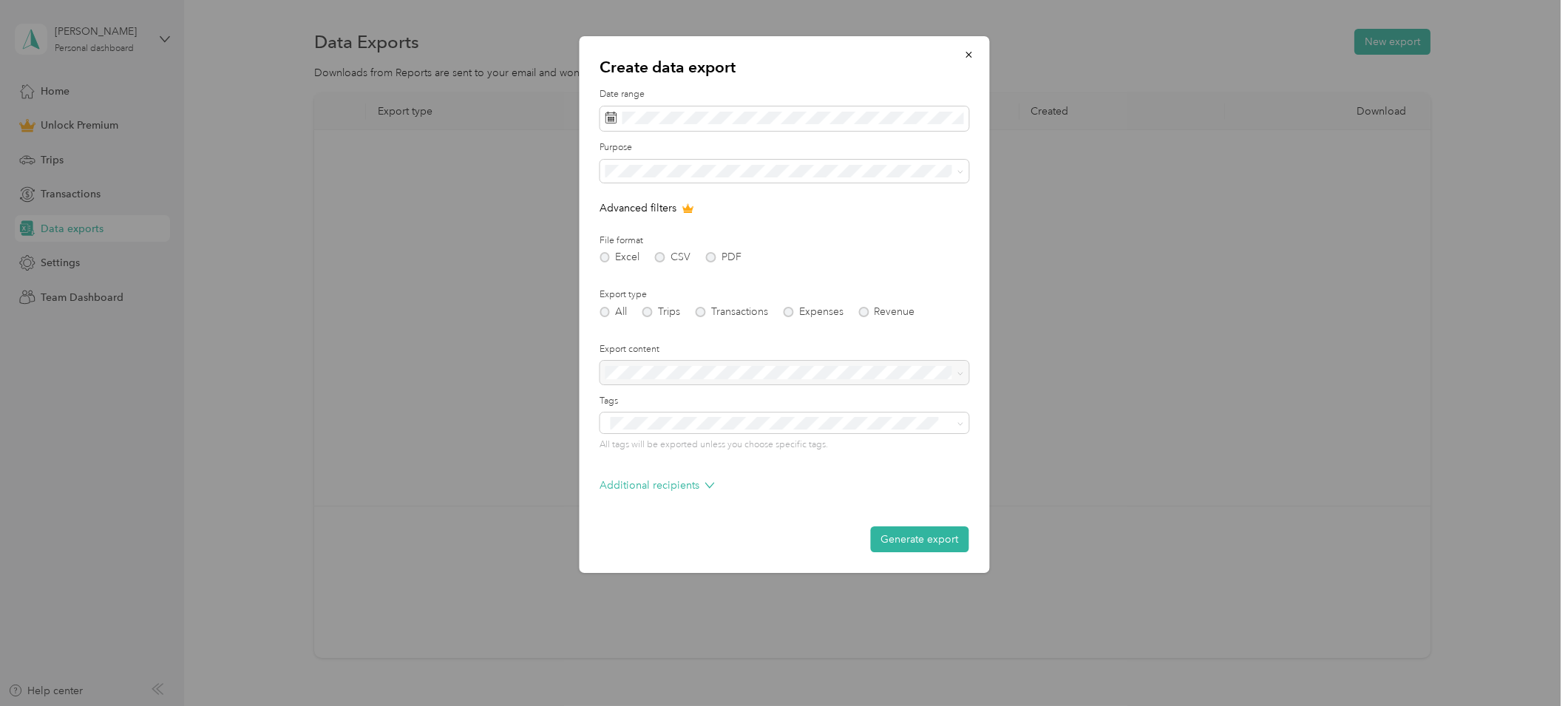
click at [711, 259] on div "Excel CSV PDF" at bounding box center [784, 257] width 369 height 10
click at [914, 540] on button "Generate export" at bounding box center [920, 539] width 99 height 26
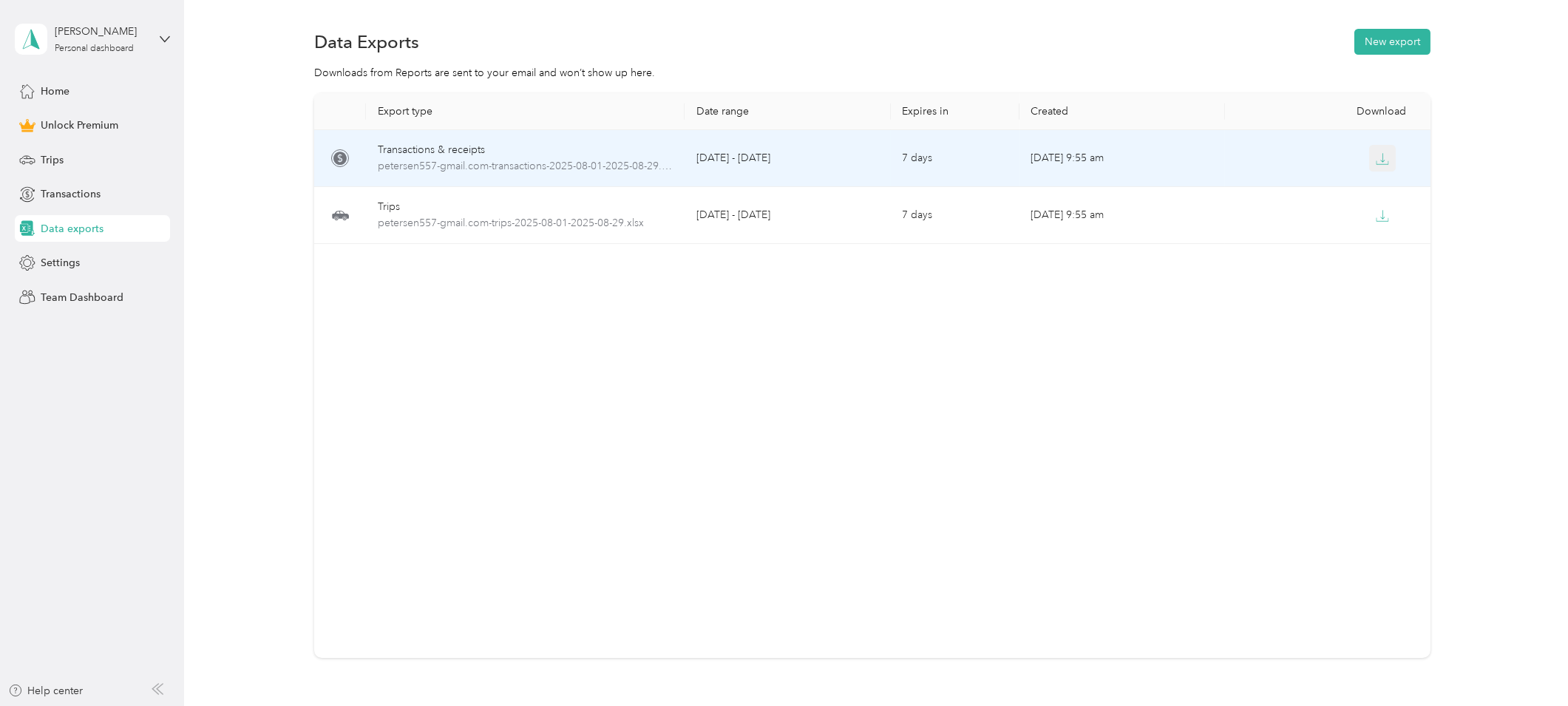
click at [1379, 162] on icon "button" at bounding box center [1383, 158] width 13 height 13
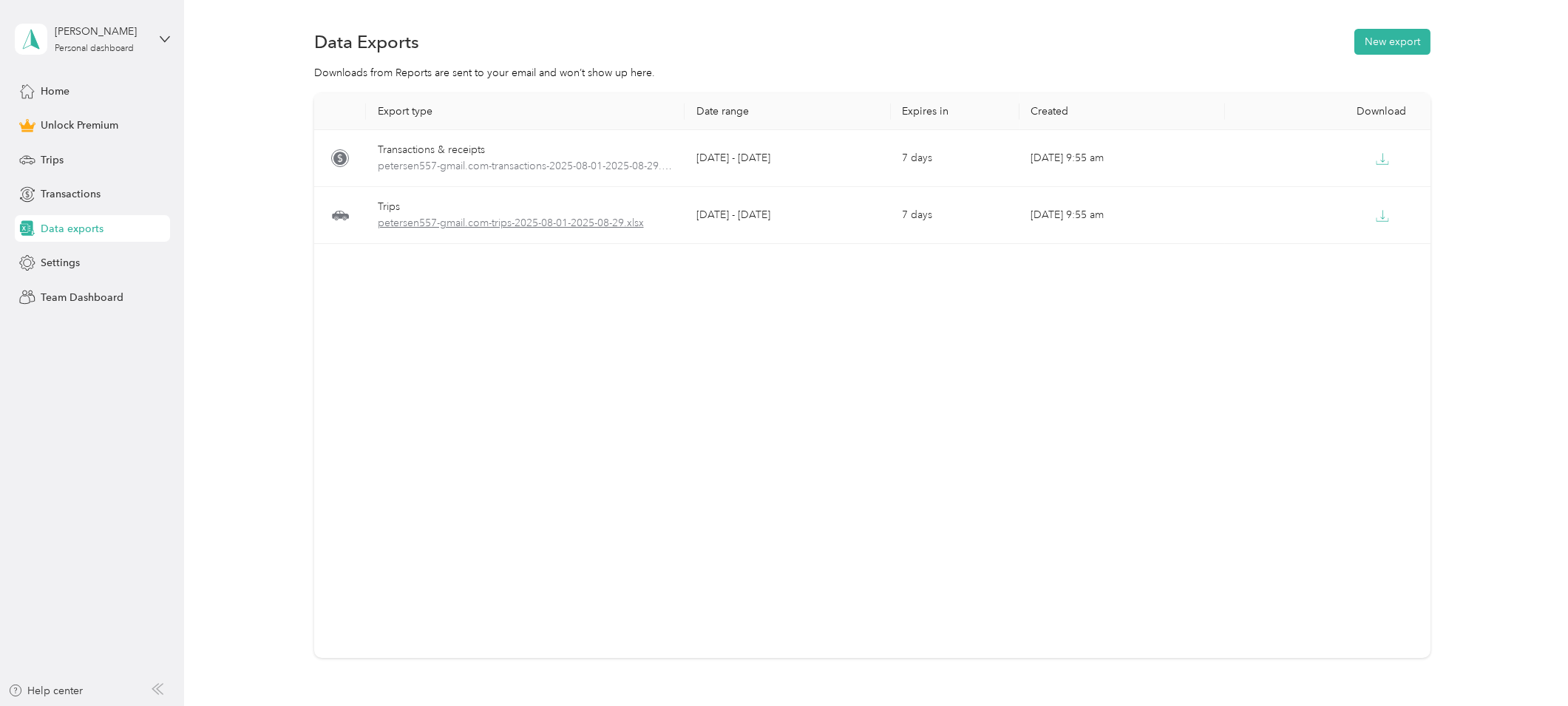
click at [601, 220] on span "petersen557-gmail.com-trips-2025-08-01-2025-08-29.xlsx" at bounding box center [526, 223] width 296 height 16
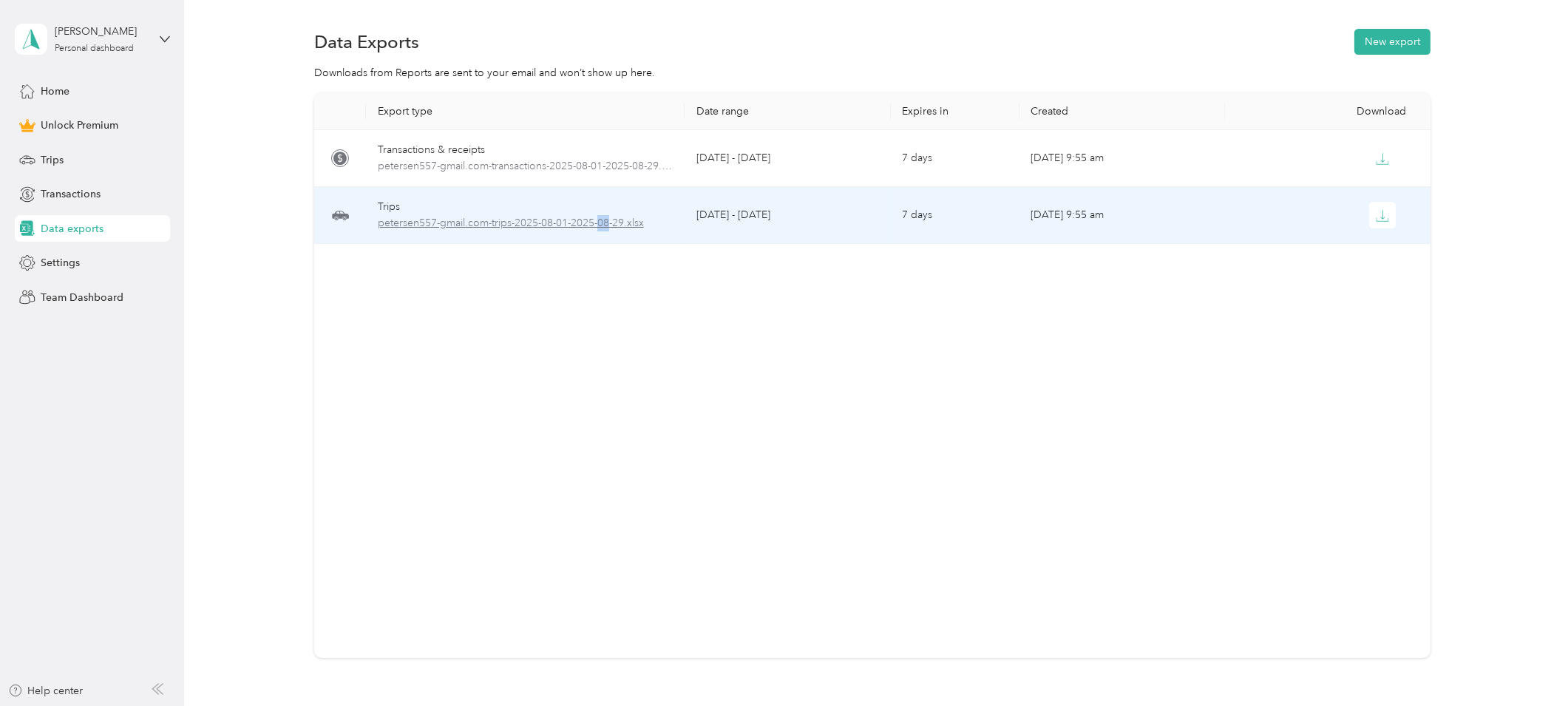
click at [601, 220] on span "petersen557-gmail.com-trips-2025-08-01-2025-08-29.xlsx" at bounding box center [526, 223] width 296 height 16
click at [1376, 210] on icon "button" at bounding box center [1383, 215] width 13 height 13
